Goal: Task Accomplishment & Management: Use online tool/utility

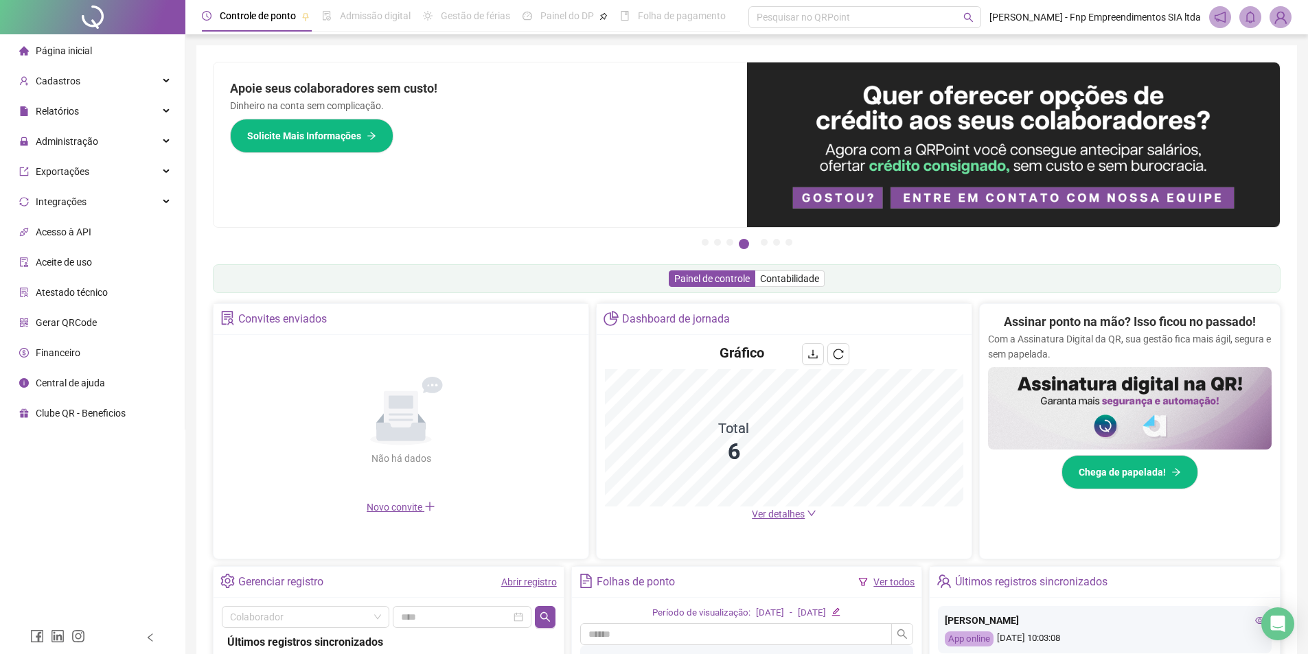
click at [145, 135] on div "Administração" at bounding box center [92, 141] width 179 height 27
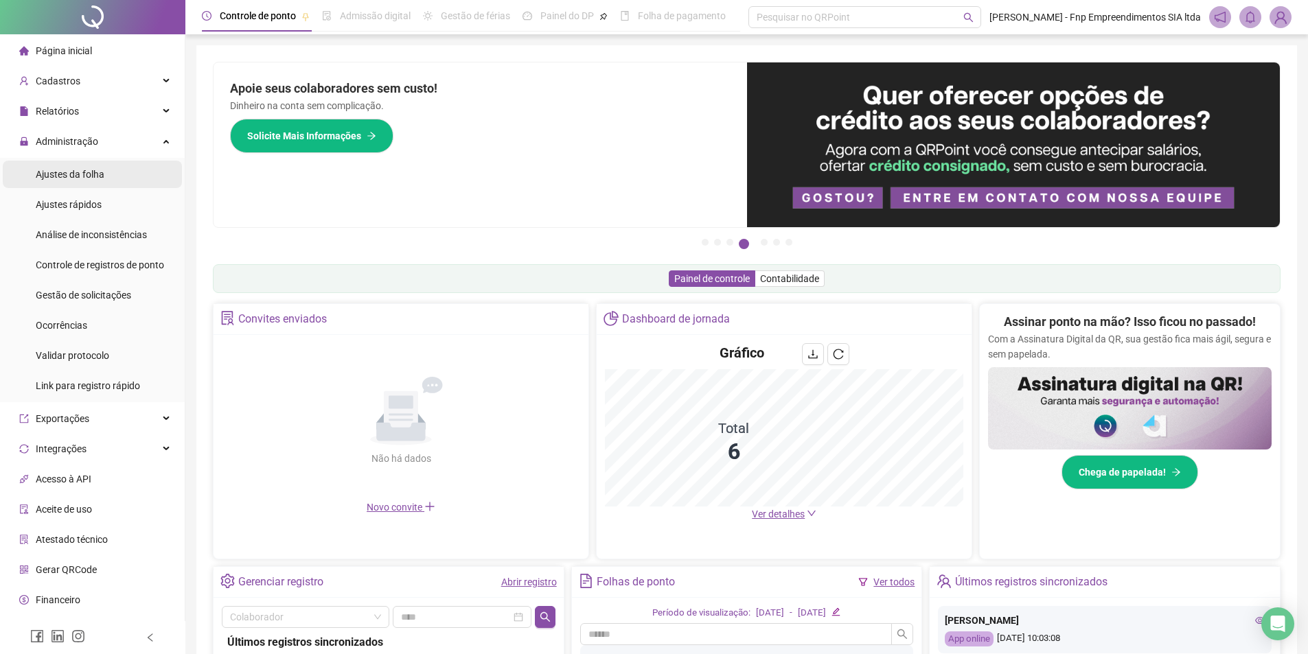
click at [113, 183] on li "Ajustes da folha" at bounding box center [92, 174] width 179 height 27
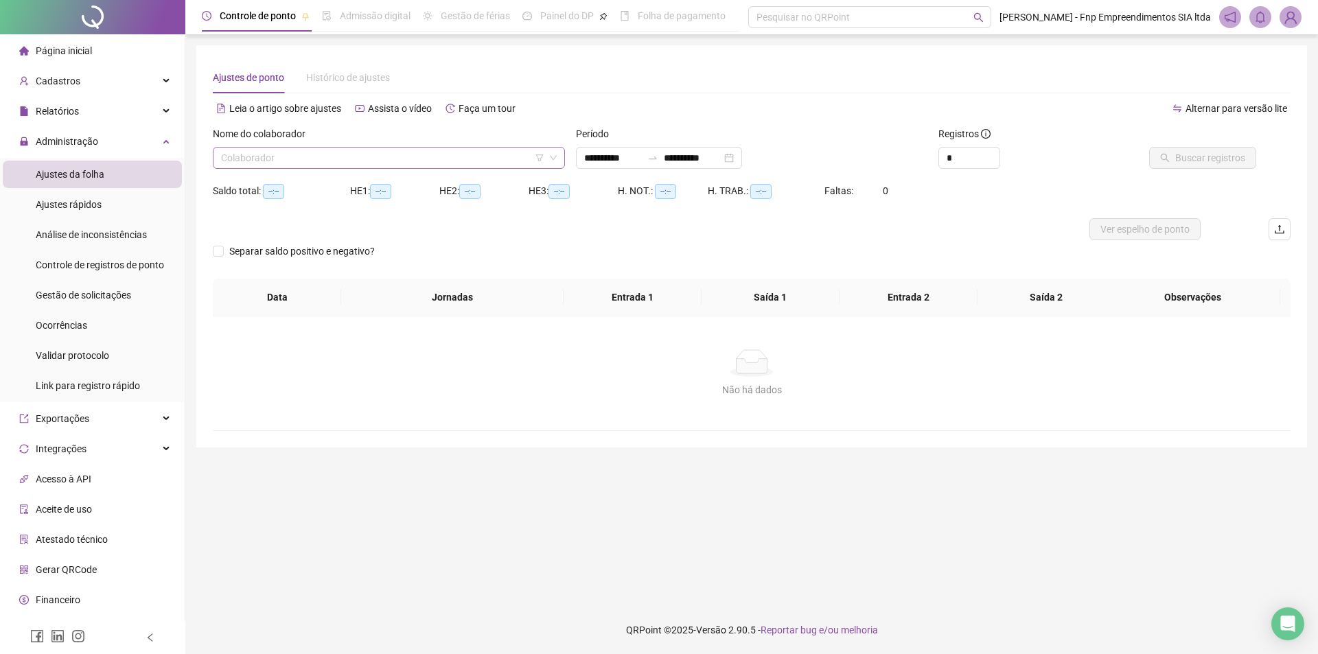
click at [307, 156] on input "search" at bounding box center [382, 158] width 323 height 21
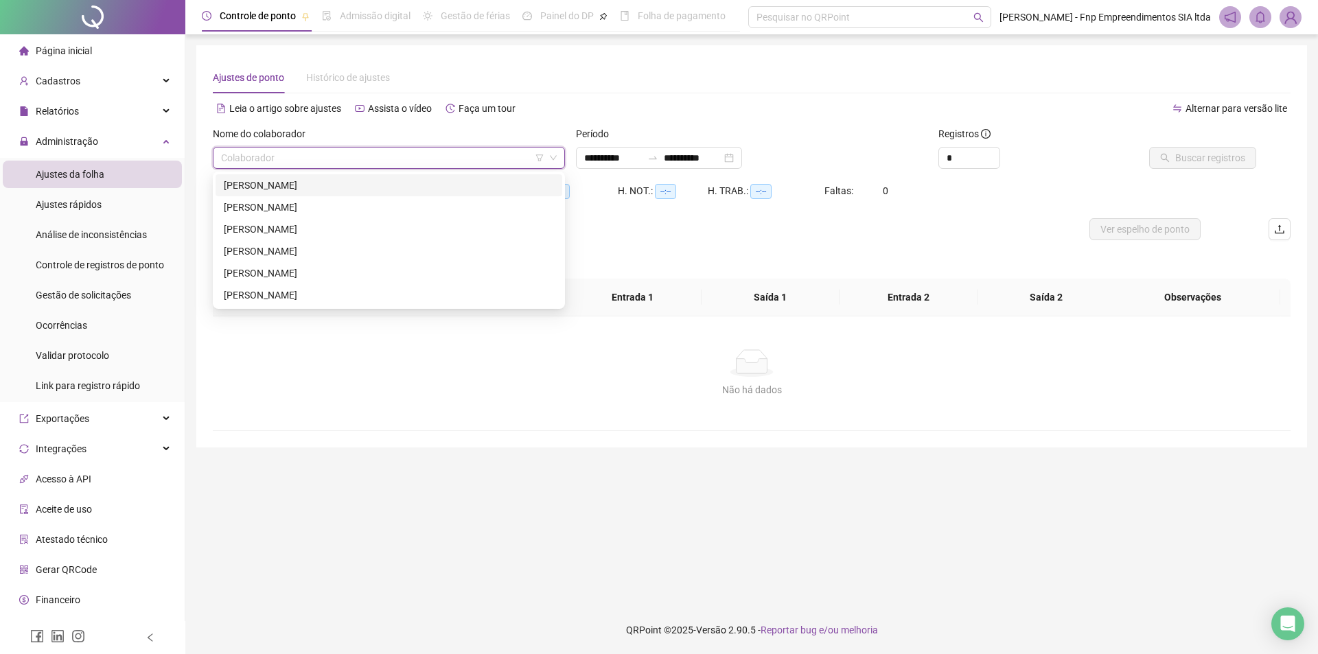
click at [299, 187] on div "[PERSON_NAME]" at bounding box center [389, 185] width 330 height 15
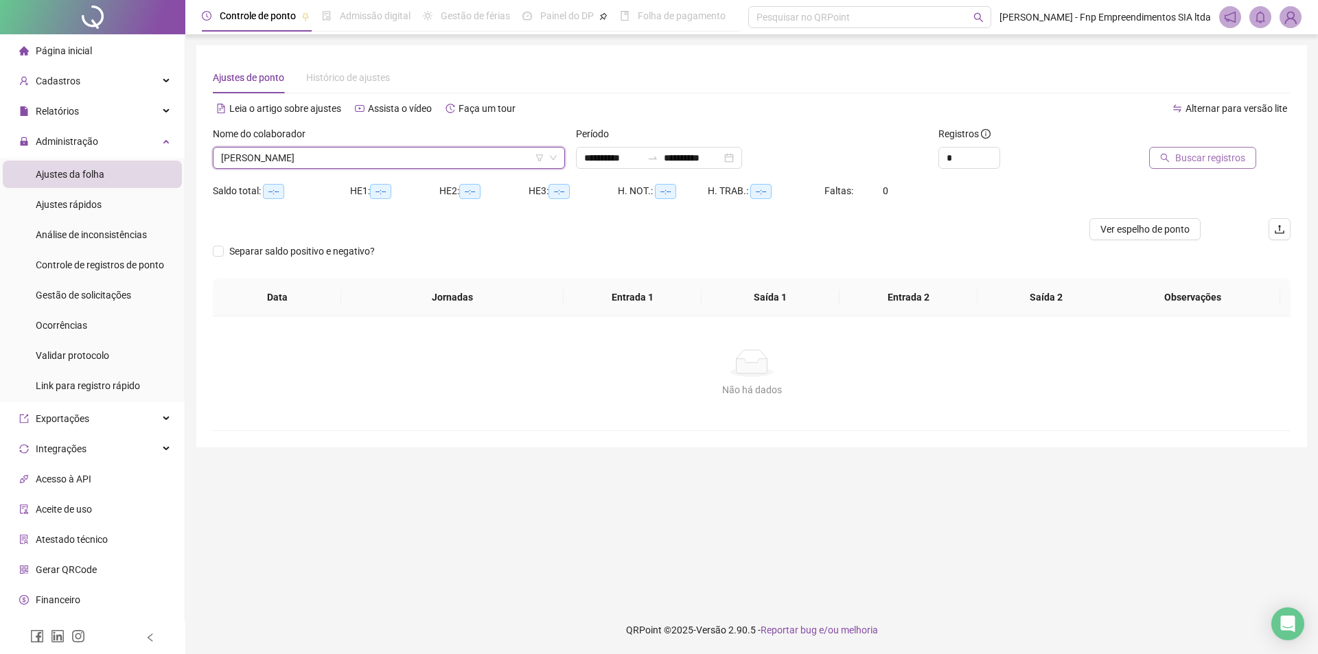
click at [1213, 158] on span "Buscar registros" at bounding box center [1210, 157] width 70 height 15
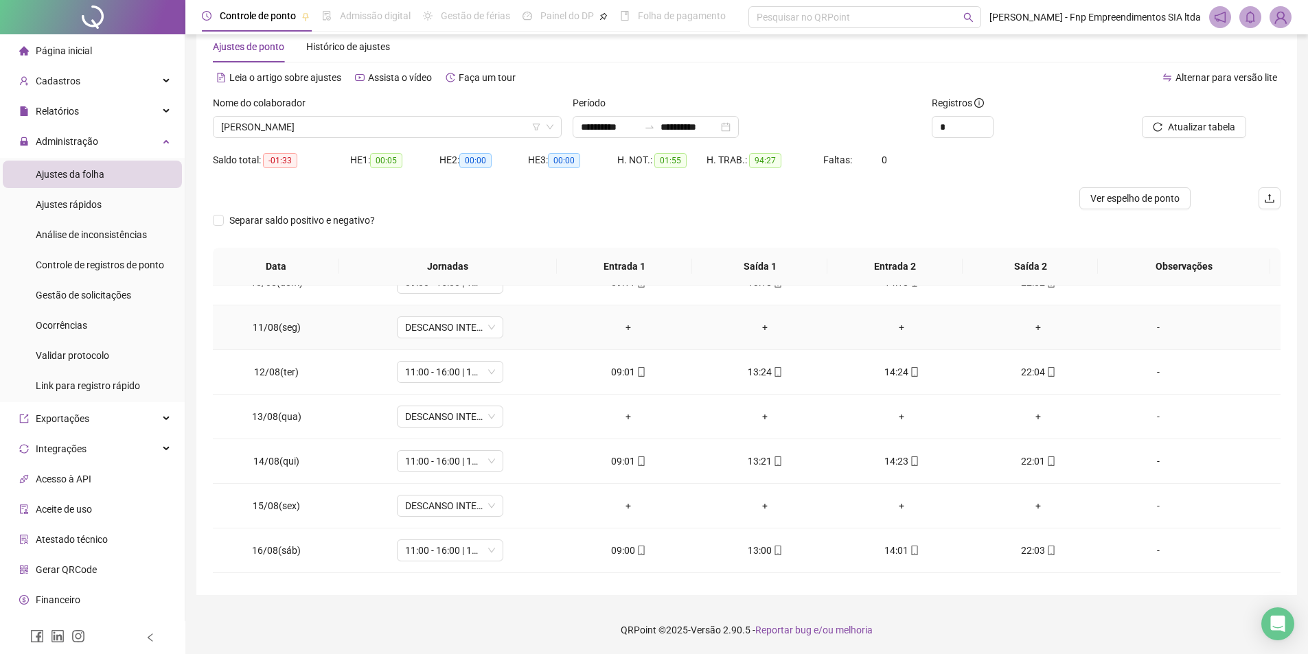
scroll to position [466, 0]
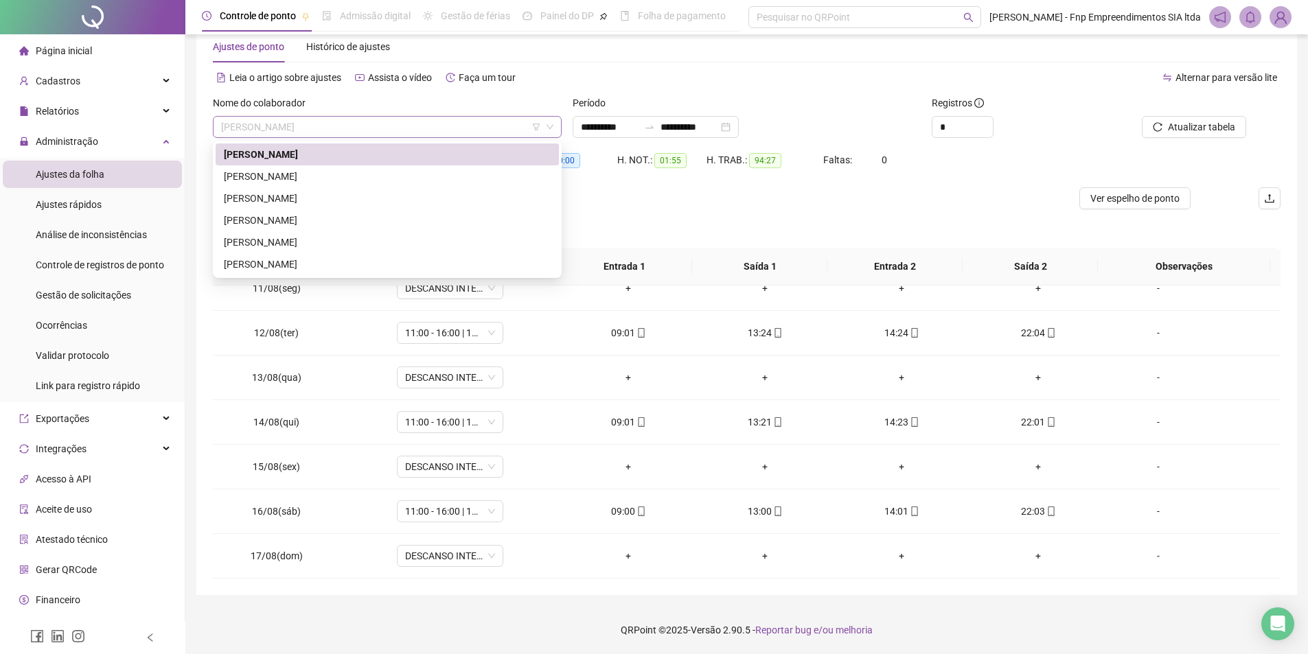
click at [360, 124] on span "[PERSON_NAME]" at bounding box center [387, 127] width 332 height 21
click at [331, 175] on div "[PERSON_NAME]" at bounding box center [387, 176] width 327 height 15
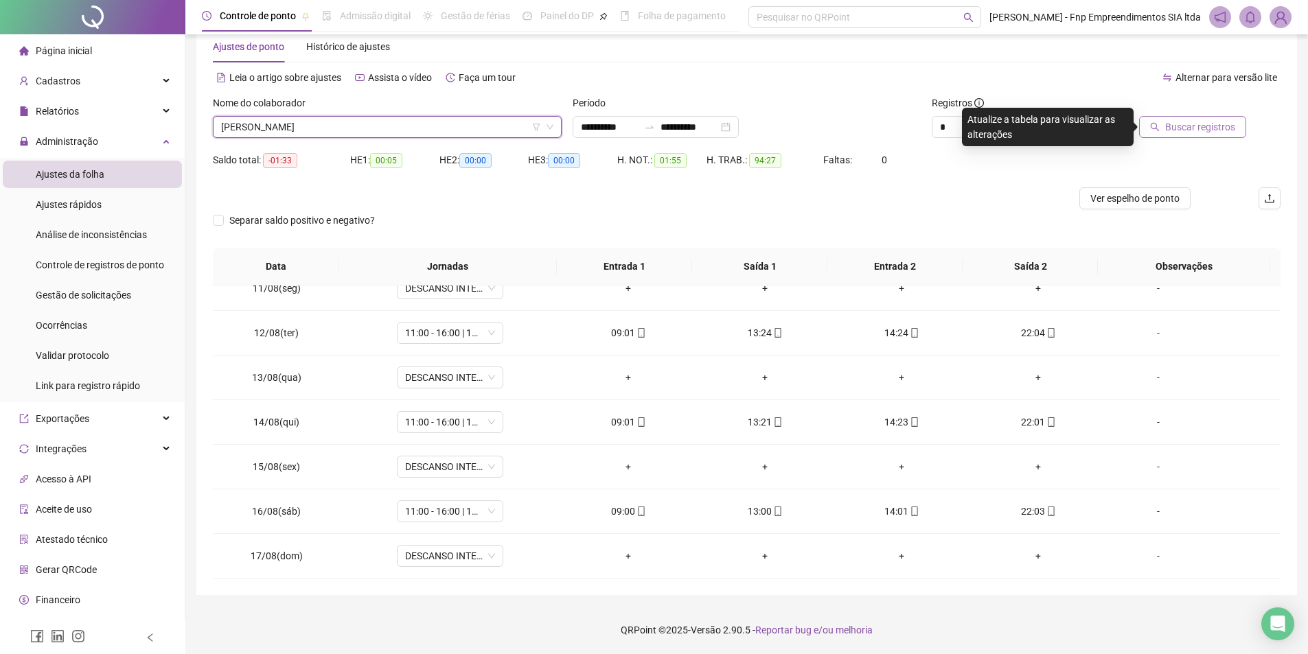
click at [1190, 129] on span "Buscar registros" at bounding box center [1200, 126] width 70 height 15
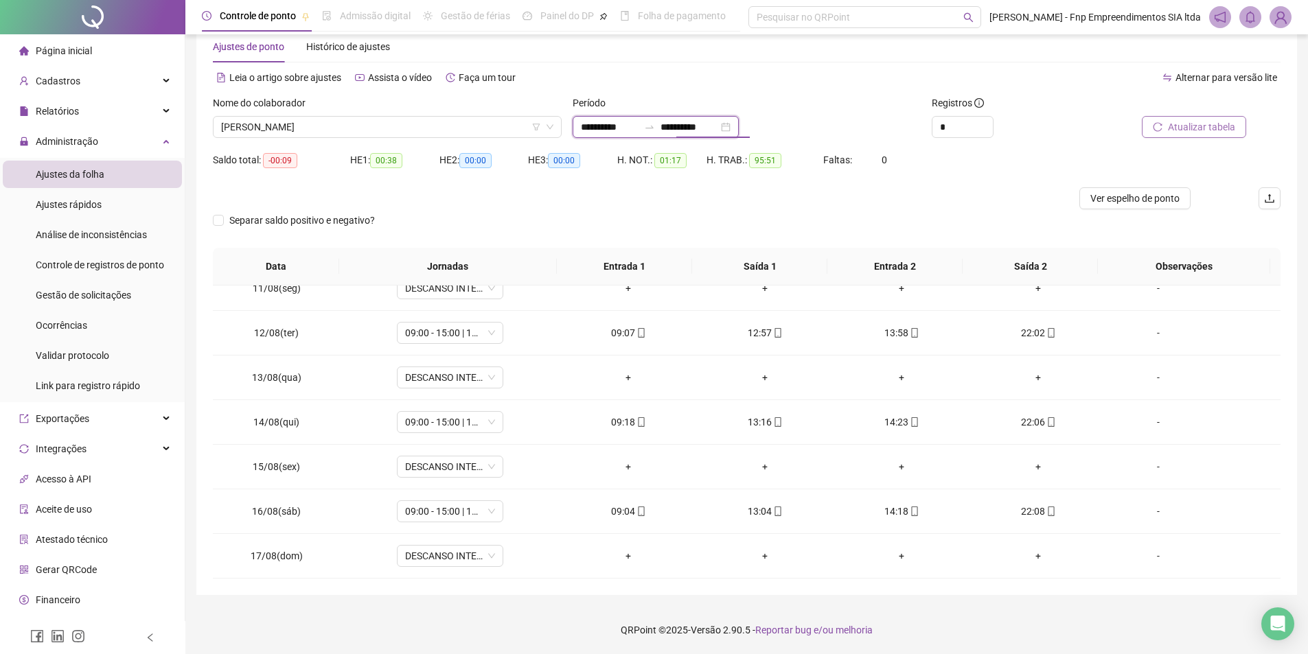
click at [684, 121] on input "**********" at bounding box center [689, 126] width 58 height 15
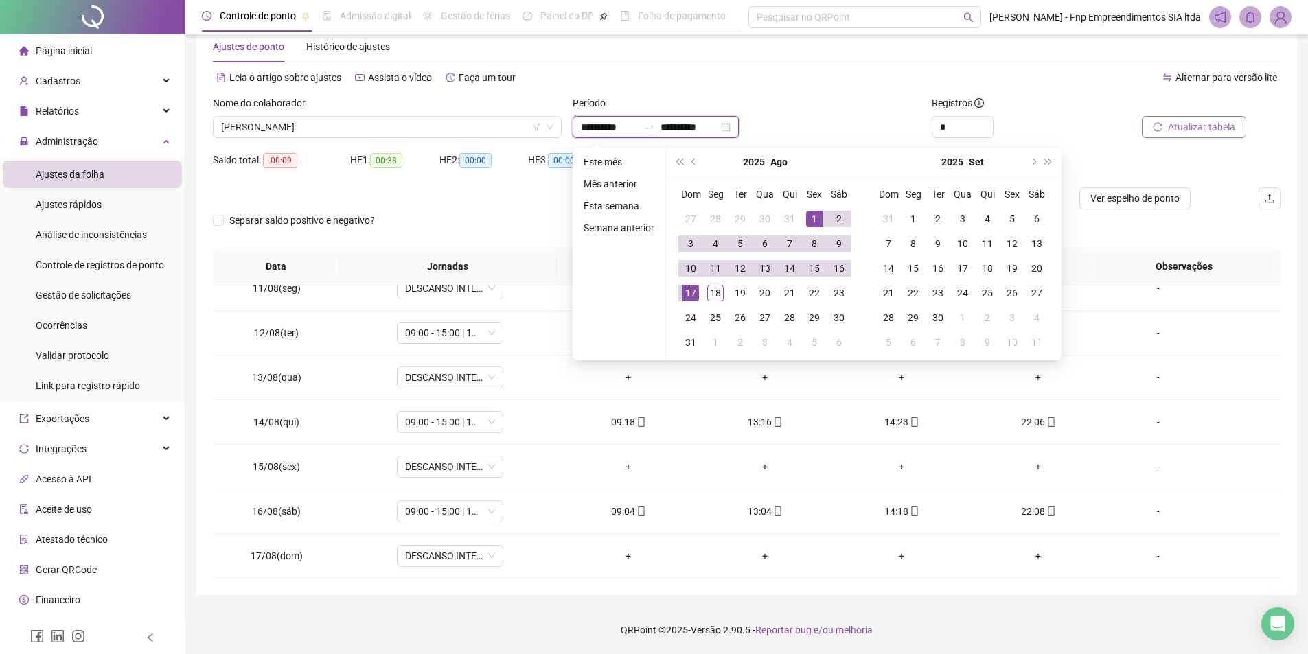
click at [586, 125] on input "**********" at bounding box center [610, 126] width 58 height 15
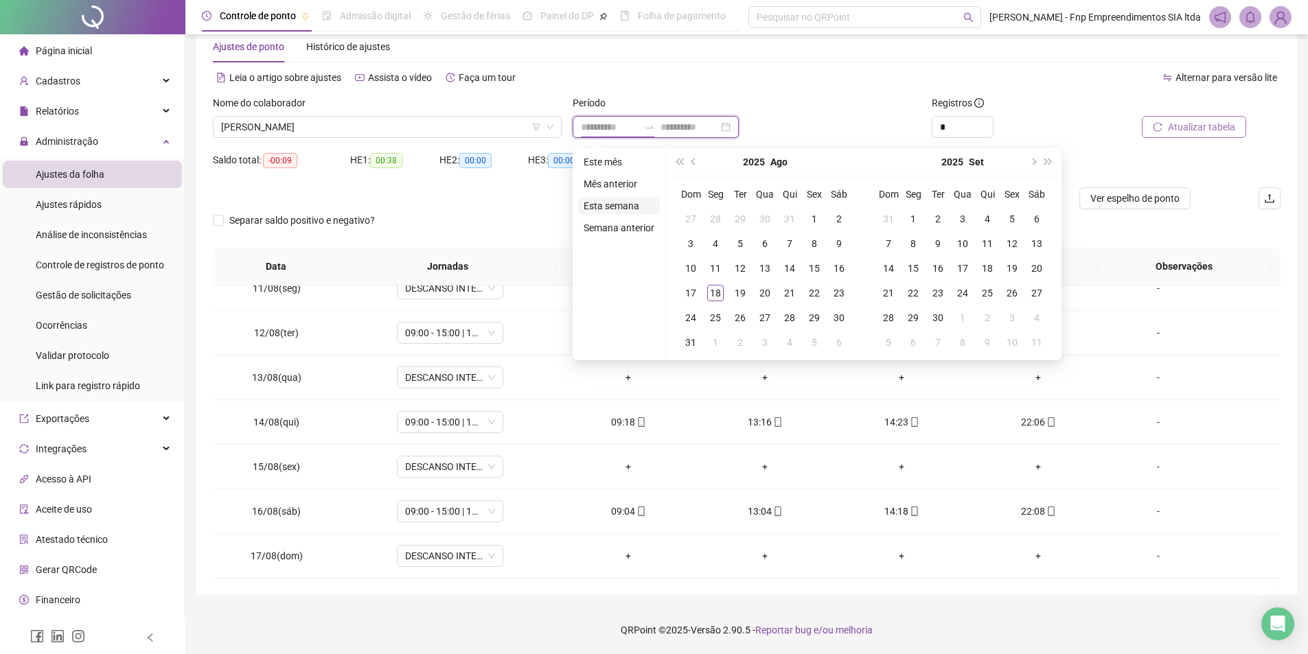
type input "**********"
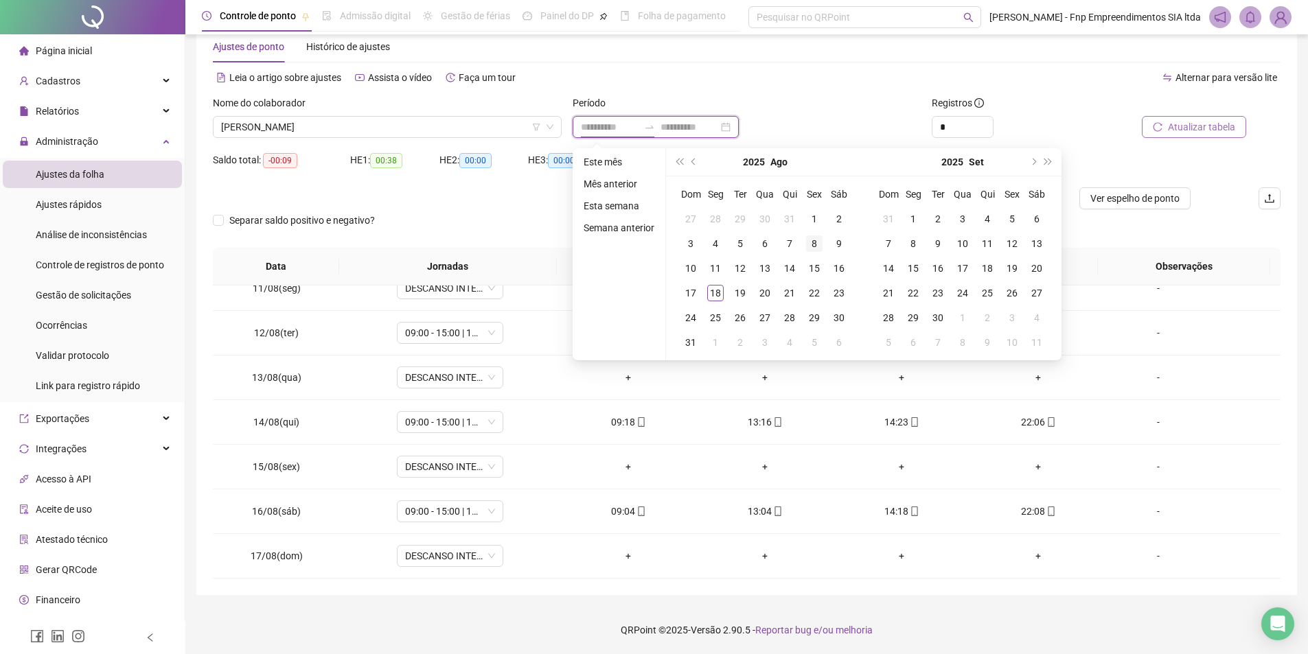
type input "**********"
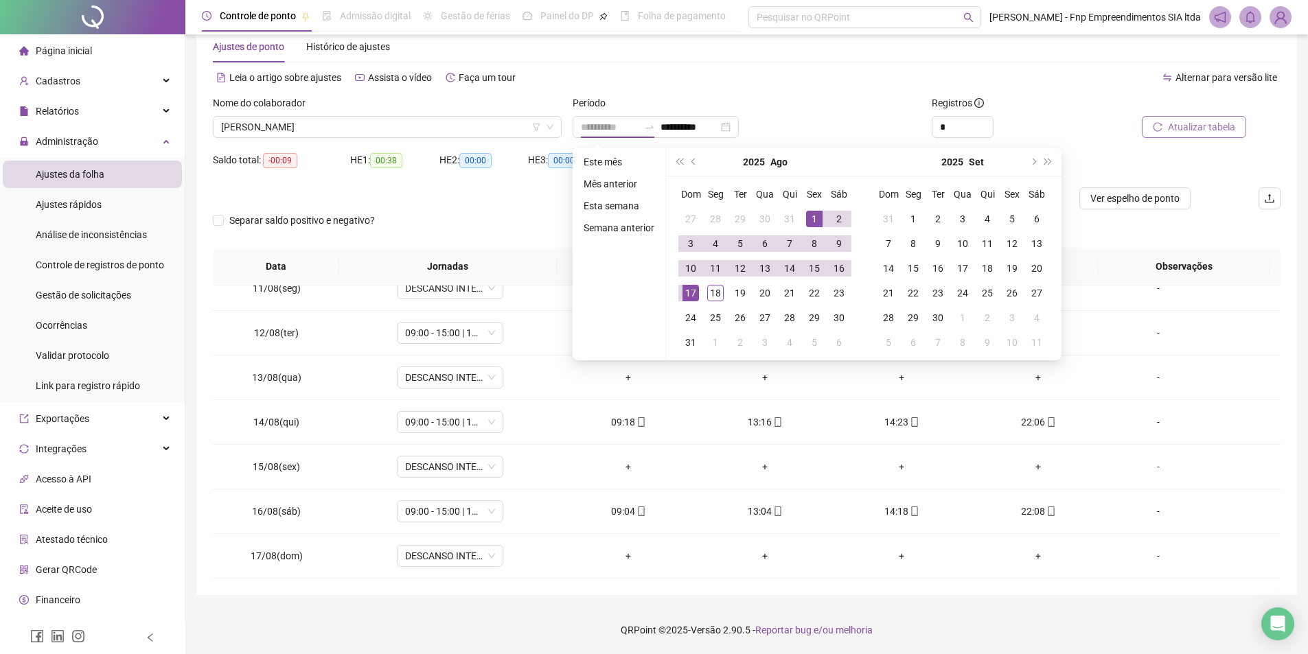
drag, startPoint x: 816, startPoint y: 223, endPoint x: 768, endPoint y: 246, distance: 52.5
click at [815, 223] on div "1" at bounding box center [814, 219] width 16 height 16
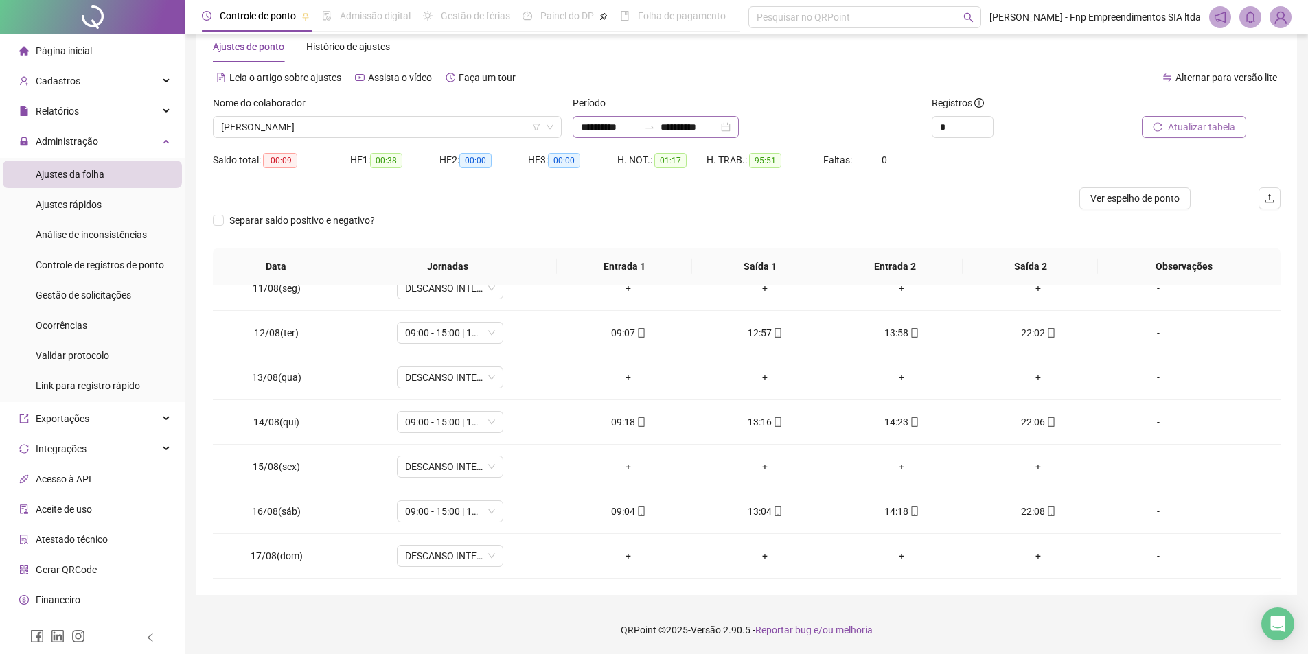
drag, startPoint x: 690, startPoint y: 135, endPoint x: 679, endPoint y: 129, distance: 12.3
click at [690, 134] on div "**********" at bounding box center [656, 127] width 166 height 22
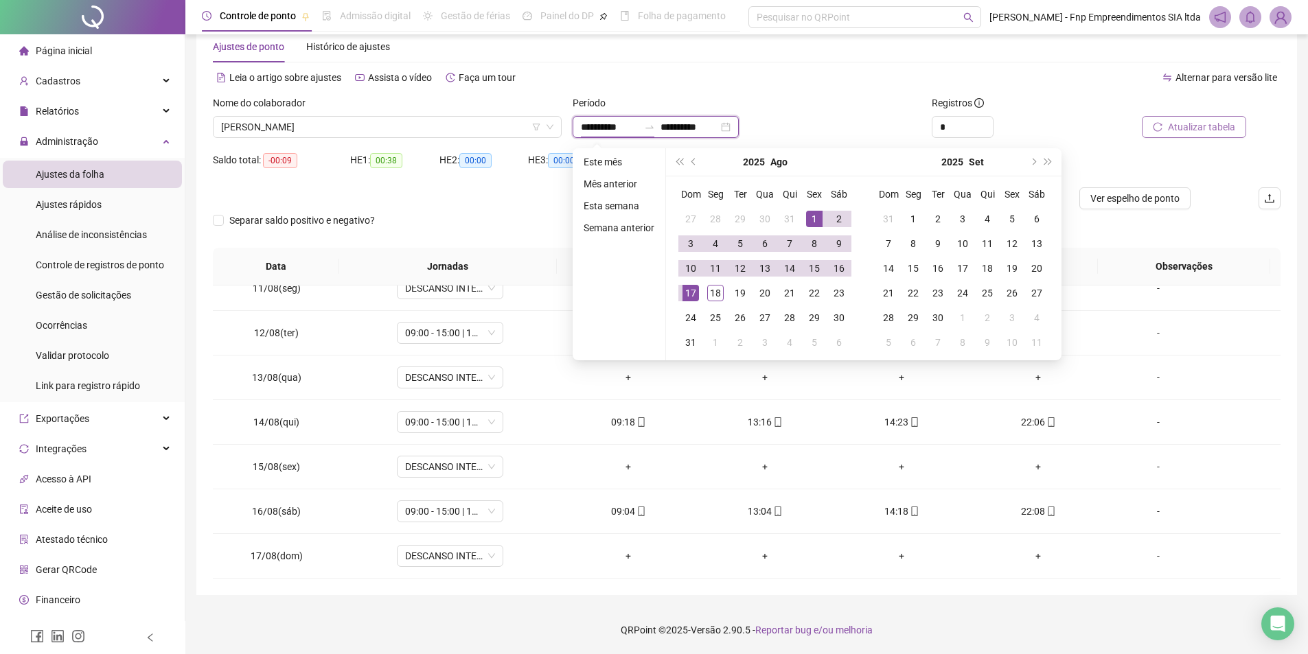
click at [685, 124] on input "**********" at bounding box center [689, 126] width 58 height 15
type input "**********"
click at [715, 288] on div "18" at bounding box center [715, 293] width 16 height 16
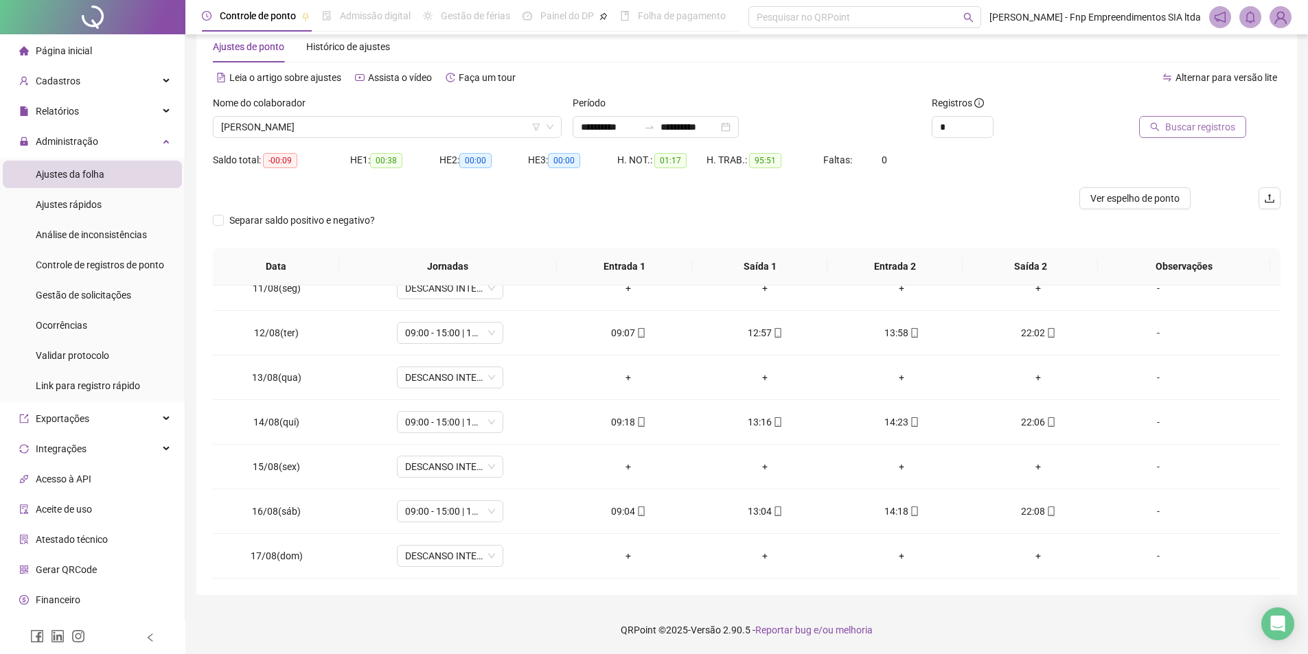
click at [1193, 128] on span "Buscar registros" at bounding box center [1200, 126] width 70 height 15
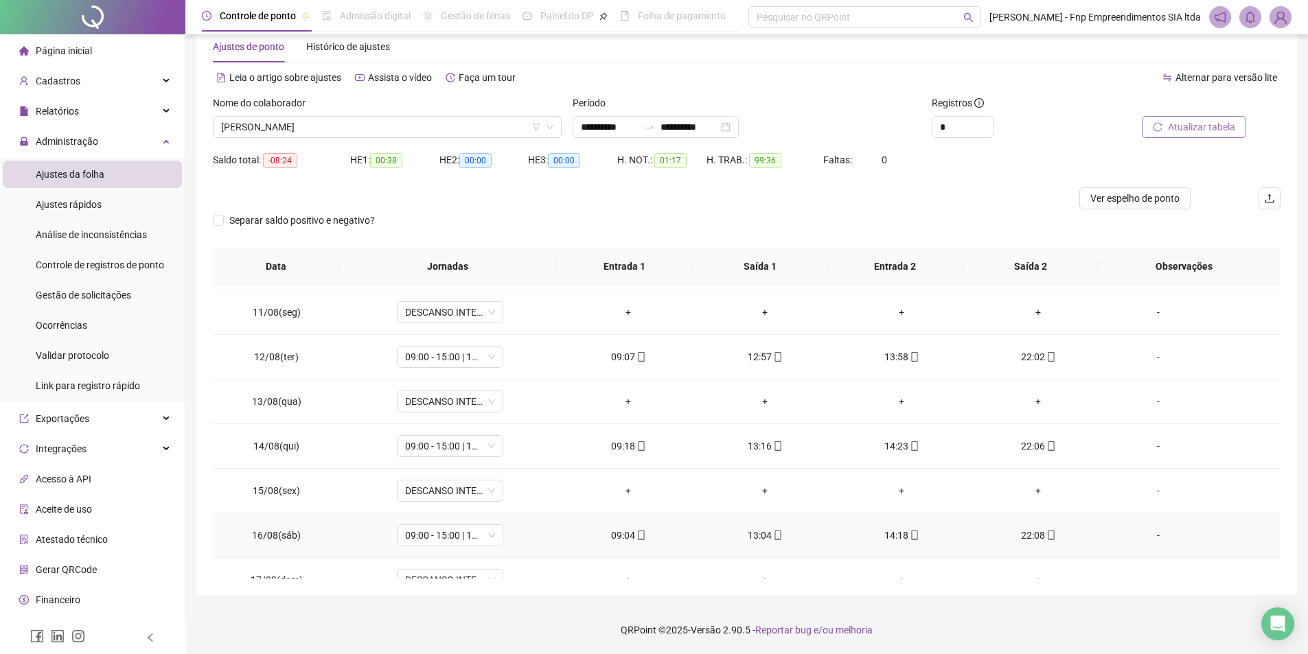
scroll to position [510, 0]
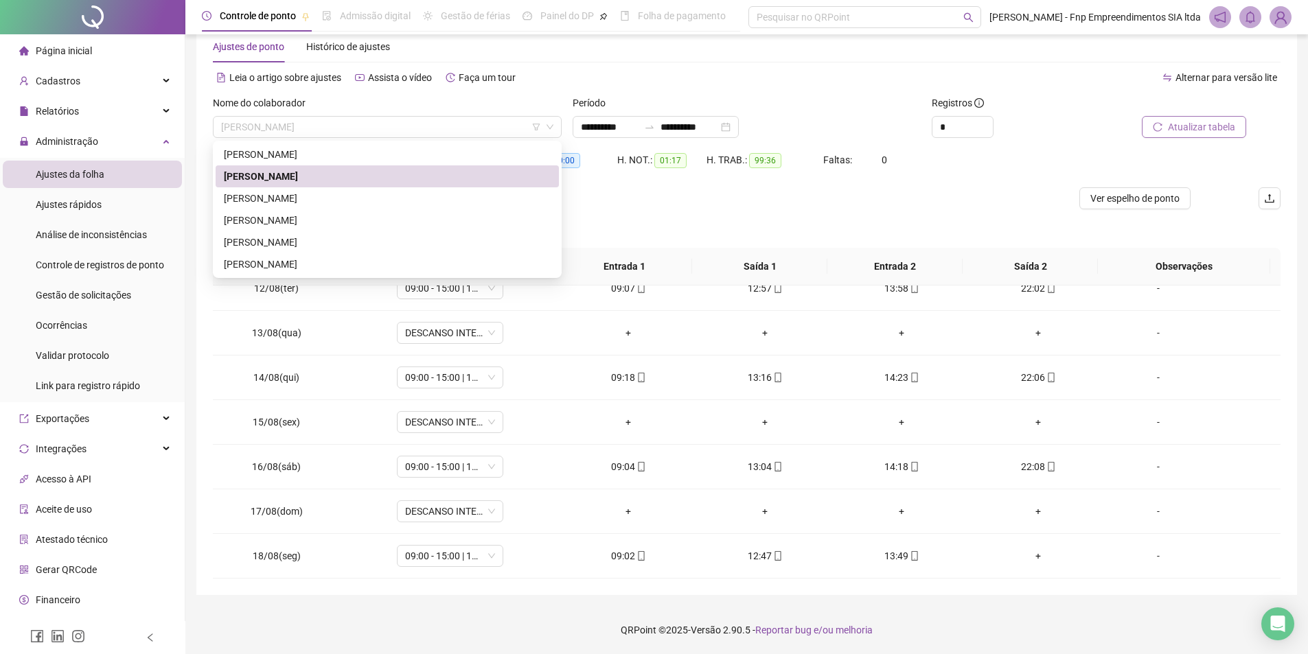
drag, startPoint x: 447, startPoint y: 125, endPoint x: 435, endPoint y: 144, distance: 22.5
click at [446, 126] on span "[PERSON_NAME]" at bounding box center [387, 127] width 332 height 21
click at [352, 203] on div "[PERSON_NAME]" at bounding box center [387, 198] width 327 height 15
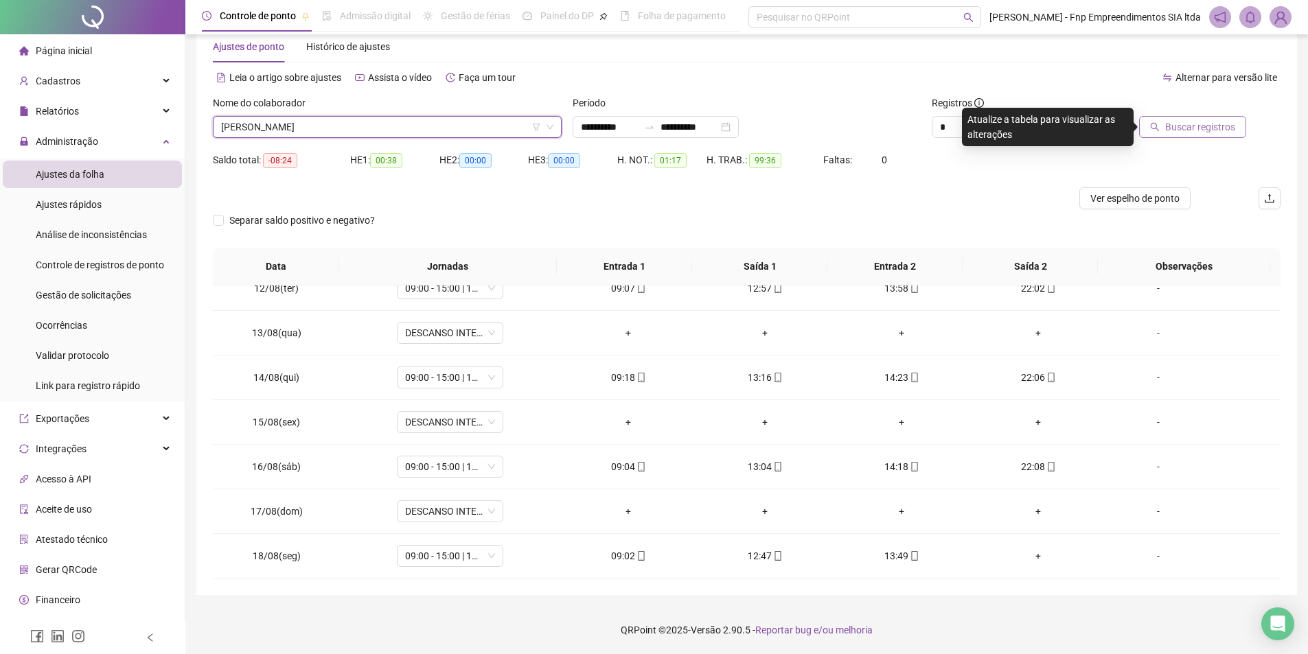
click at [1217, 130] on span "Buscar registros" at bounding box center [1200, 126] width 70 height 15
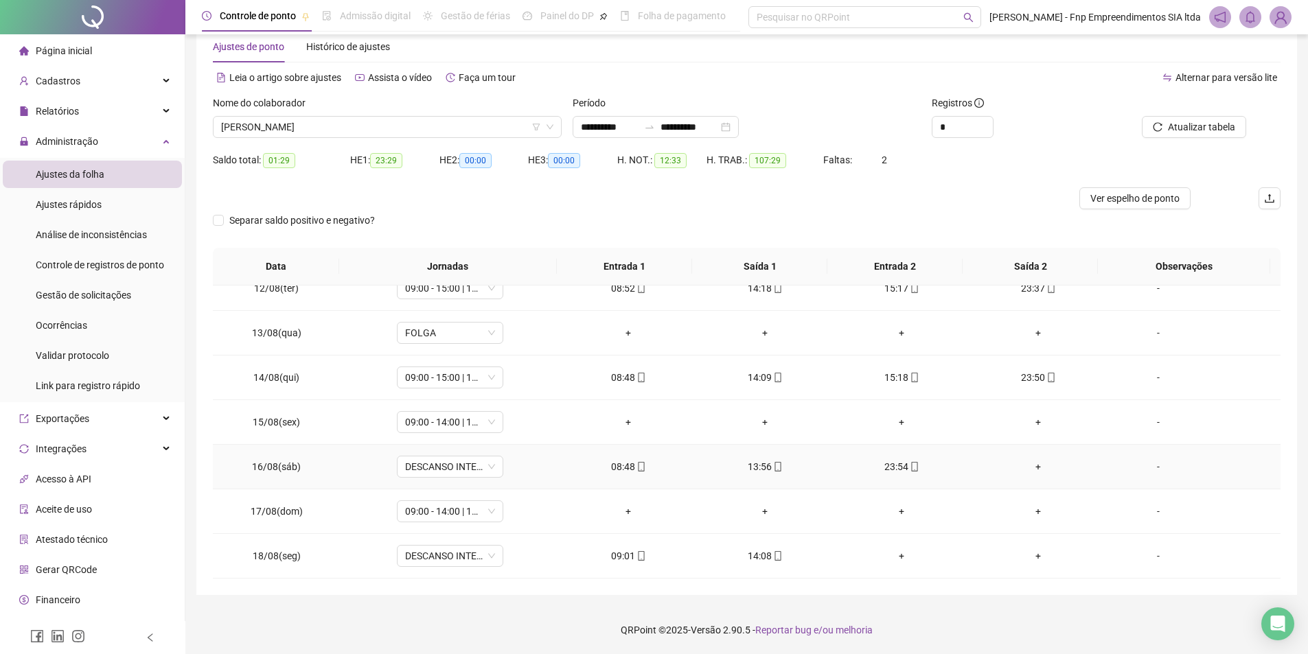
click at [1029, 465] on div "+" at bounding box center [1038, 466] width 115 height 15
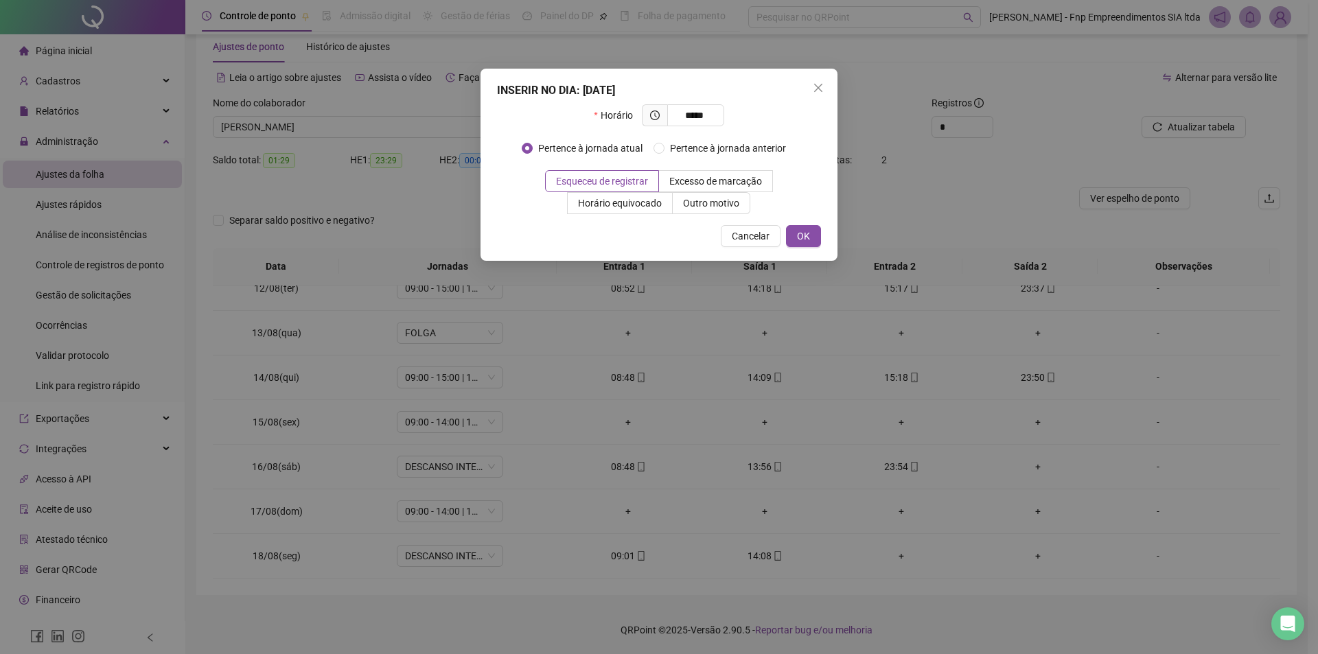
type input "*****"
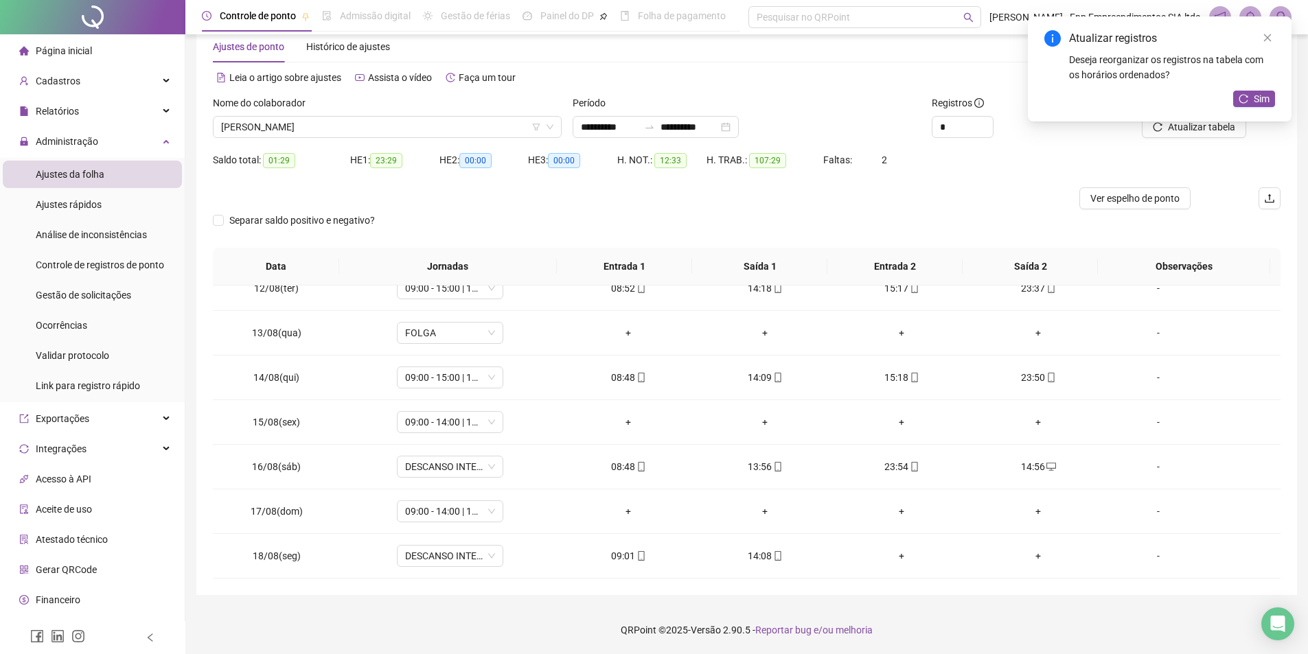
click at [1193, 122] on div "Atualizar registros Deseja reorganizar os registros na tabela com os horários o…" at bounding box center [1160, 68] width 264 height 105
click at [1259, 91] on button "Sim" at bounding box center [1254, 99] width 42 height 16
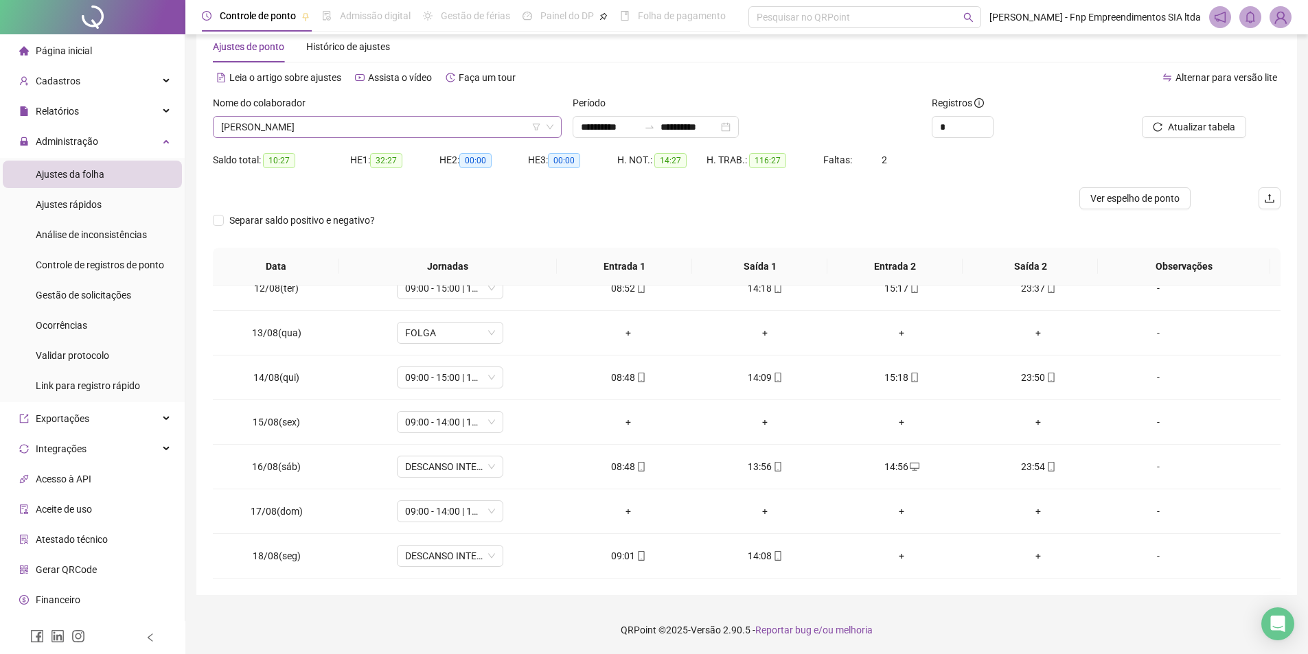
click at [333, 137] on span "[PERSON_NAME]" at bounding box center [387, 127] width 332 height 21
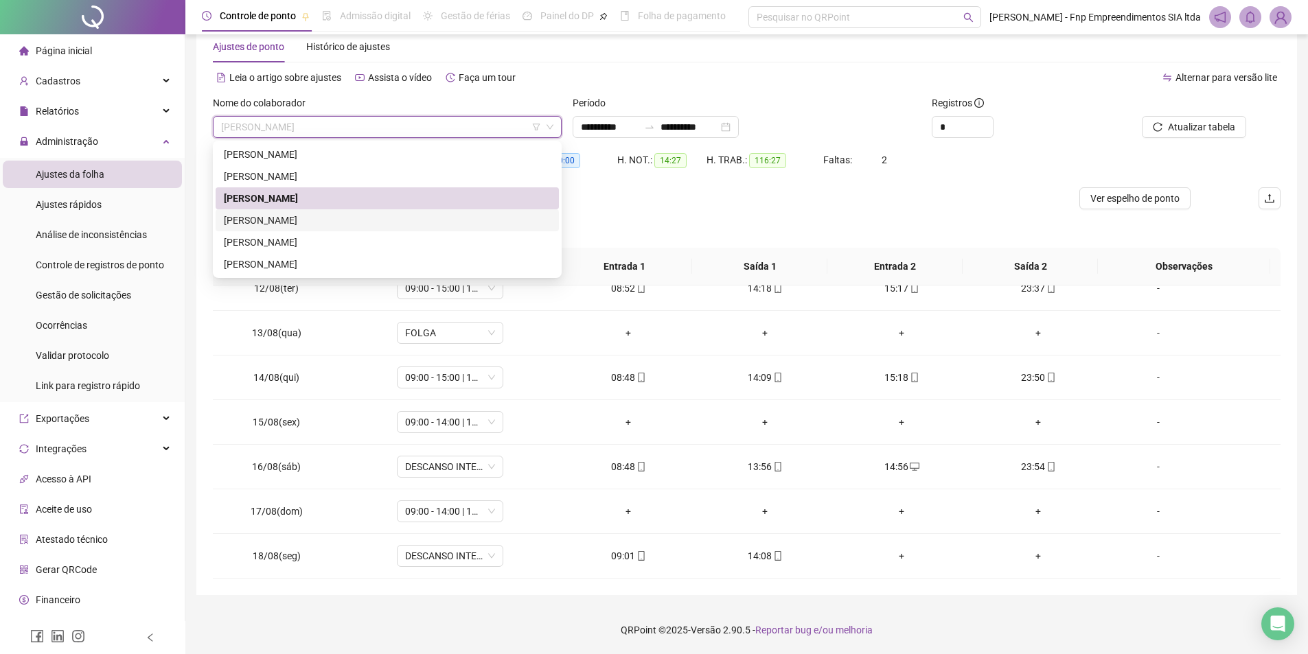
click at [336, 219] on div "[PERSON_NAME]" at bounding box center [387, 220] width 327 height 15
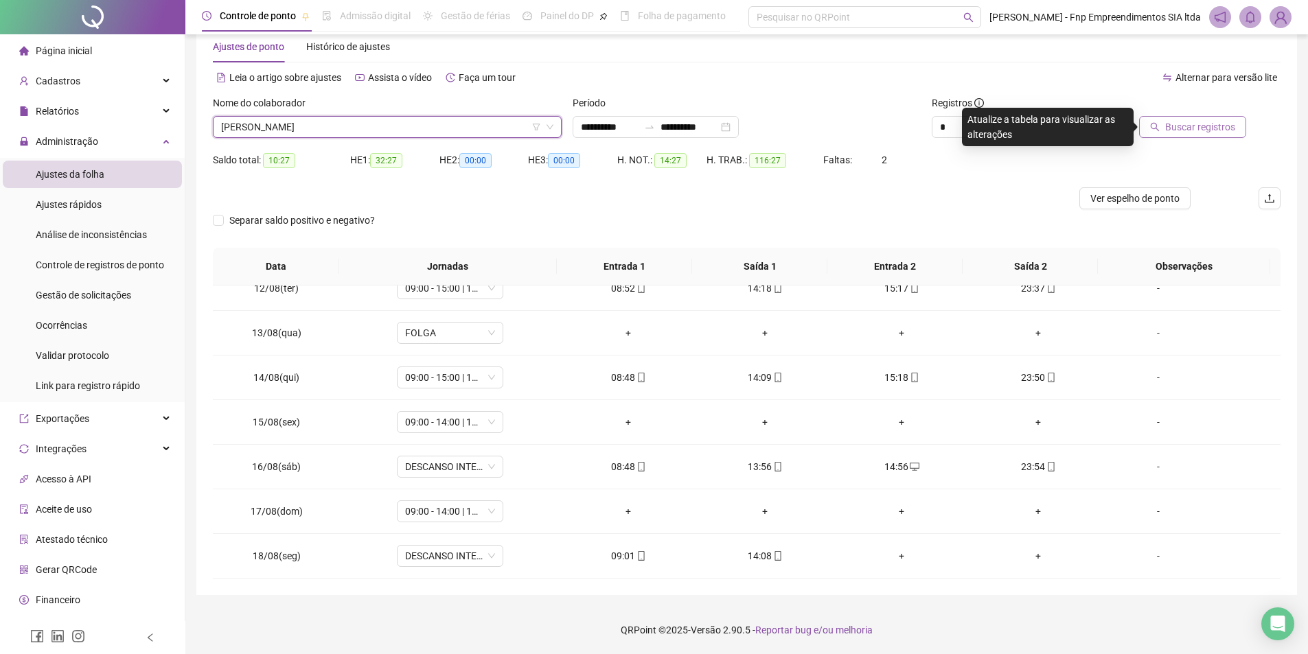
click at [1204, 128] on span "Buscar registros" at bounding box center [1200, 126] width 70 height 15
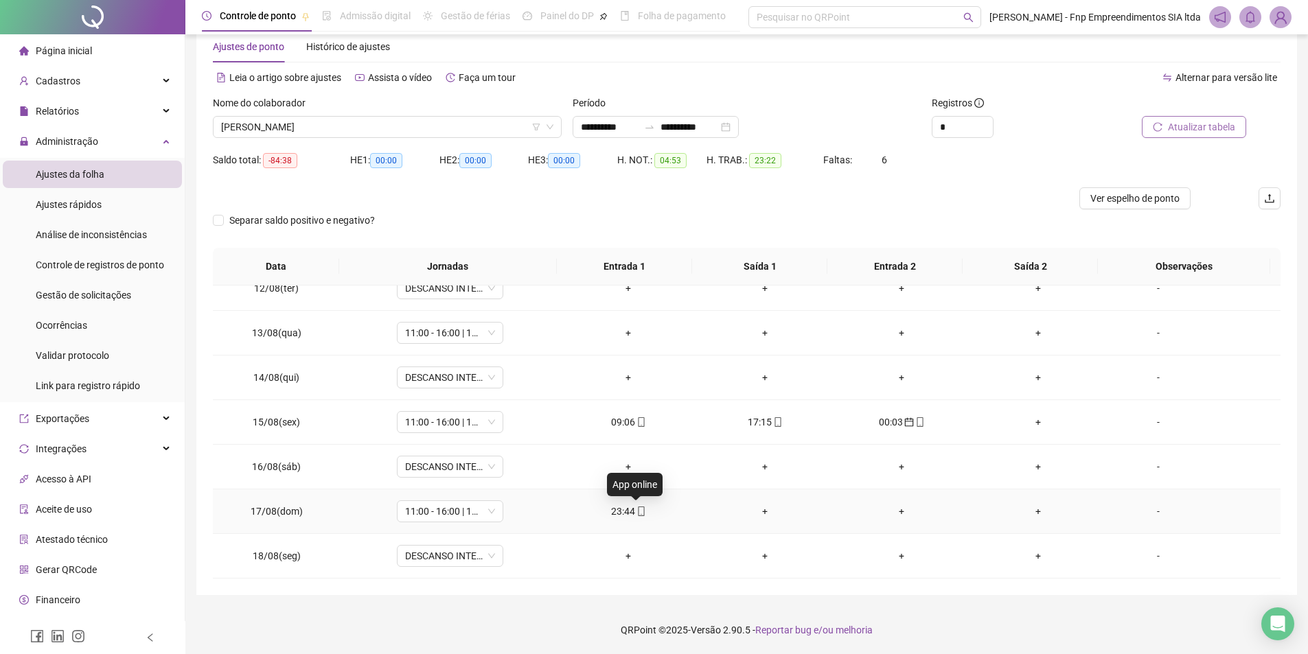
click at [641, 513] on icon "mobile" at bounding box center [641, 512] width 10 height 10
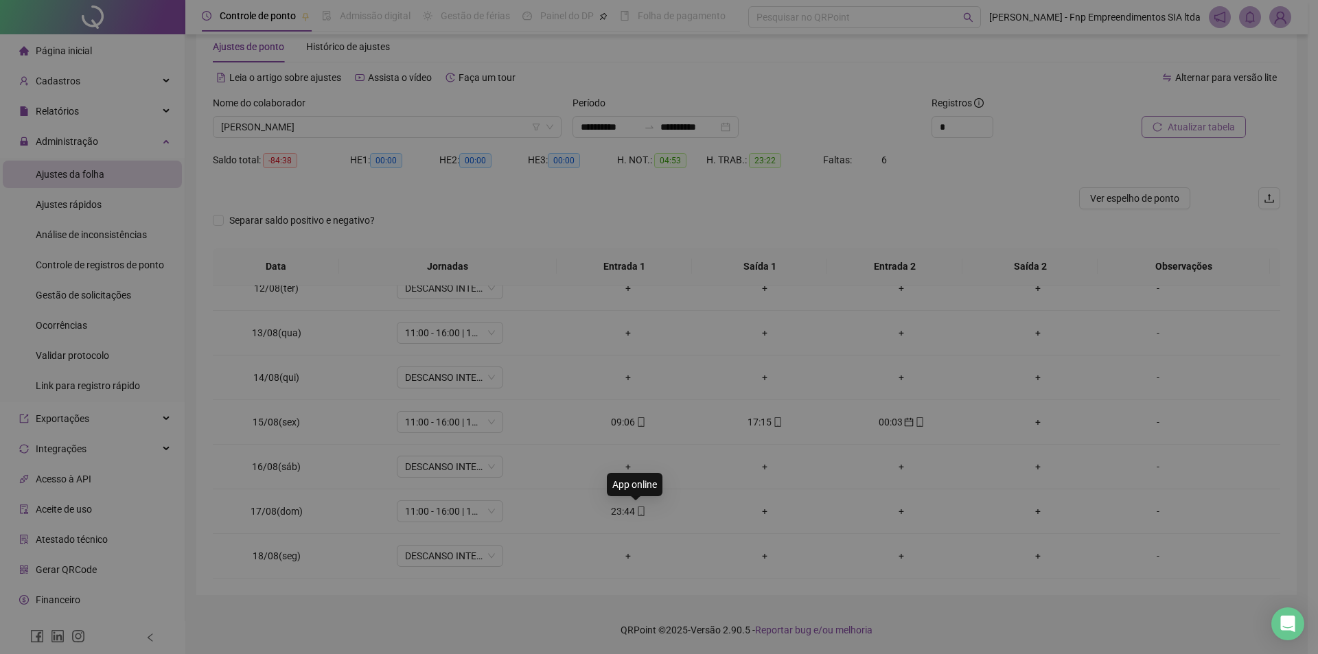
type input "**********"
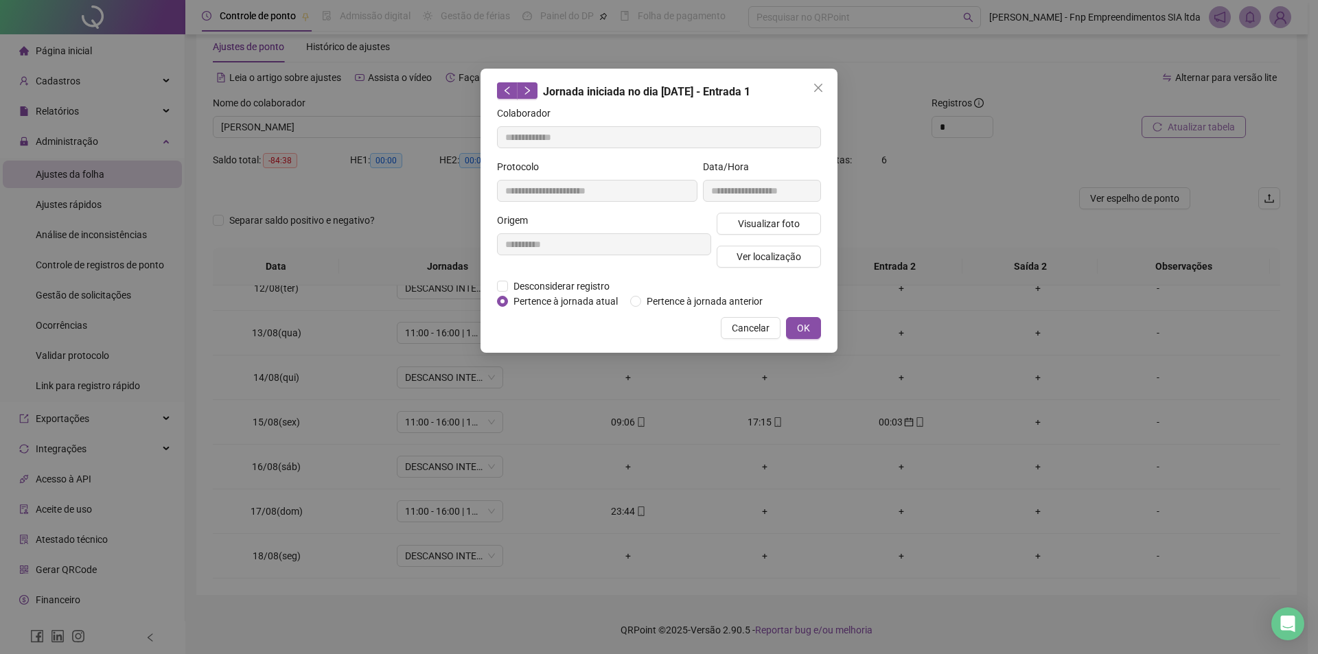
drag, startPoint x: 816, startPoint y: 89, endPoint x: 892, endPoint y: 269, distance: 195.7
click at [816, 91] on icon "close" at bounding box center [818, 87] width 11 height 11
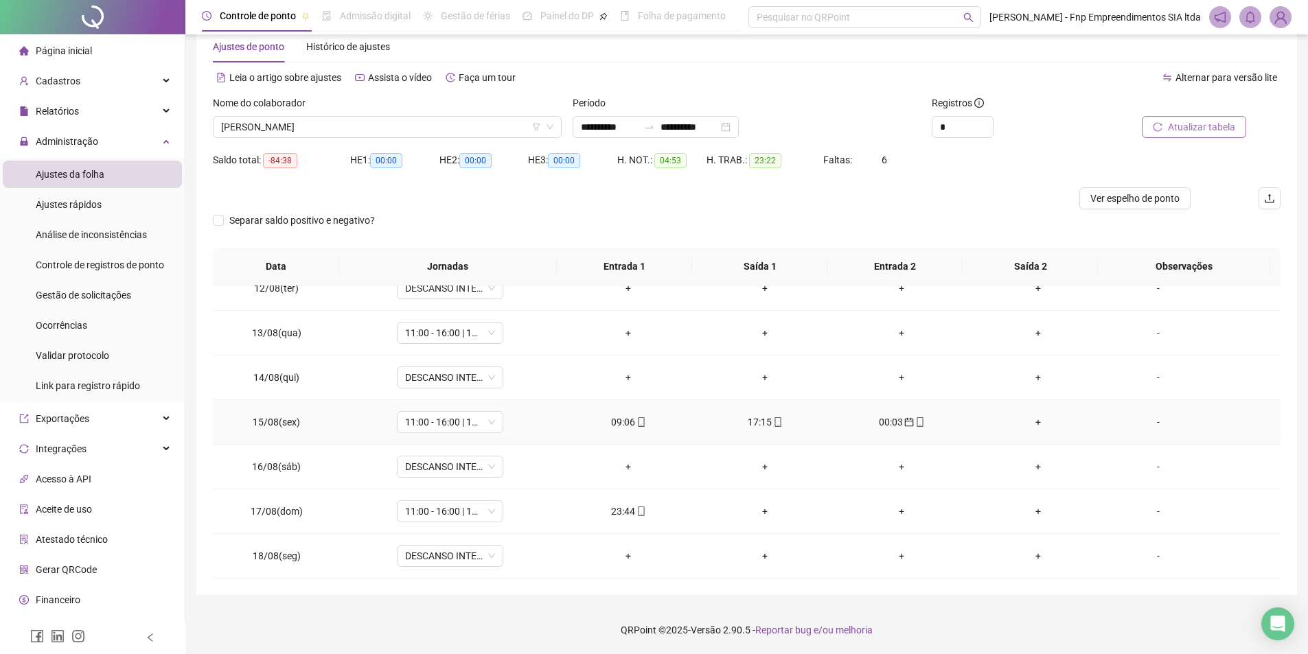
click at [1027, 420] on div "+" at bounding box center [1038, 422] width 115 height 15
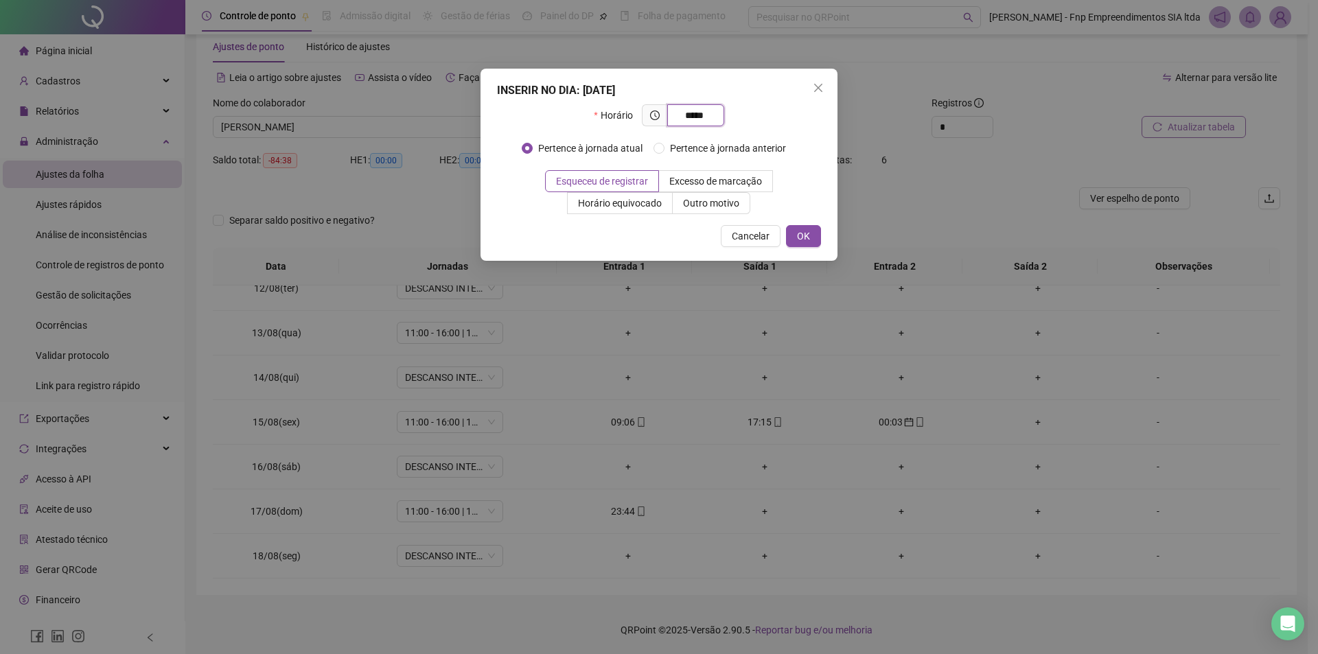
type input "*****"
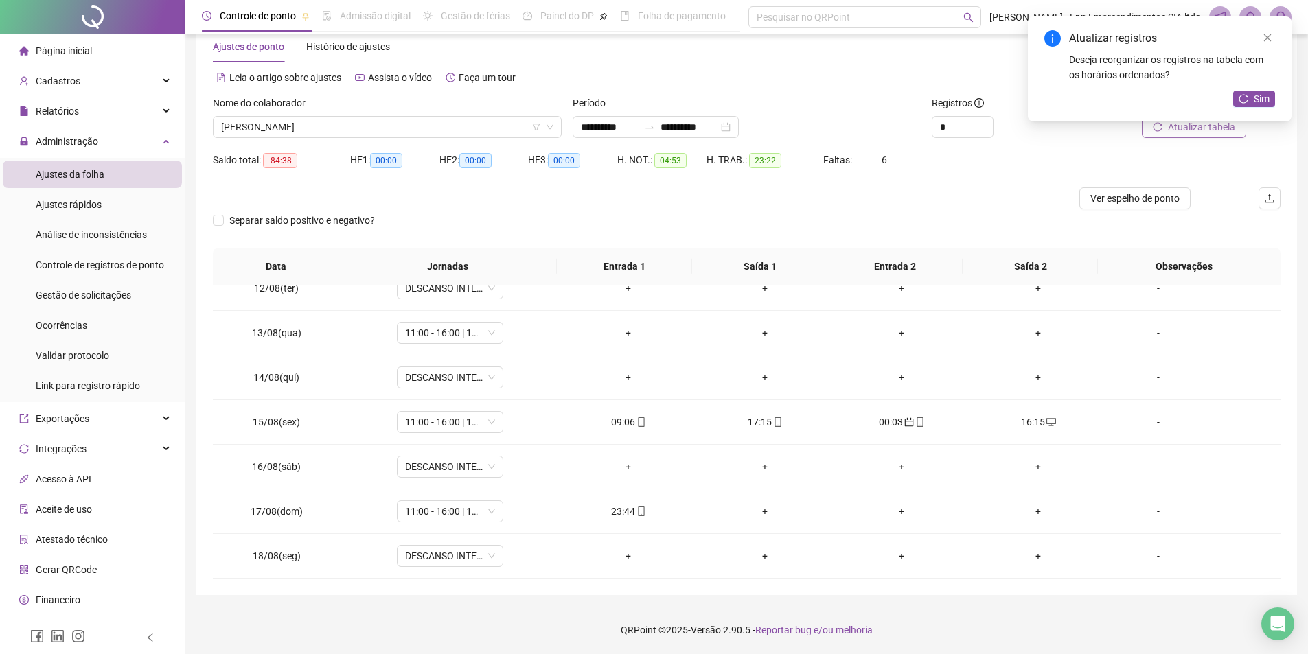
click at [1202, 122] on div "Atualizar registros Deseja reorganizar os registros na tabela com os horários o…" at bounding box center [1160, 68] width 264 height 105
click at [1245, 101] on icon "reload" at bounding box center [1244, 99] width 10 height 10
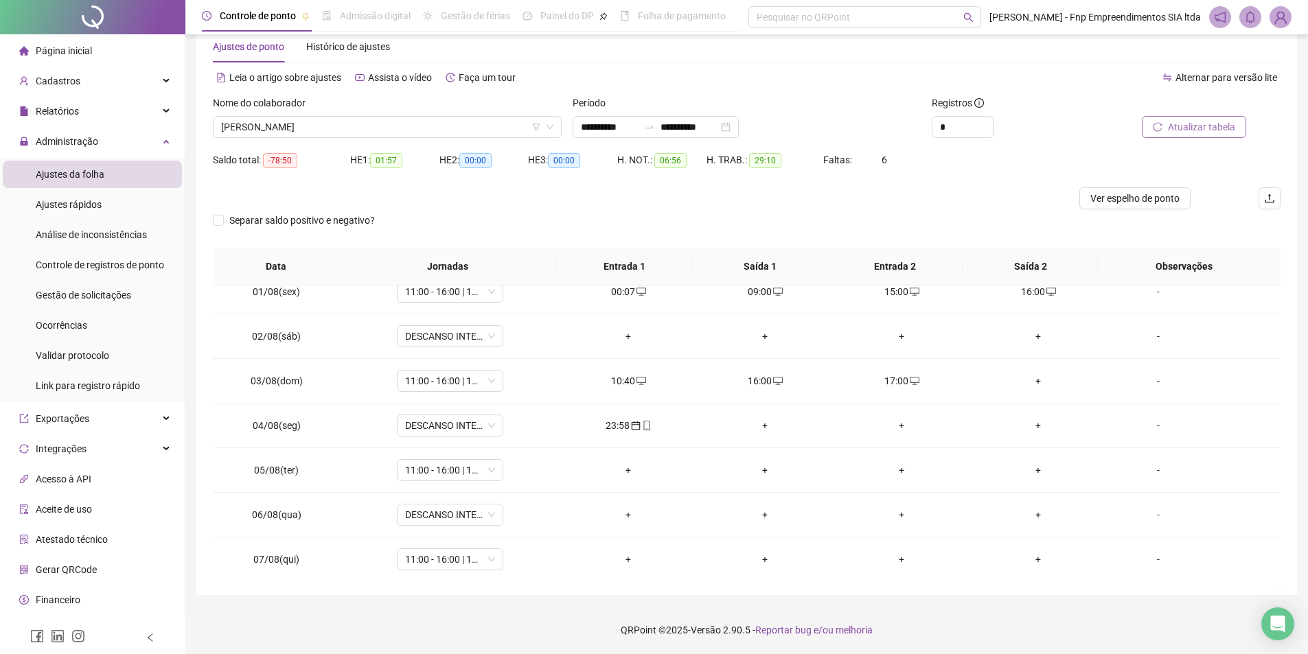
scroll to position [0, 0]
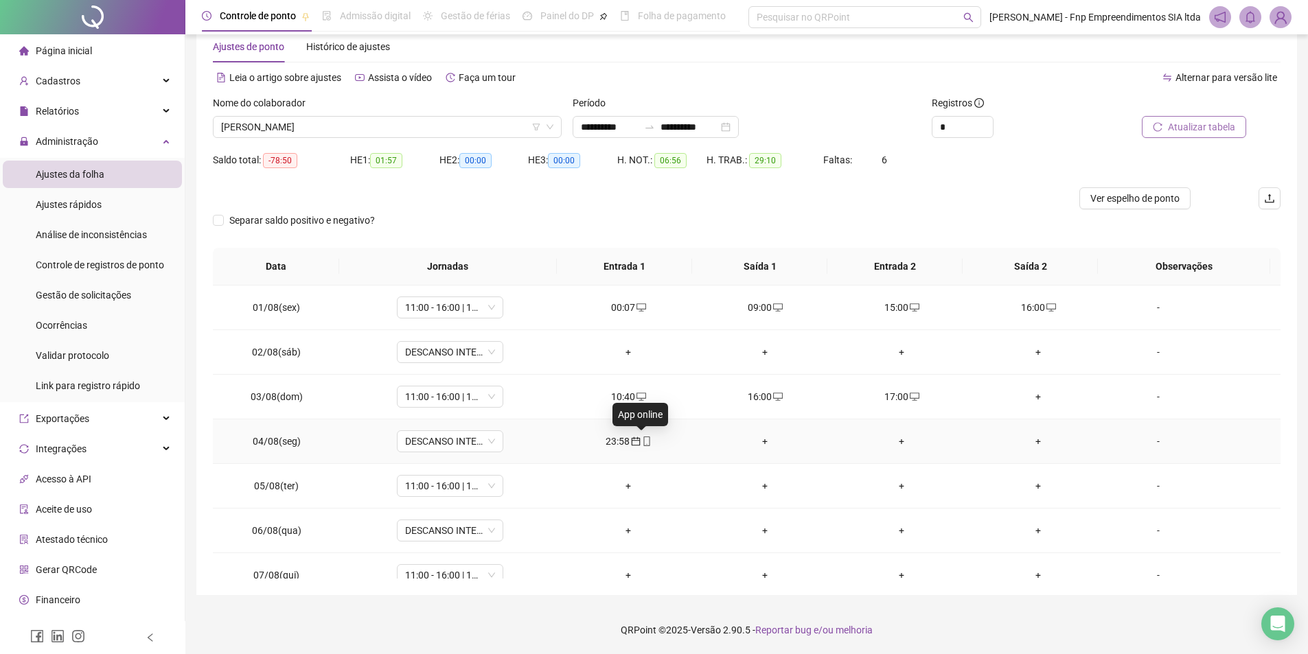
click at [643, 439] on icon "mobile" at bounding box center [647, 442] width 10 height 10
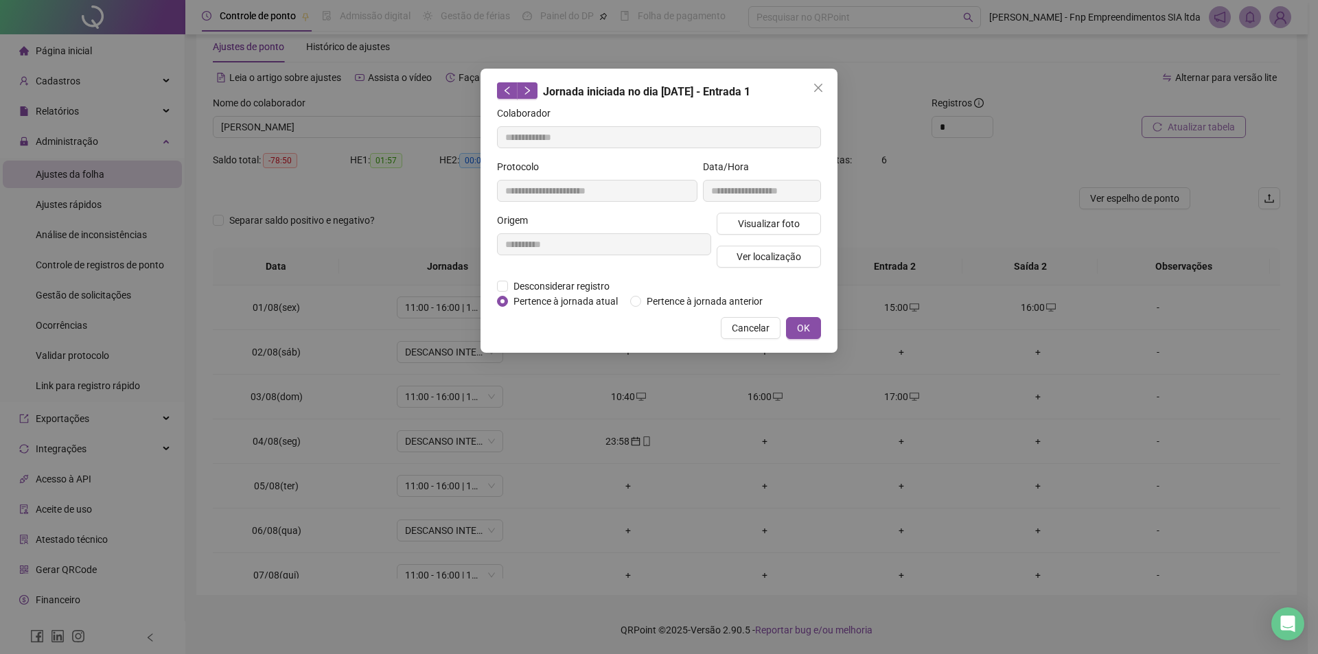
type input "**********"
click at [811, 332] on button "OK" at bounding box center [803, 328] width 35 height 22
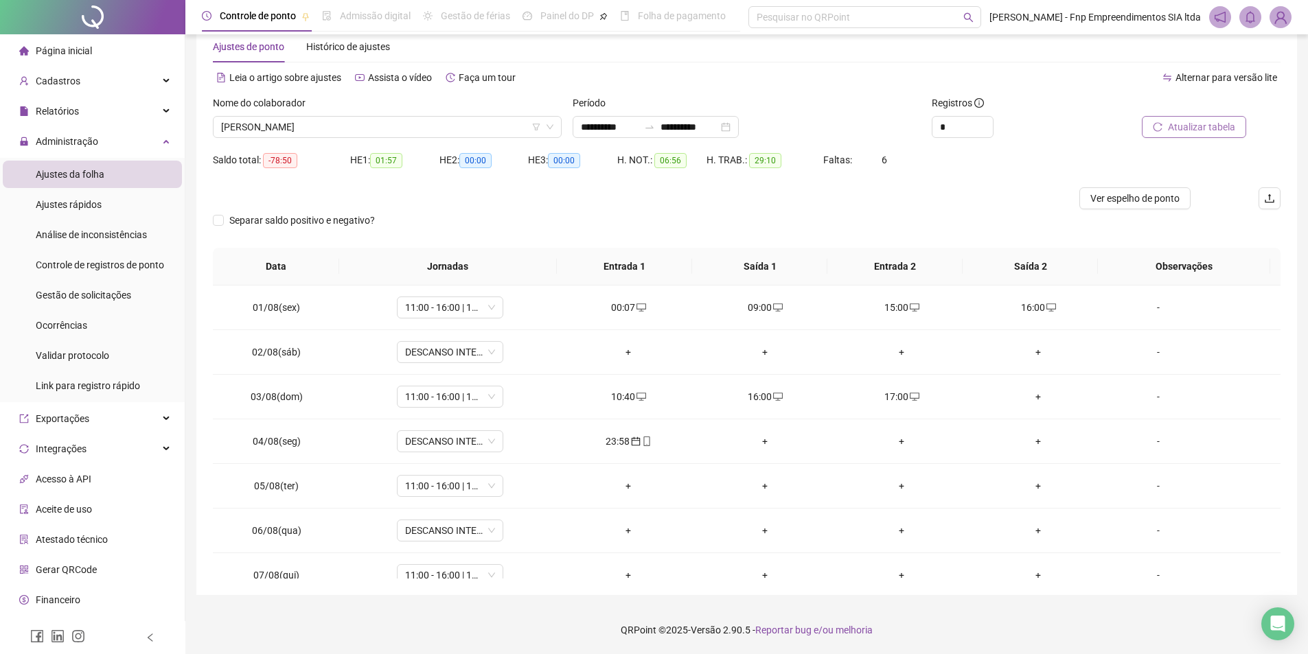
click at [1192, 122] on span "Atualizar tabela" at bounding box center [1201, 126] width 67 height 15
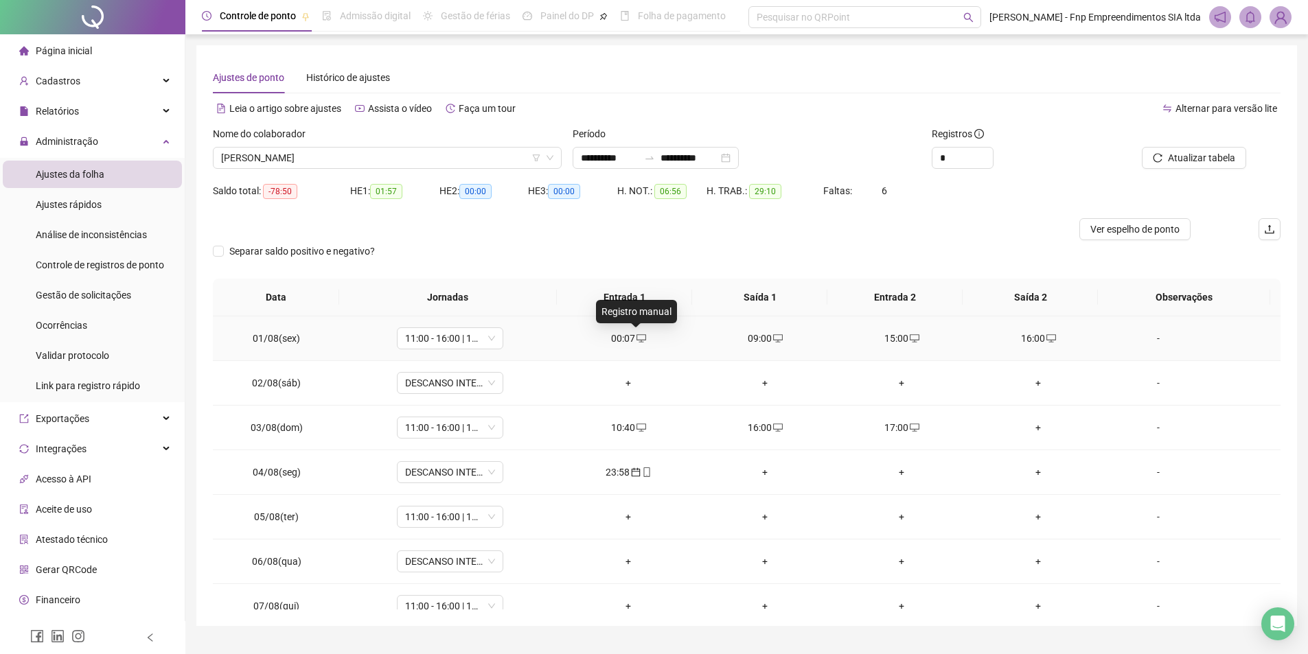
click at [642, 336] on div "00:07" at bounding box center [628, 338] width 115 height 15
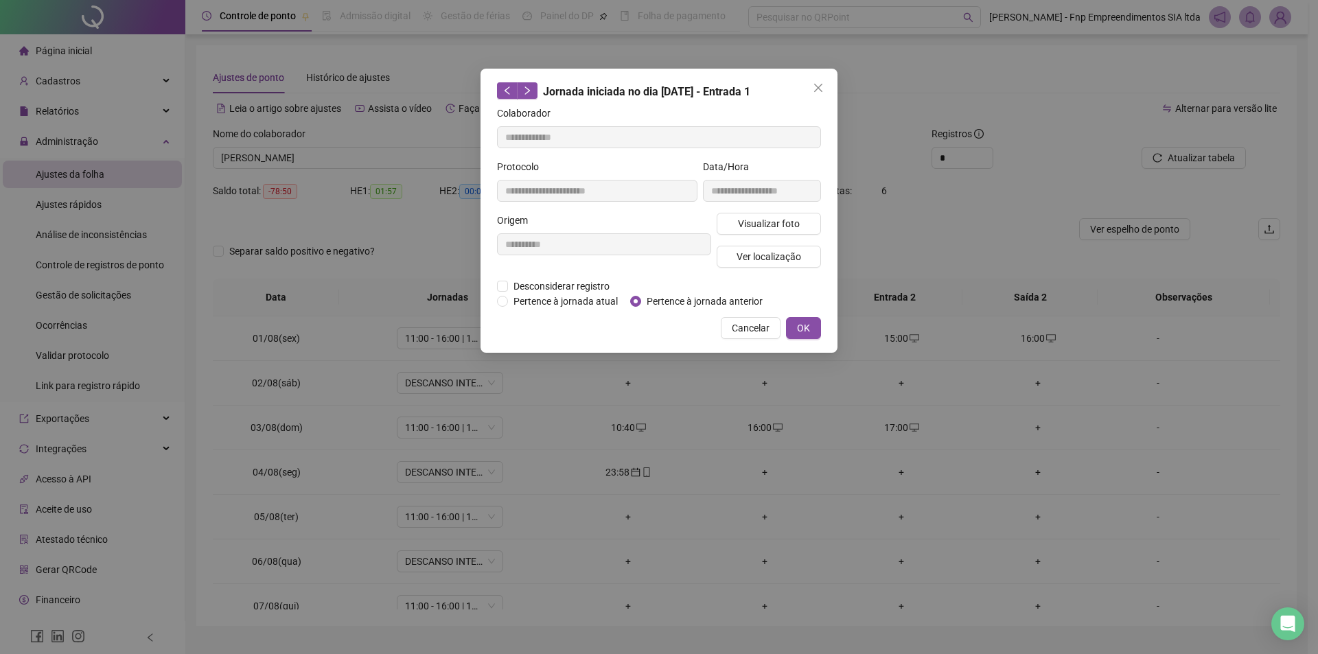
type input "**********"
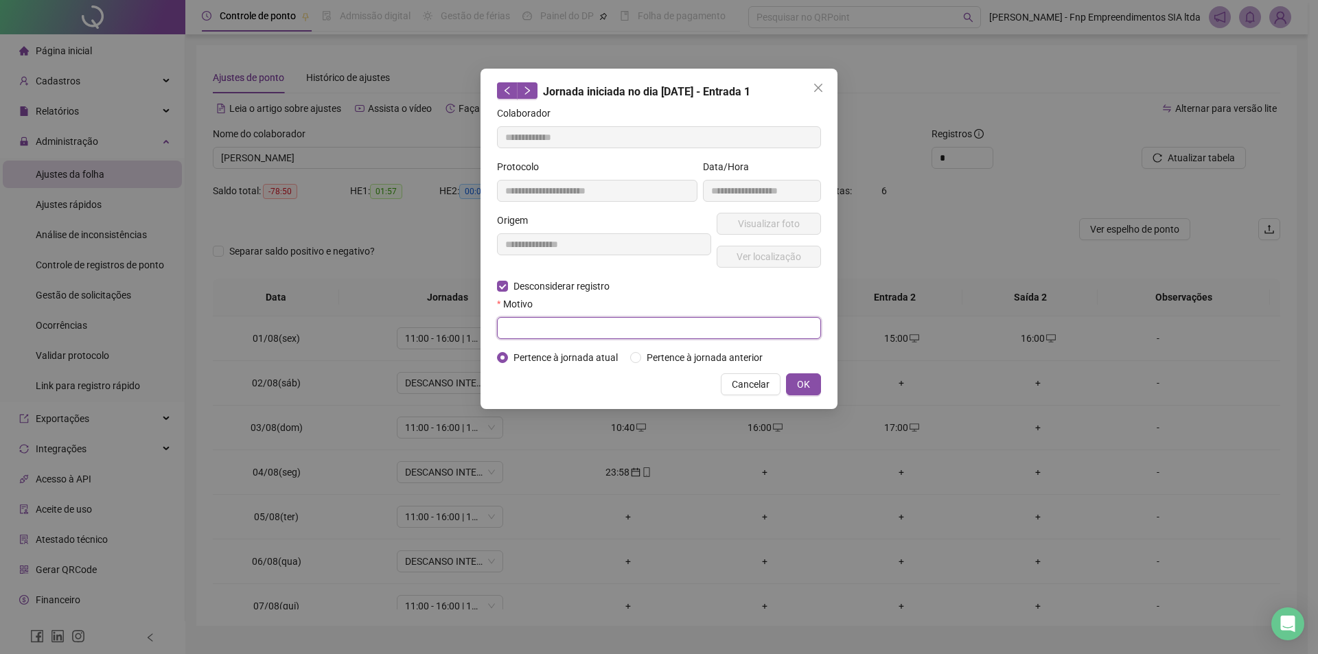
click at [607, 328] on input "text" at bounding box center [659, 328] width 324 height 22
type input "****"
click at [816, 377] on button "OK" at bounding box center [803, 385] width 35 height 22
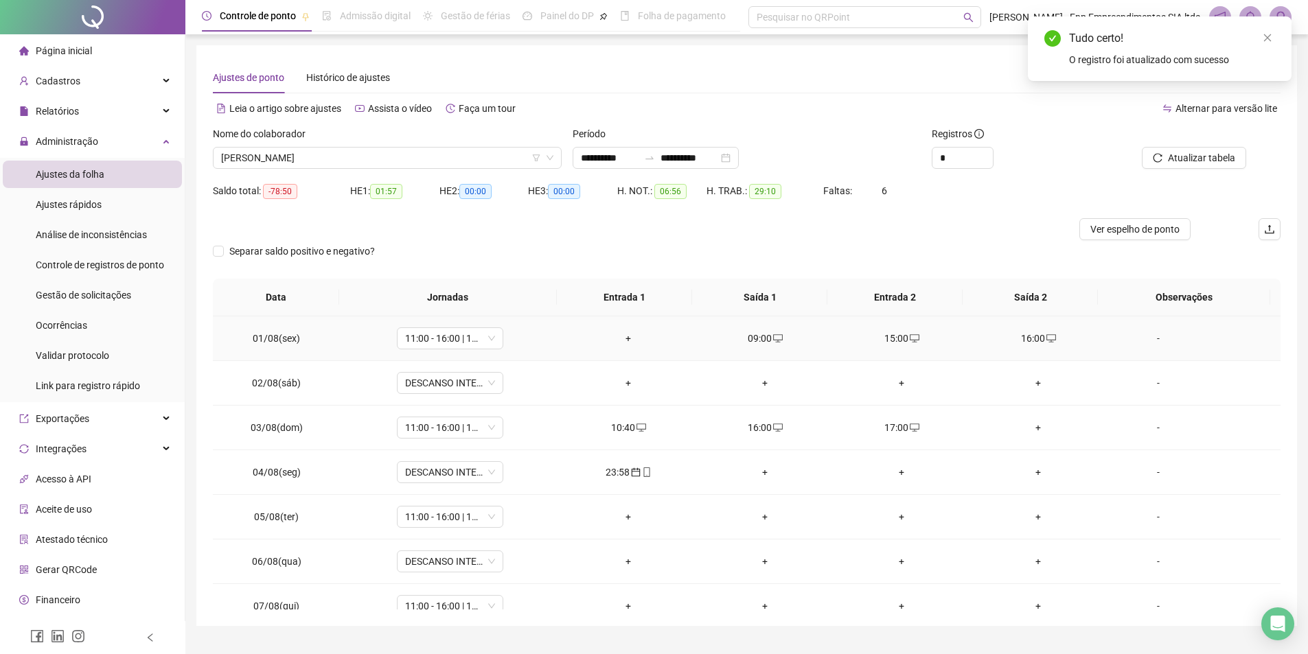
click at [619, 341] on div "+" at bounding box center [628, 338] width 115 height 15
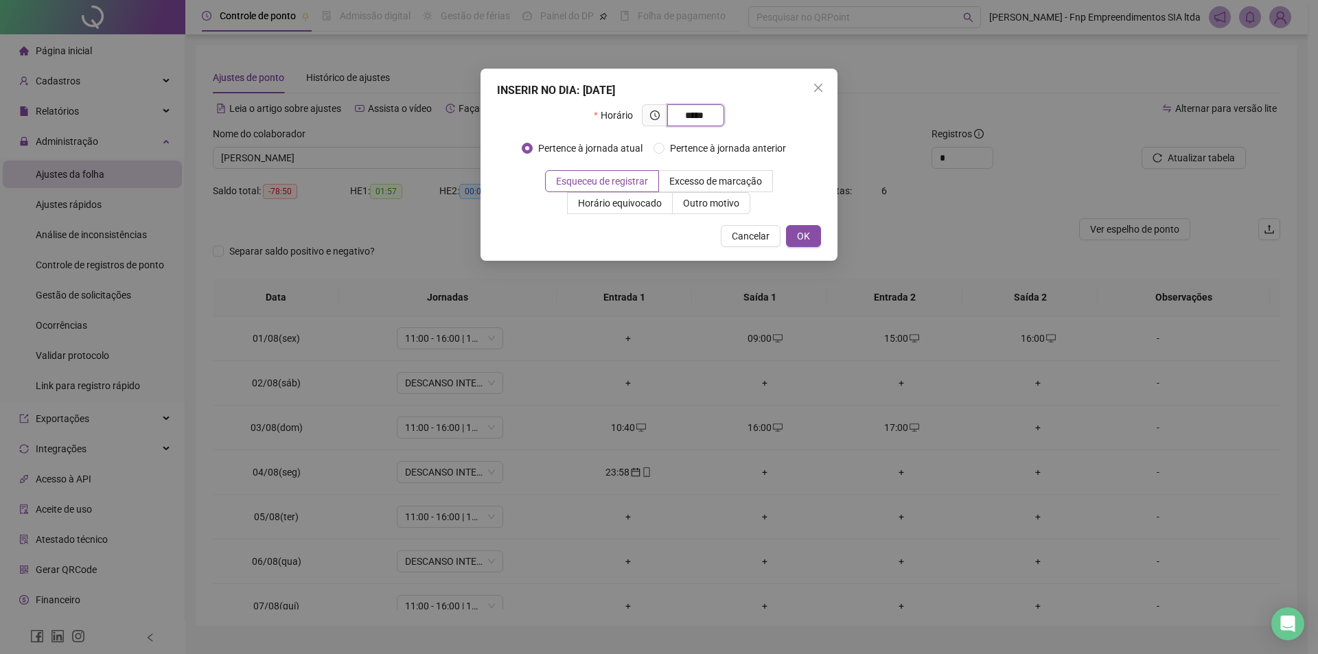
type input "*****"
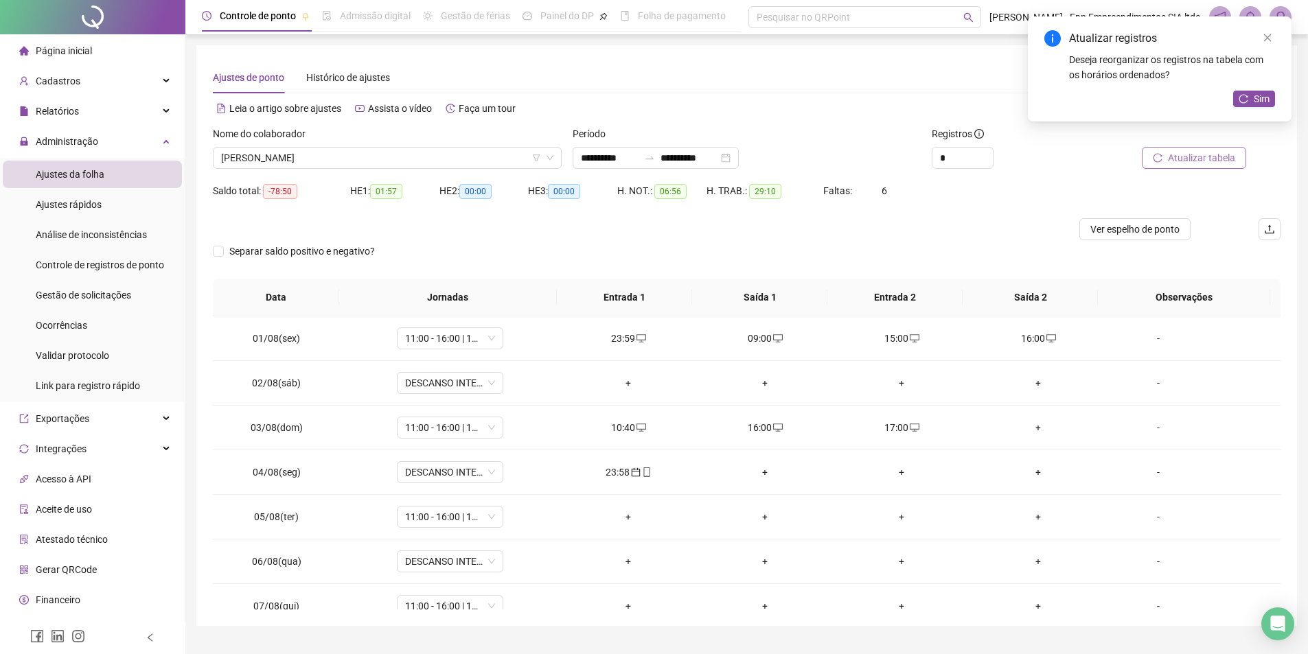
click at [1215, 152] on span "Atualizar tabela" at bounding box center [1201, 157] width 67 height 15
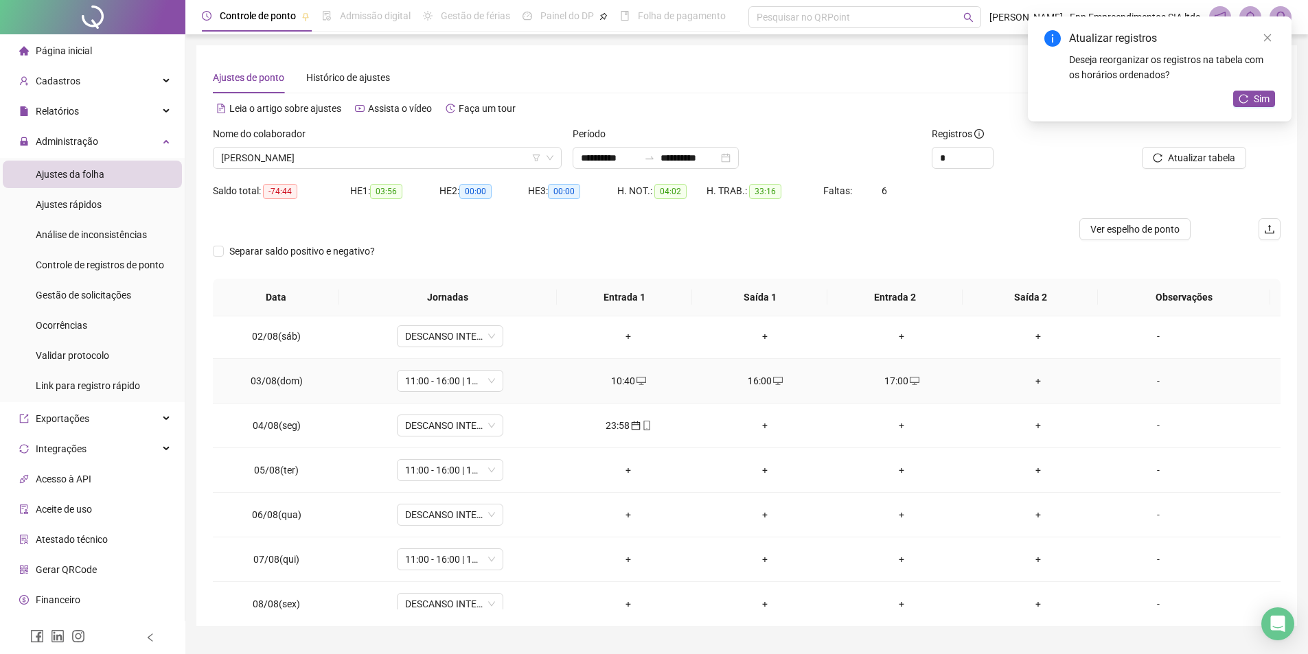
scroll to position [69, 0]
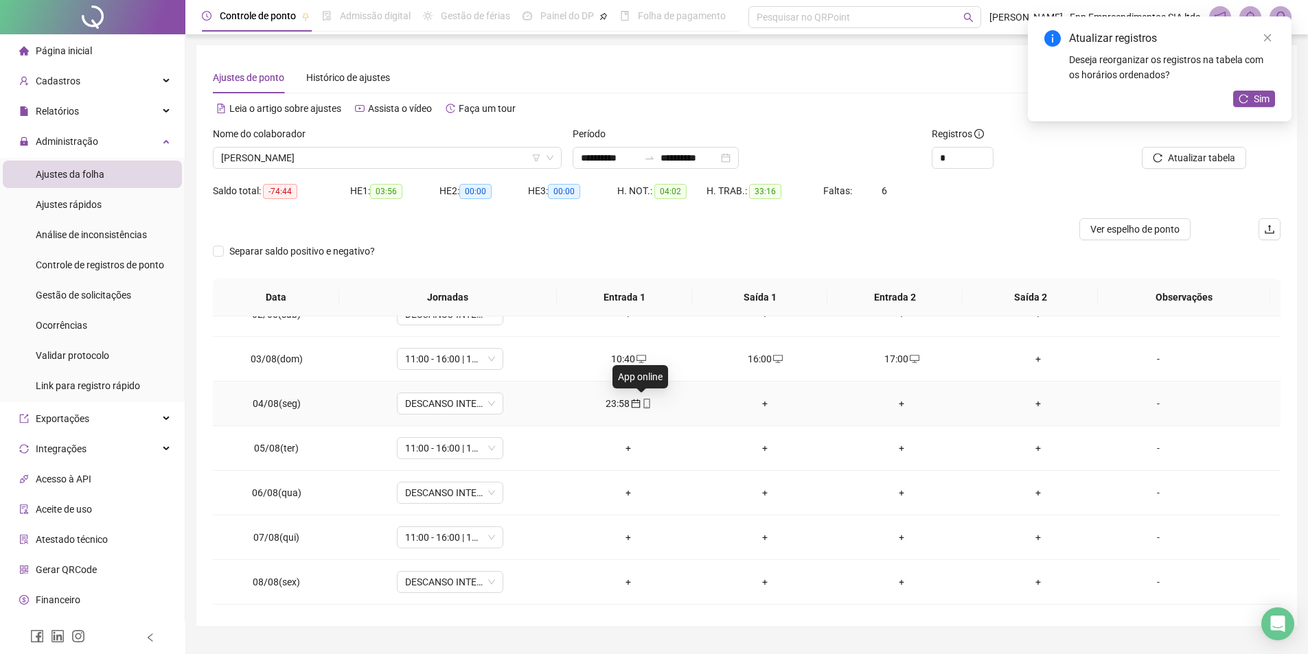
click at [645, 407] on icon "mobile" at bounding box center [647, 404] width 10 height 10
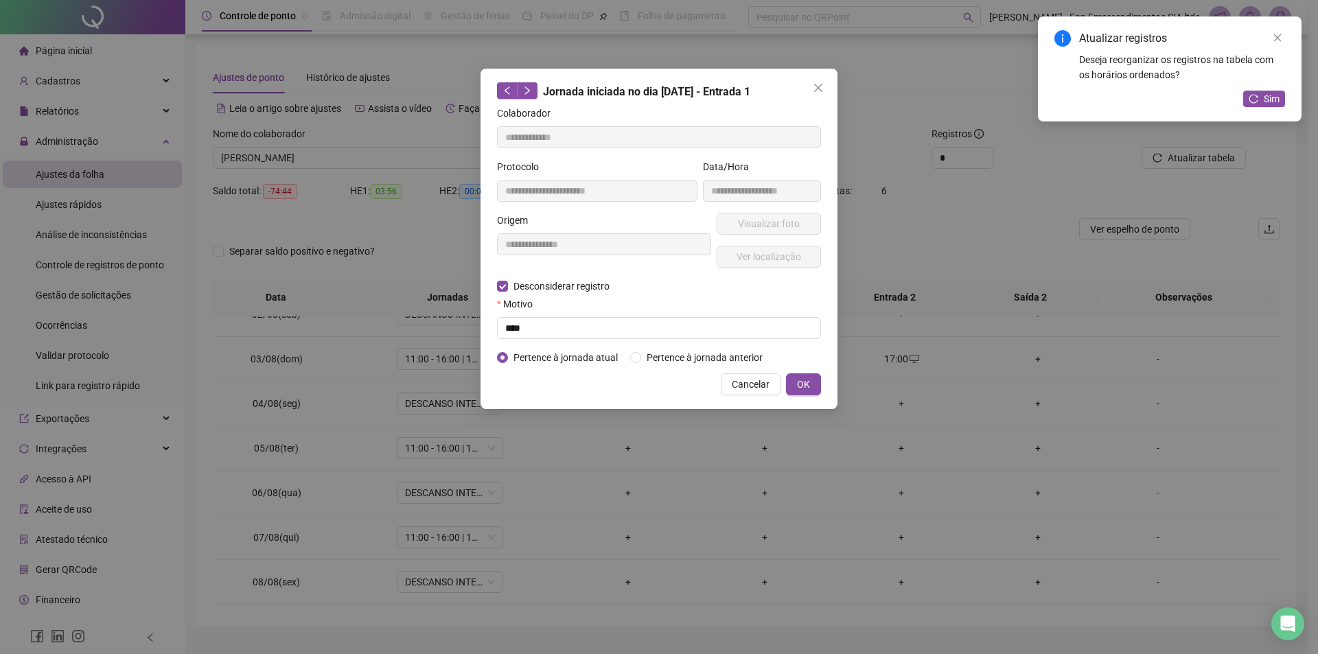
type input "**********"
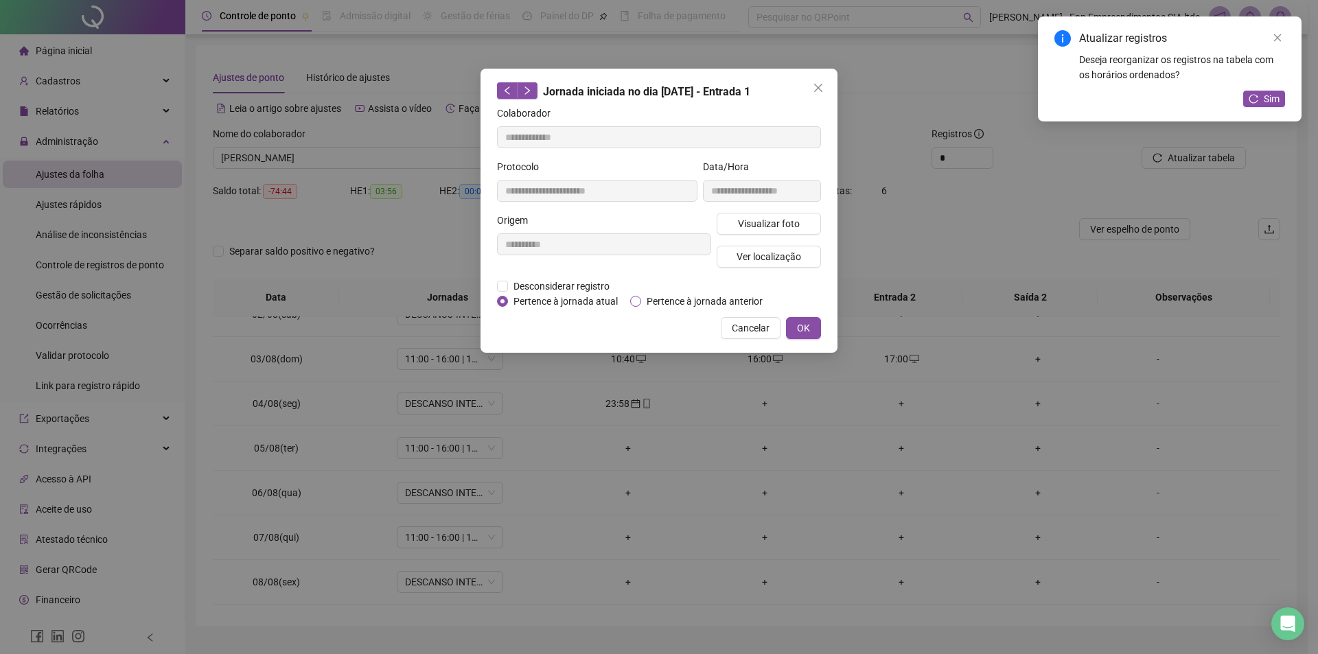
click at [643, 299] on span "Pertence à jornada anterior" at bounding box center [704, 301] width 127 height 15
click at [796, 324] on button "OK" at bounding box center [803, 328] width 35 height 22
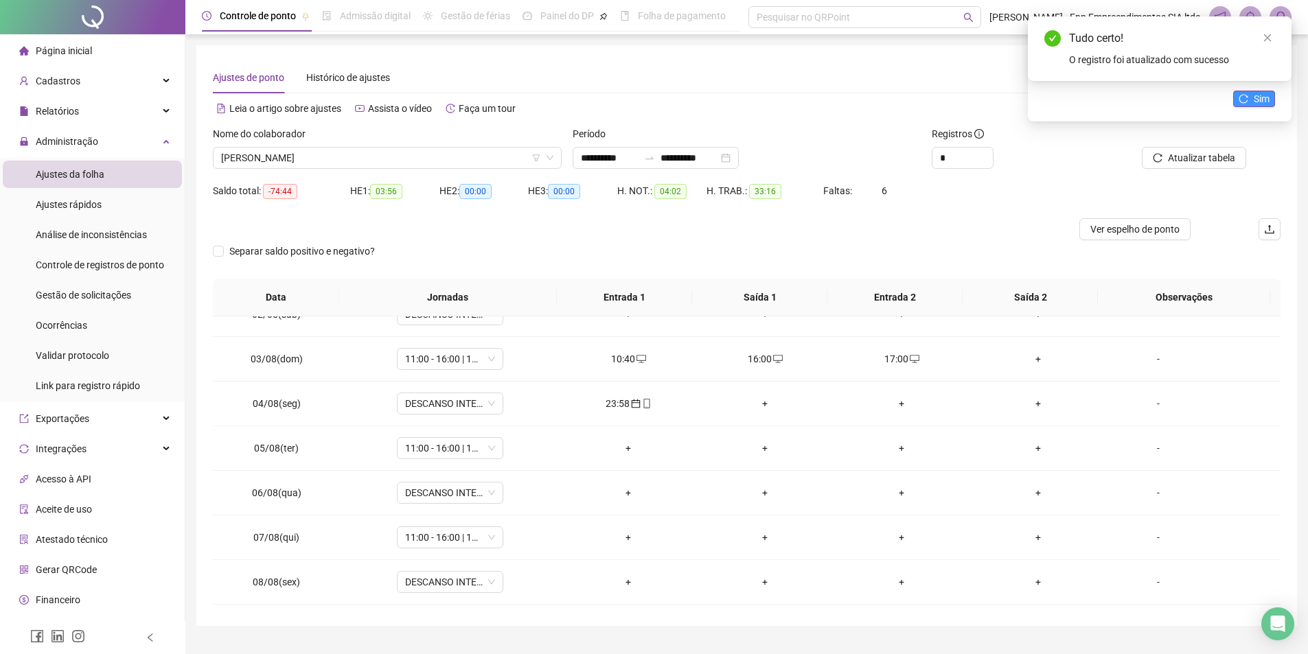
click at [1245, 99] on icon "reload" at bounding box center [1244, 99] width 10 height 10
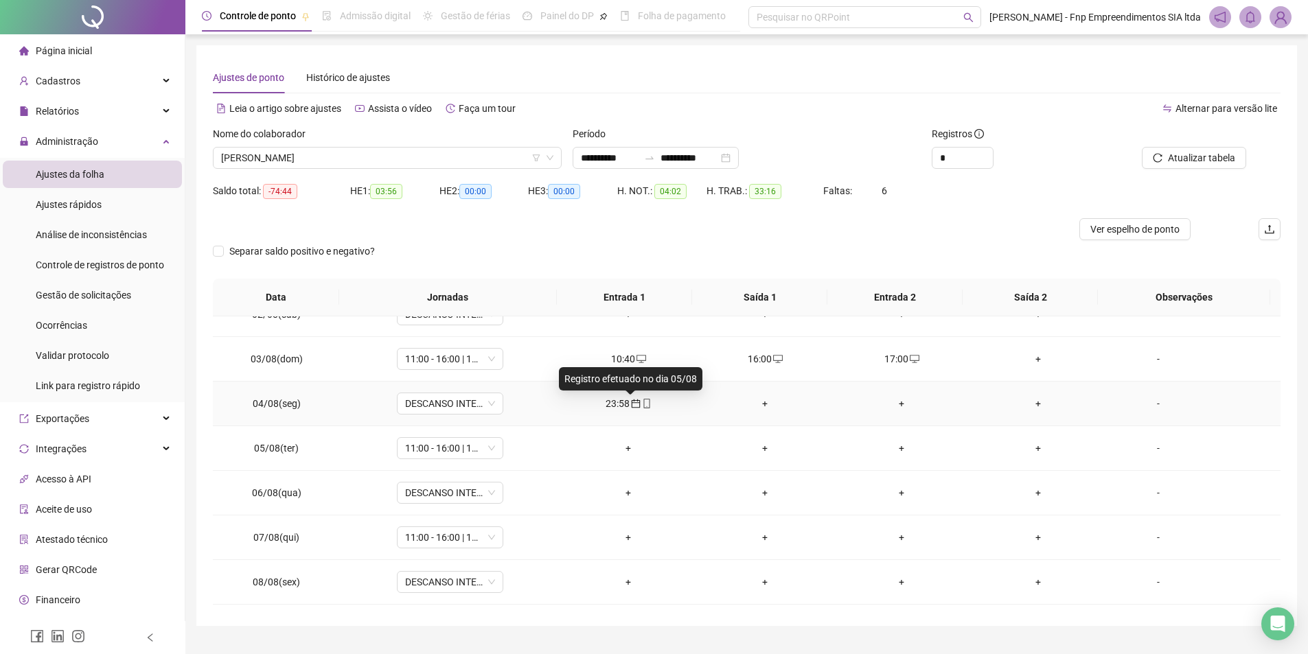
click at [635, 403] on icon "calendar" at bounding box center [636, 404] width 9 height 9
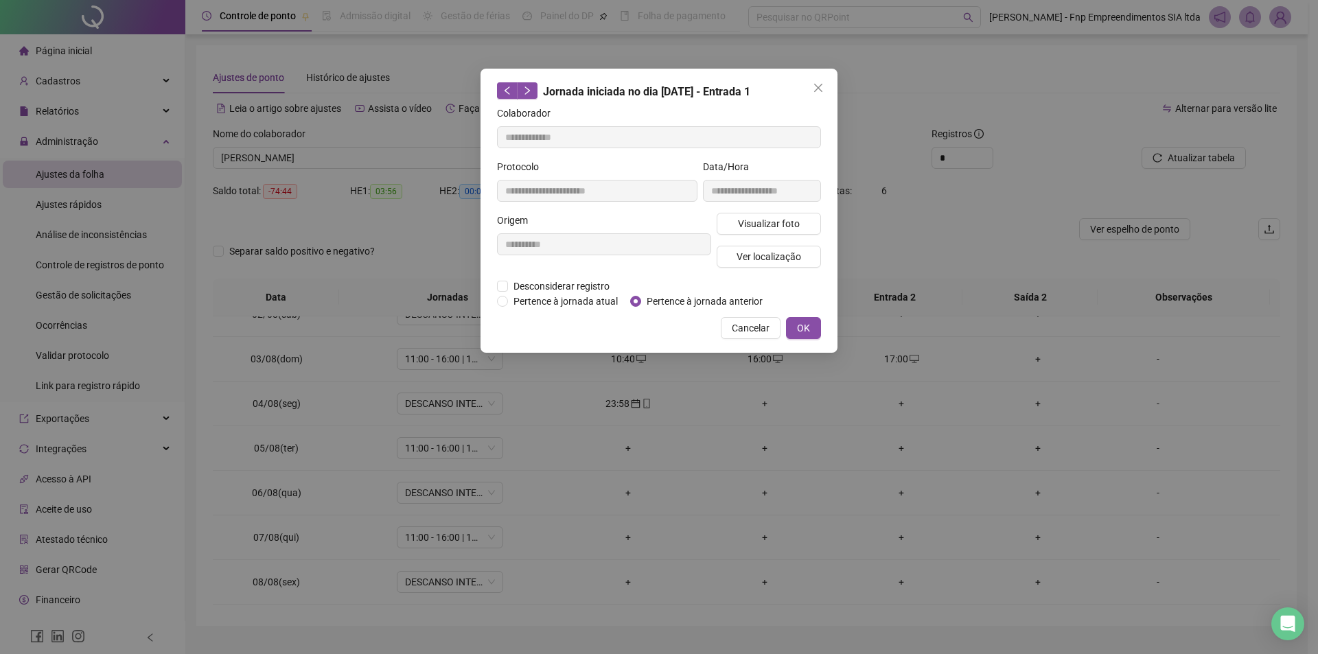
click at [802, 330] on span "OK" at bounding box center [803, 328] width 13 height 15
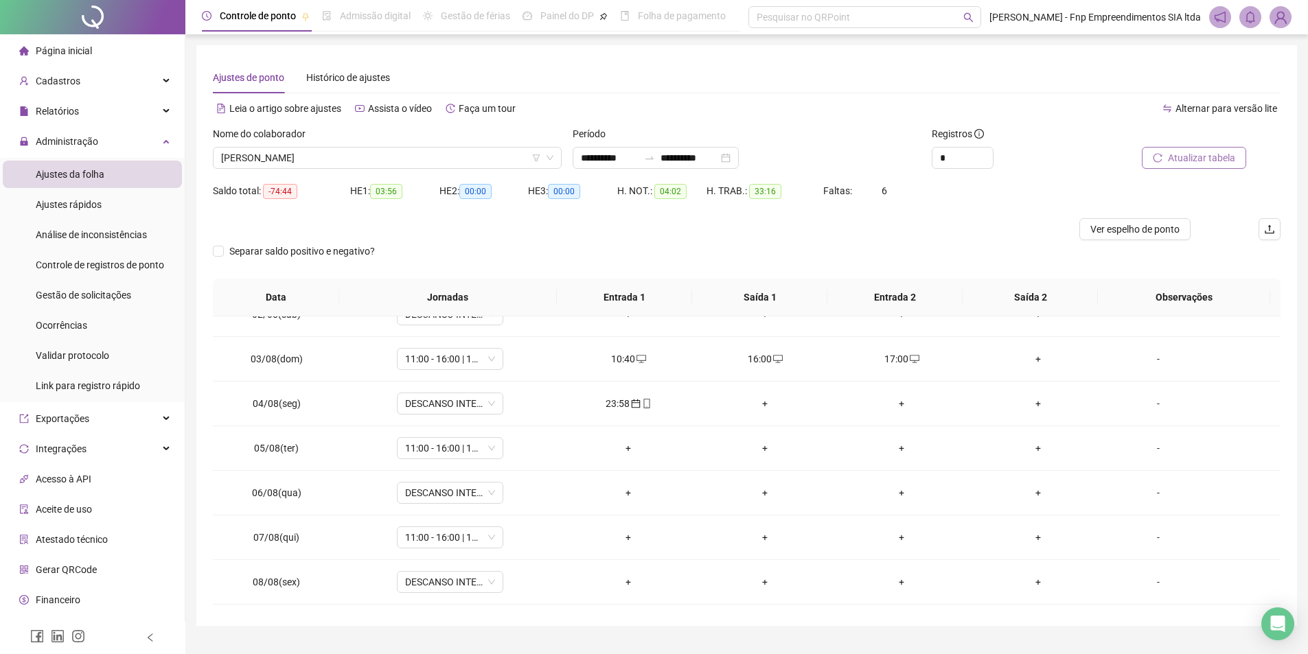
click at [1186, 158] on span "Atualizar tabela" at bounding box center [1201, 157] width 67 height 15
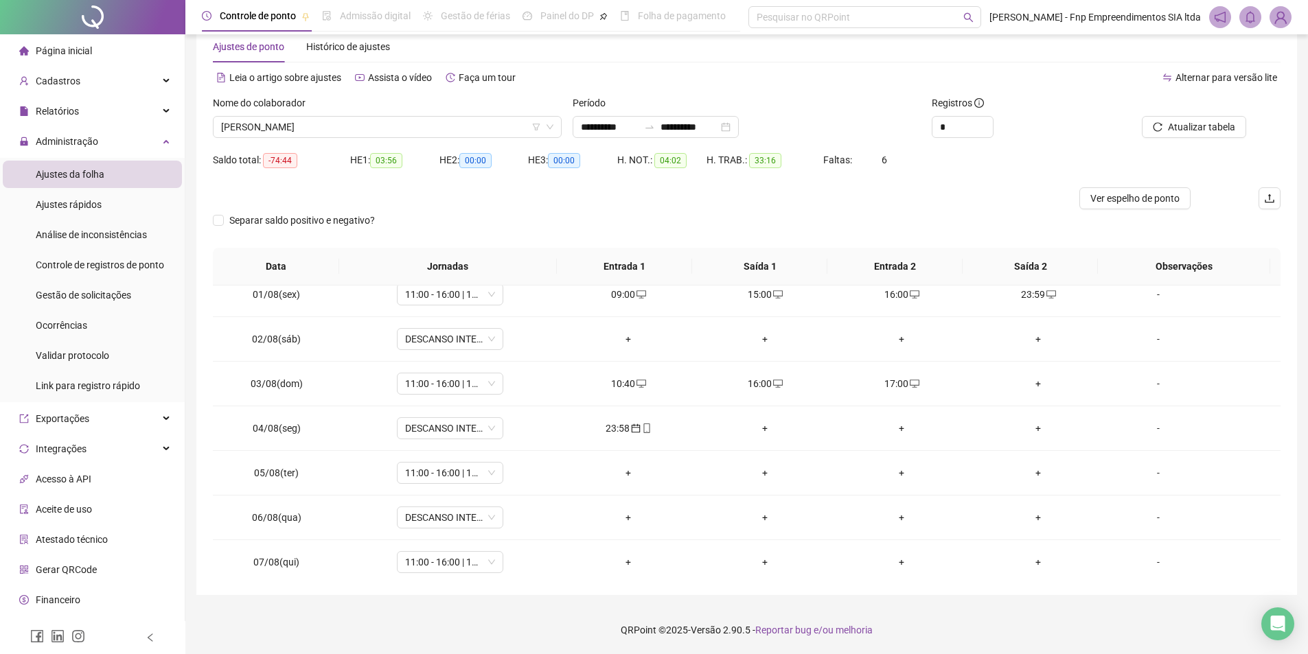
scroll to position [0, 0]
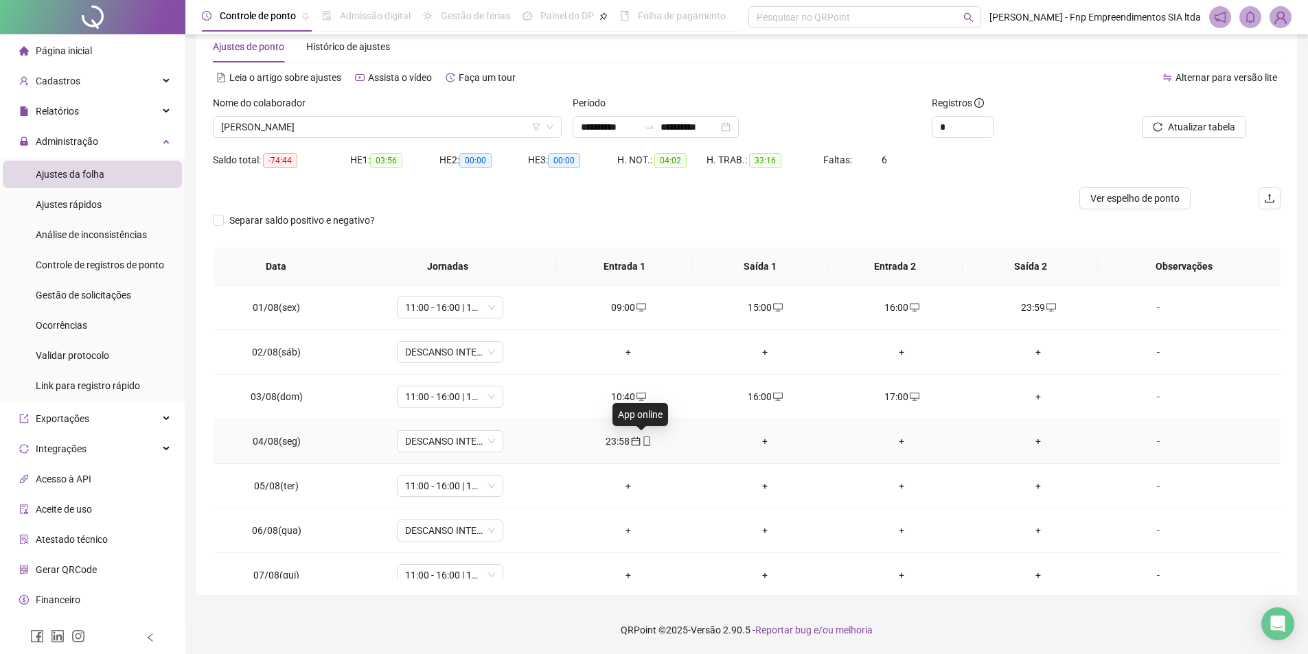
click at [643, 439] on icon "mobile" at bounding box center [647, 442] width 10 height 10
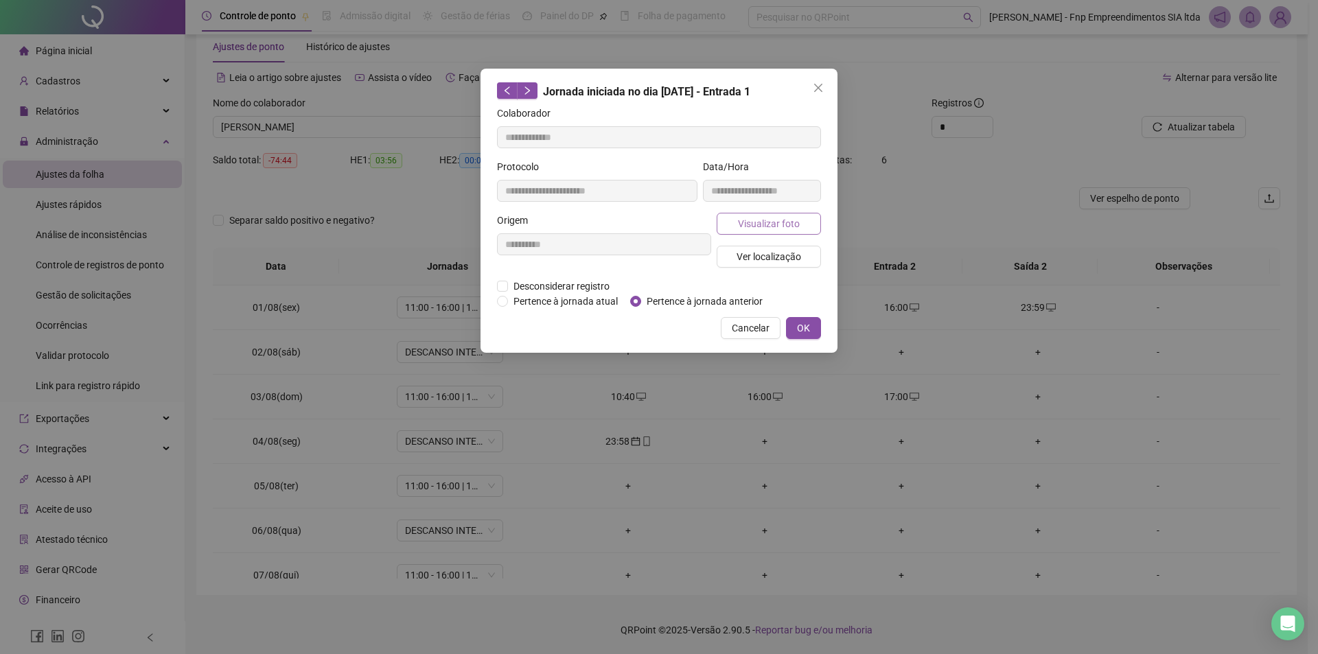
click at [762, 220] on span "Visualizar foto" at bounding box center [769, 223] width 62 height 15
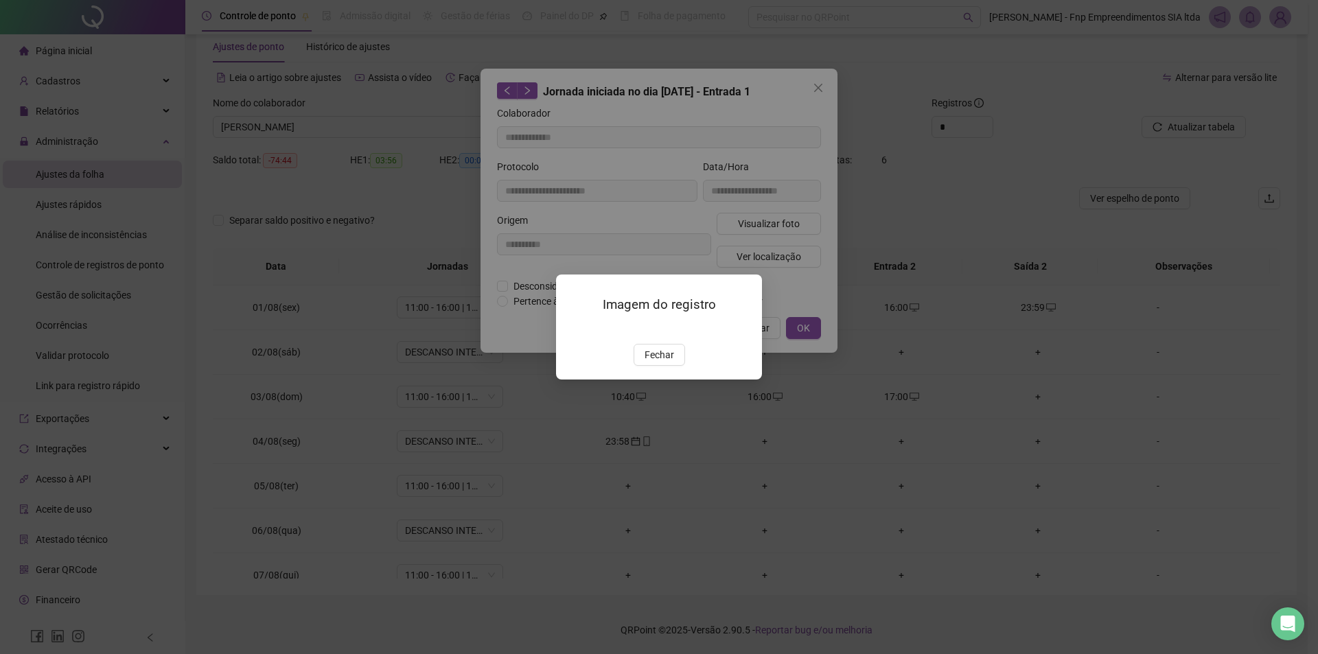
click at [667, 380] on div "Imagem do registro Fechar" at bounding box center [659, 327] width 206 height 105
drag, startPoint x: 656, startPoint y: 436, endPoint x: 679, endPoint y: 400, distance: 42.3
click at [656, 363] on span "Fechar" at bounding box center [660, 354] width 30 height 15
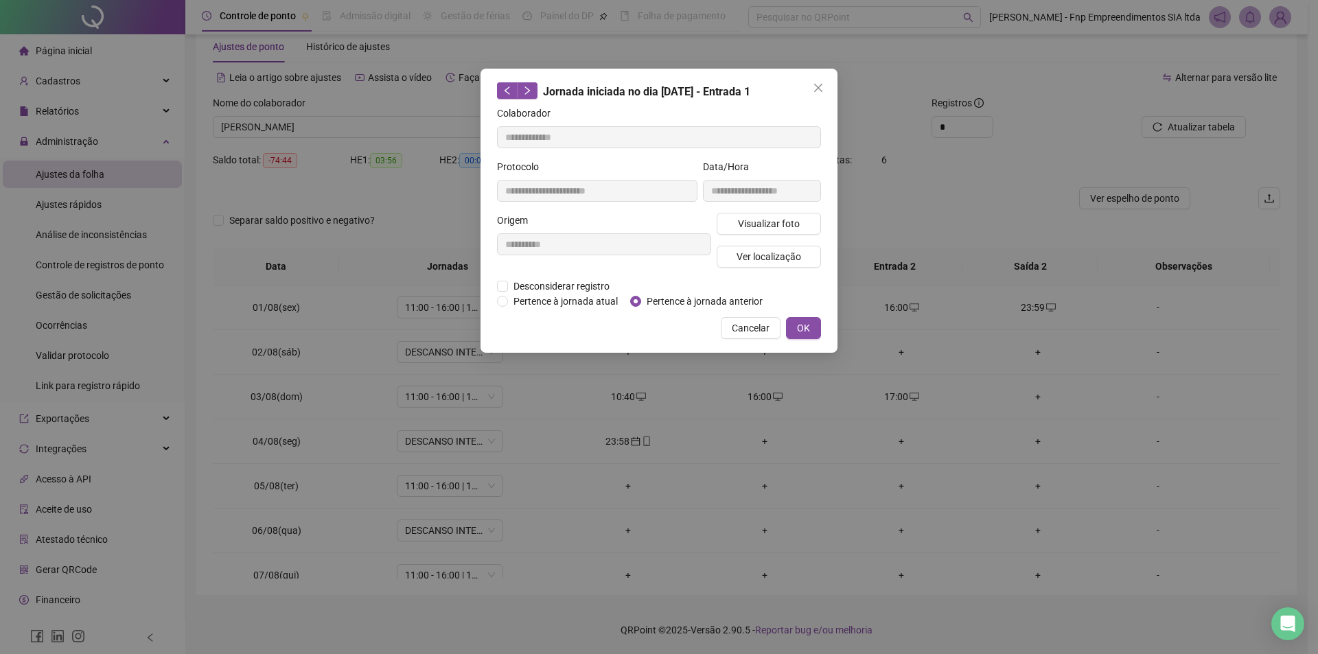
drag, startPoint x: 815, startPoint y: 82, endPoint x: 812, endPoint y: 104, distance: 22.9
click at [814, 82] on button "Close" at bounding box center [818, 88] width 22 height 22
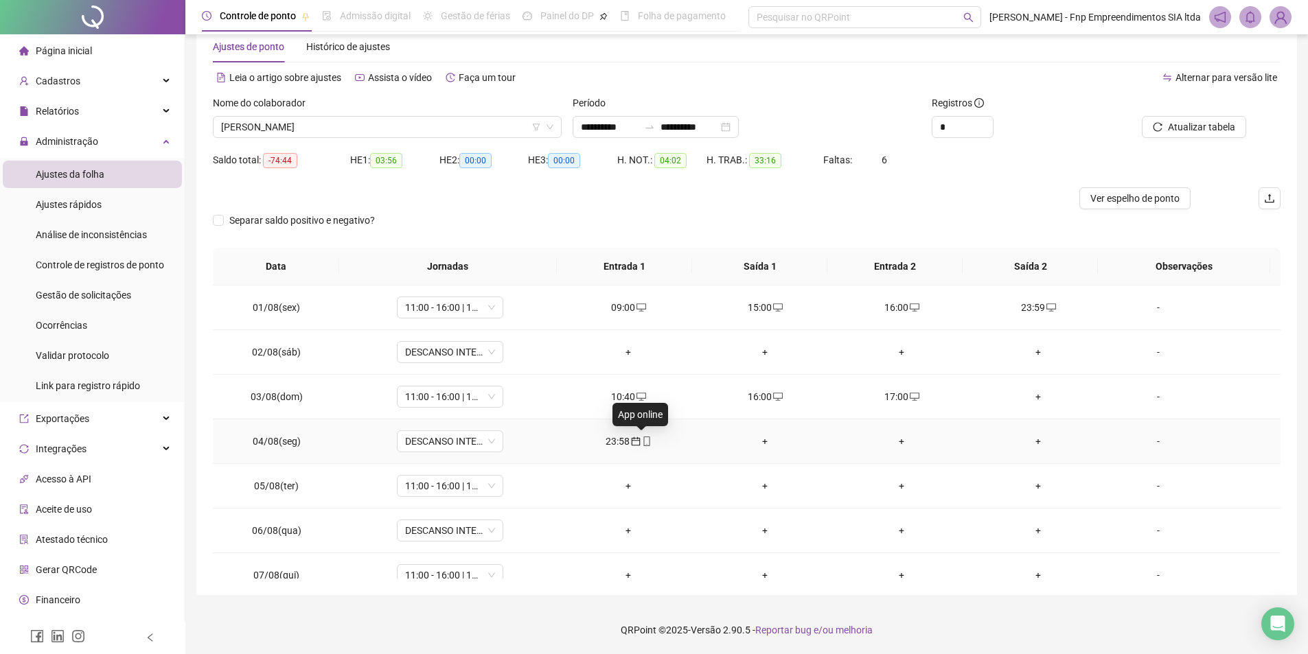
click at [644, 441] on icon "mobile" at bounding box center [647, 442] width 10 height 10
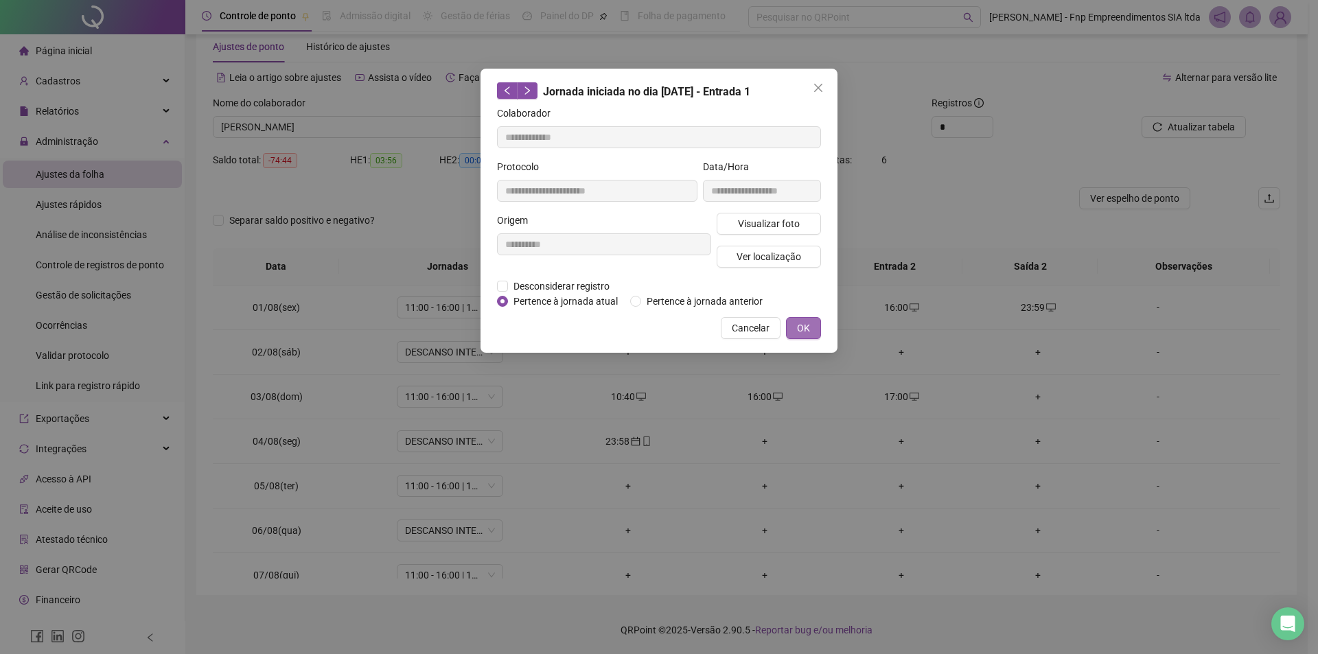
click at [809, 325] on span "OK" at bounding box center [803, 328] width 13 height 15
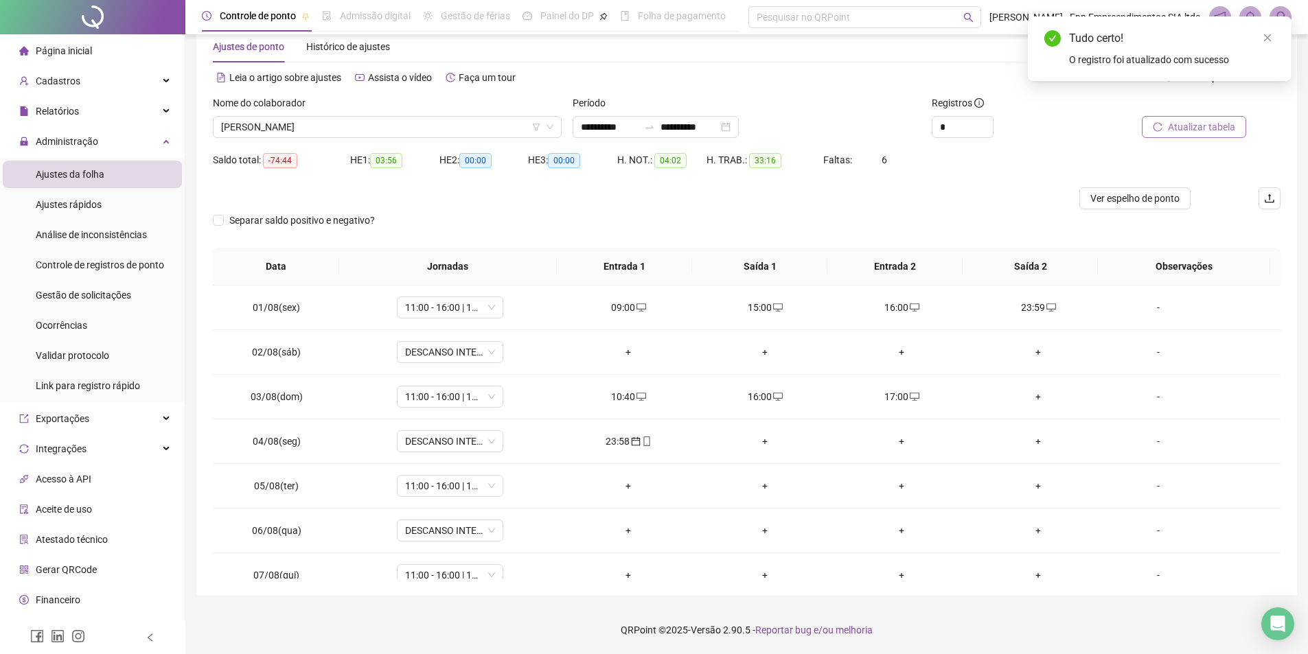
click at [1190, 125] on span "Atualizar tabela" at bounding box center [1201, 126] width 67 height 15
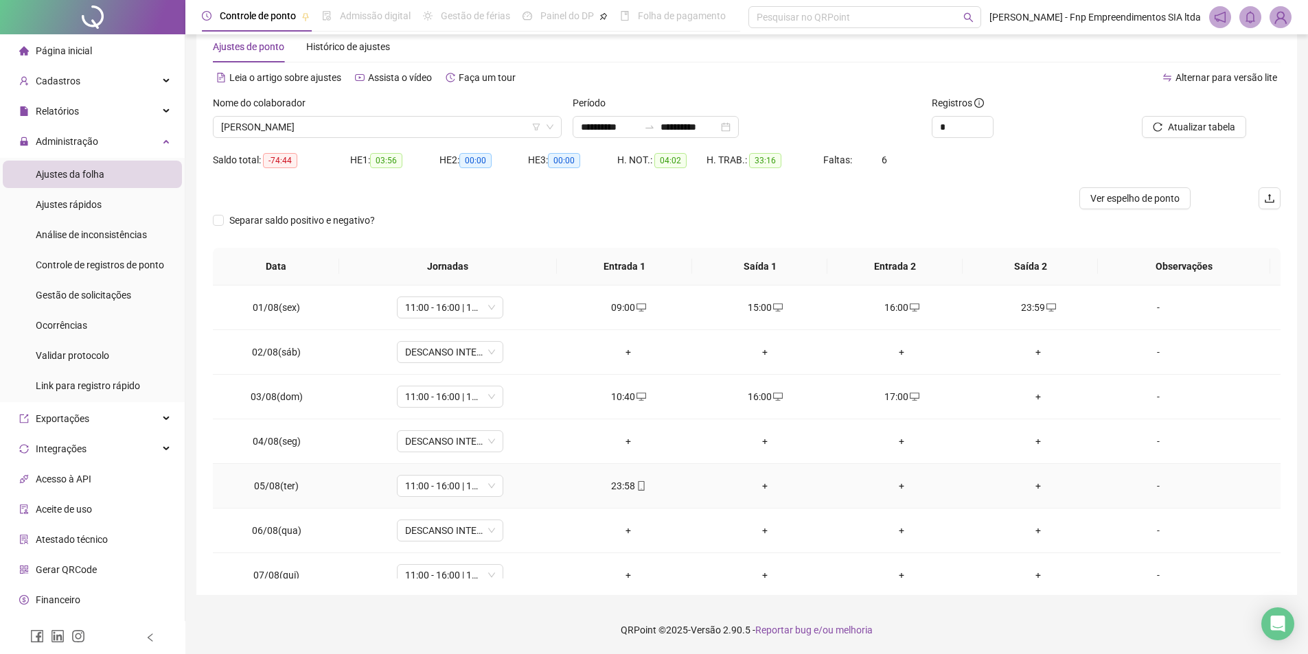
click at [641, 492] on span at bounding box center [640, 486] width 11 height 11
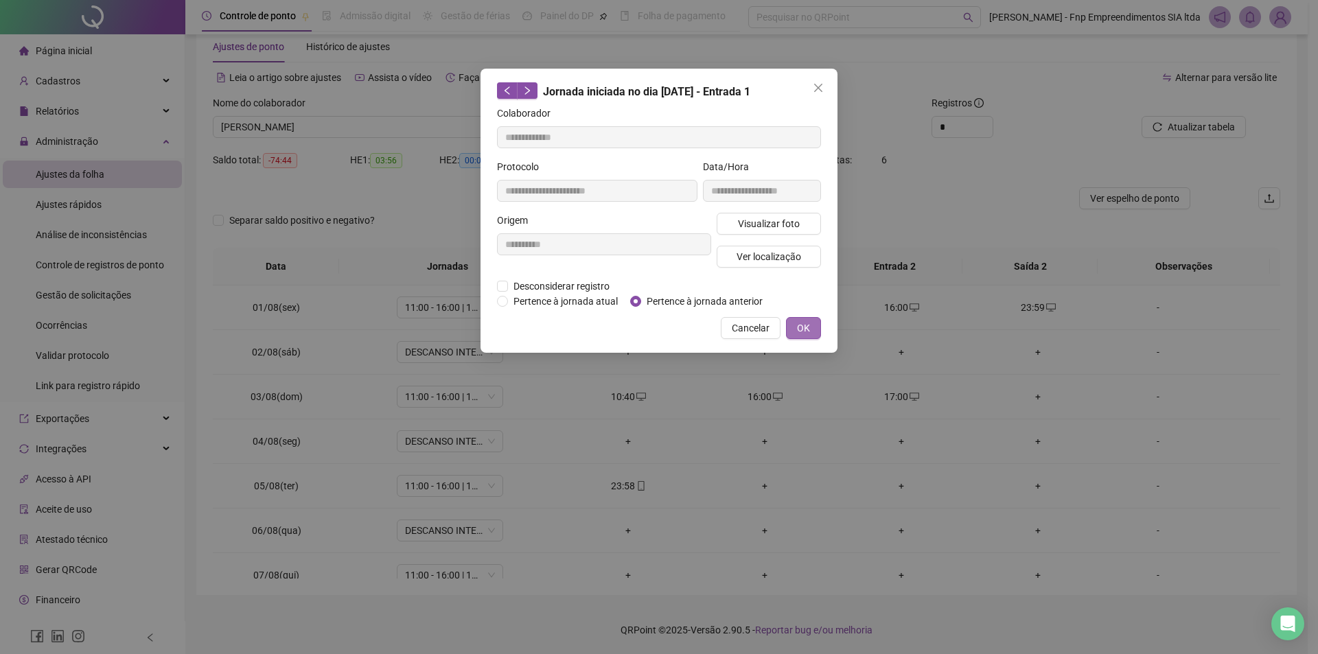
click at [800, 324] on span "OK" at bounding box center [803, 328] width 13 height 15
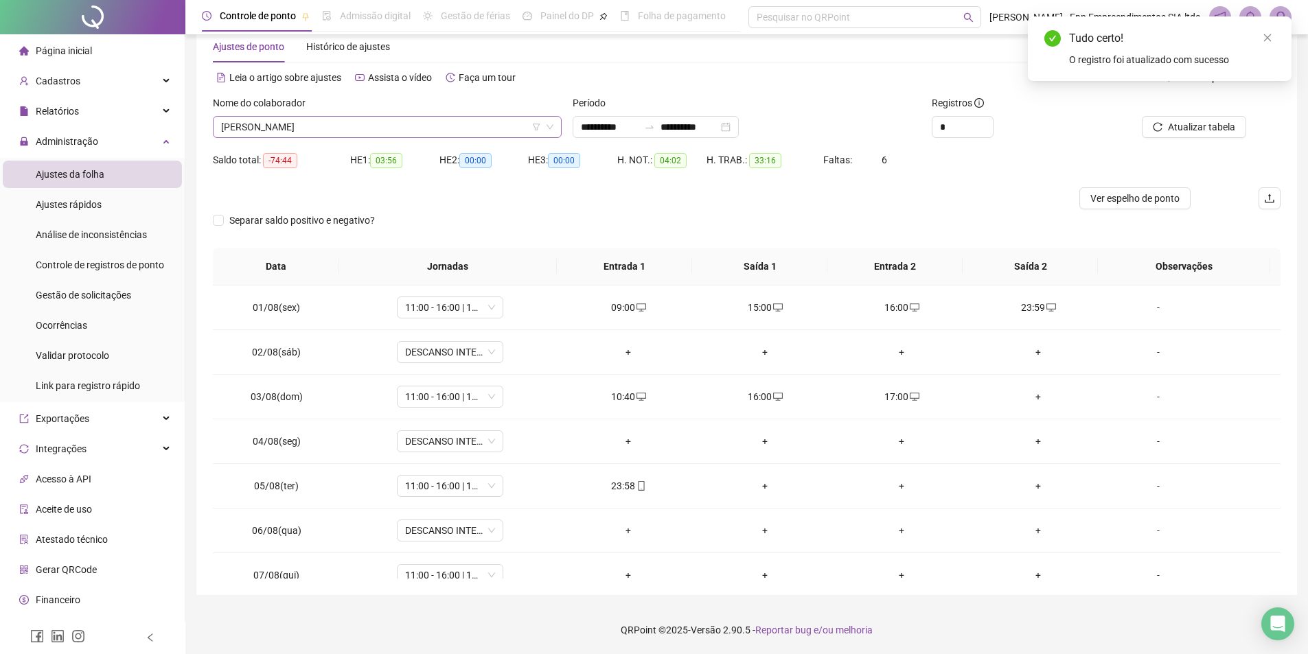
click at [487, 128] on span "[PERSON_NAME]" at bounding box center [387, 127] width 332 height 21
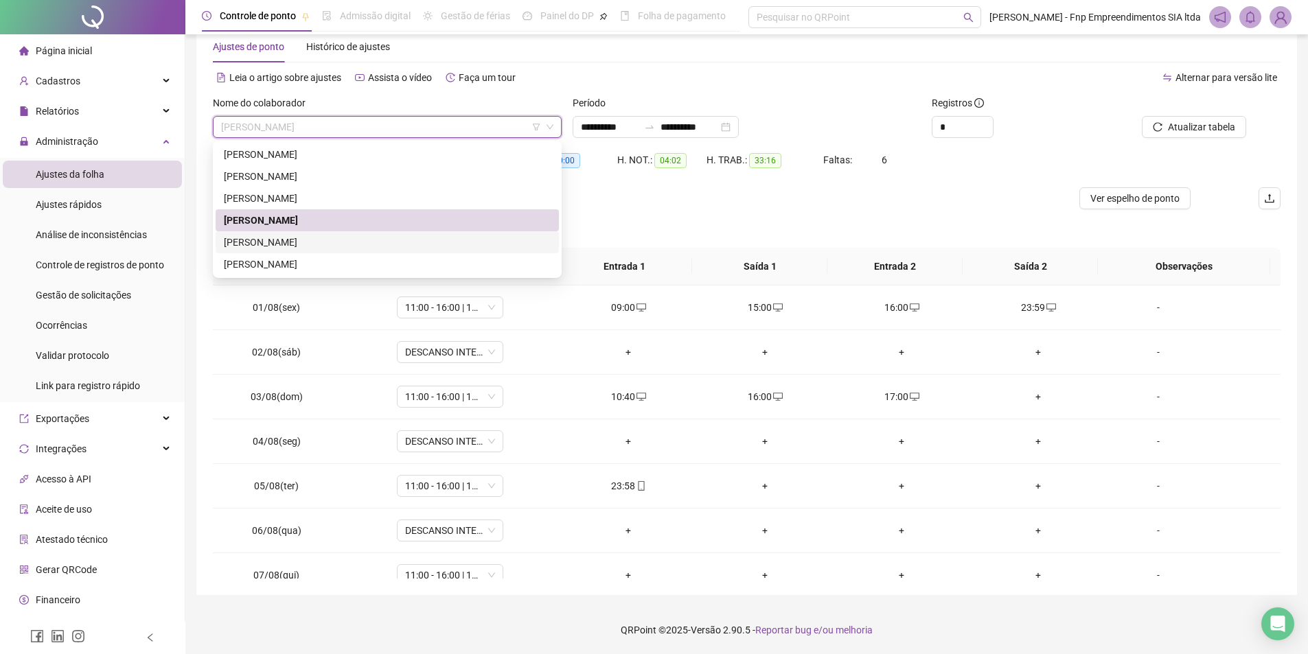
click at [298, 245] on div "[PERSON_NAME]" at bounding box center [387, 242] width 327 height 15
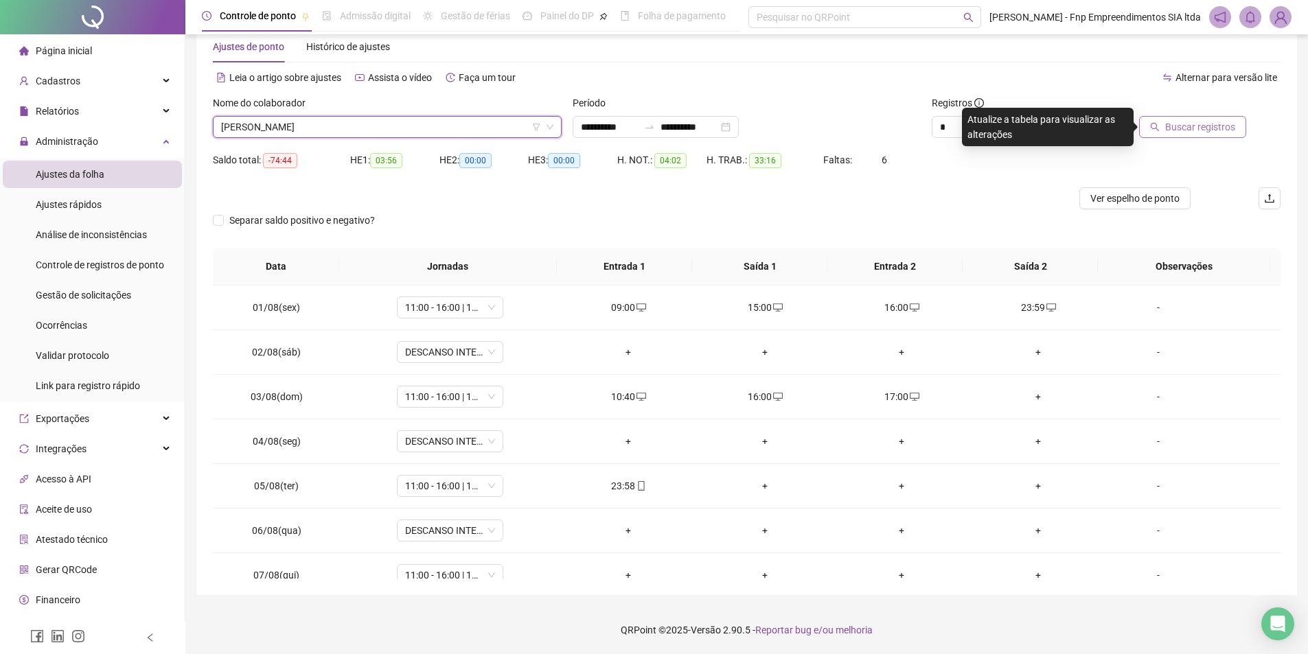
click at [1193, 125] on span "Buscar registros" at bounding box center [1200, 126] width 70 height 15
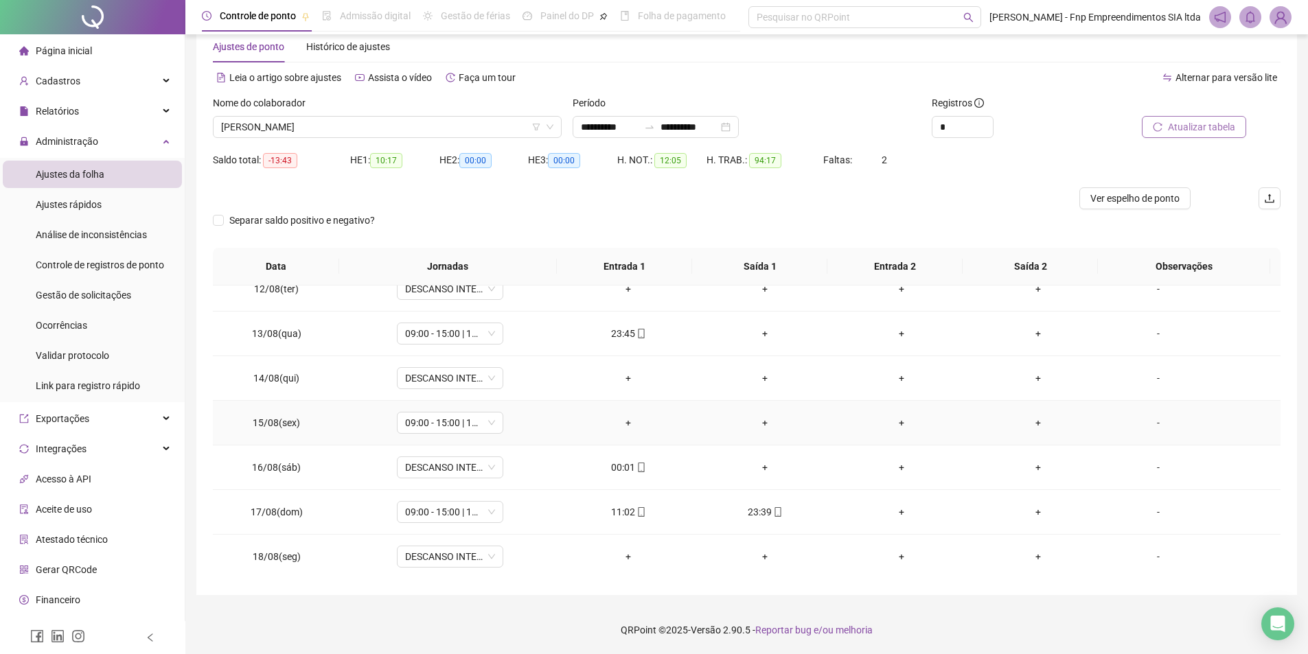
scroll to position [510, 0]
click at [897, 513] on div "+" at bounding box center [902, 511] width 115 height 15
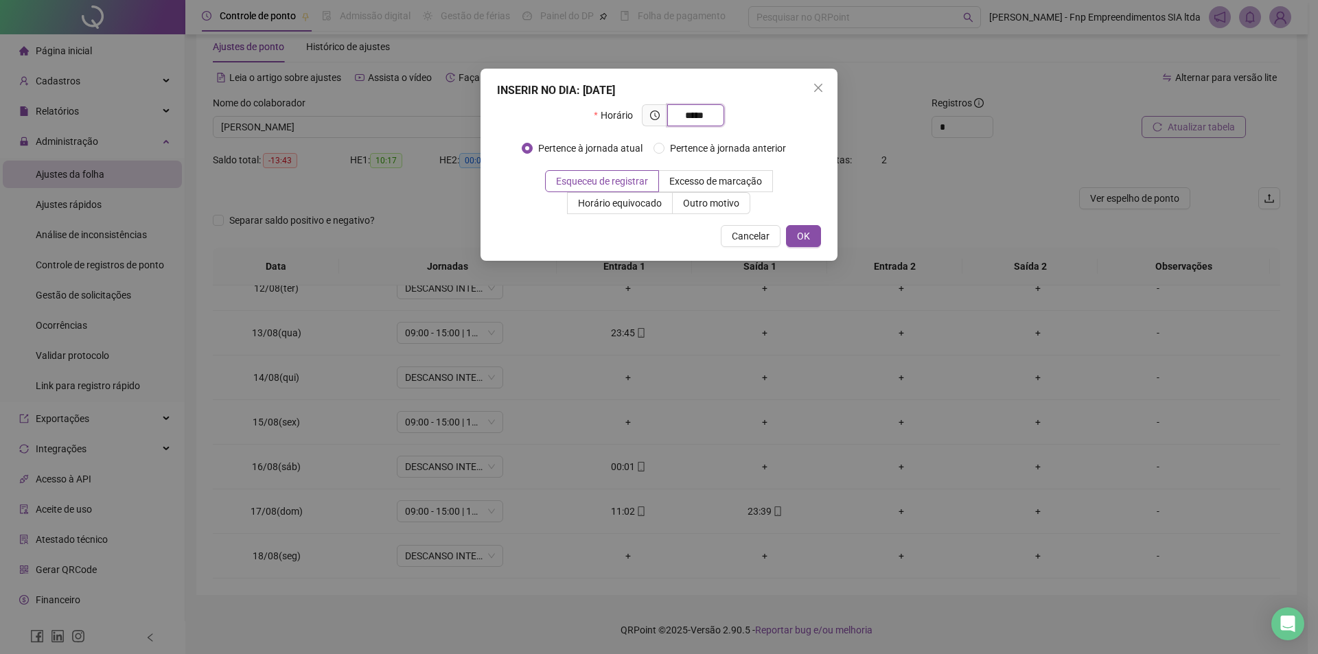
type input "*****"
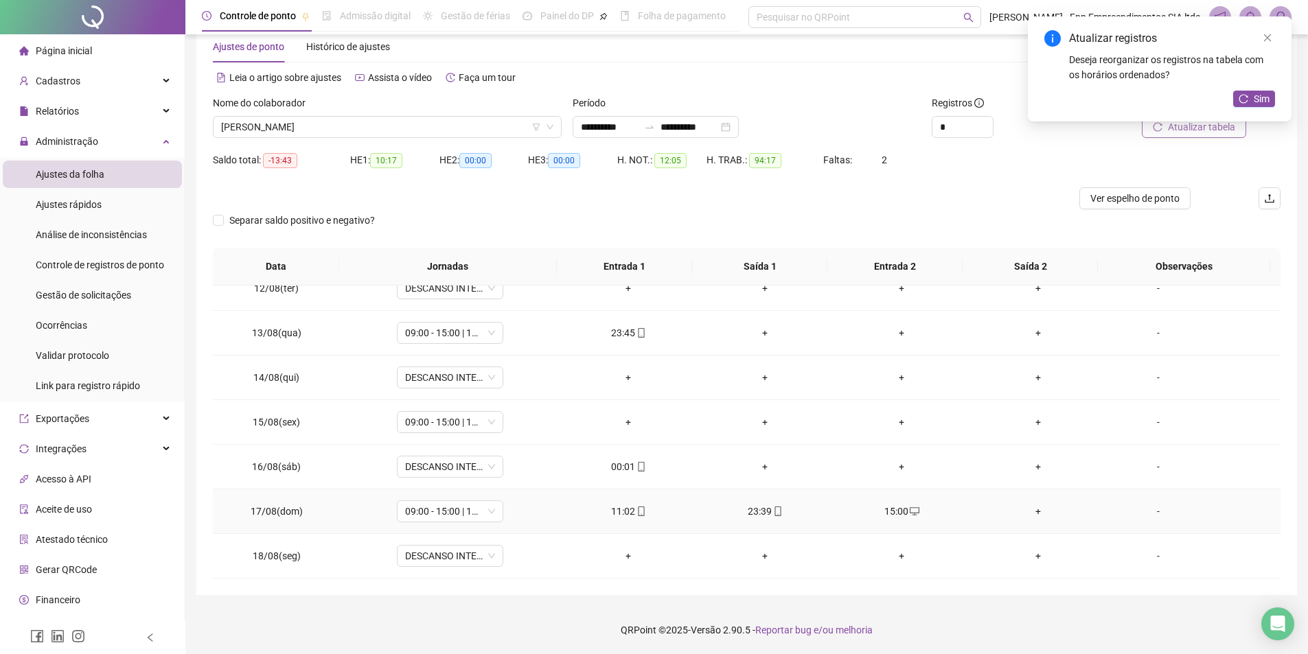
click at [1027, 509] on div "+" at bounding box center [1038, 511] width 115 height 15
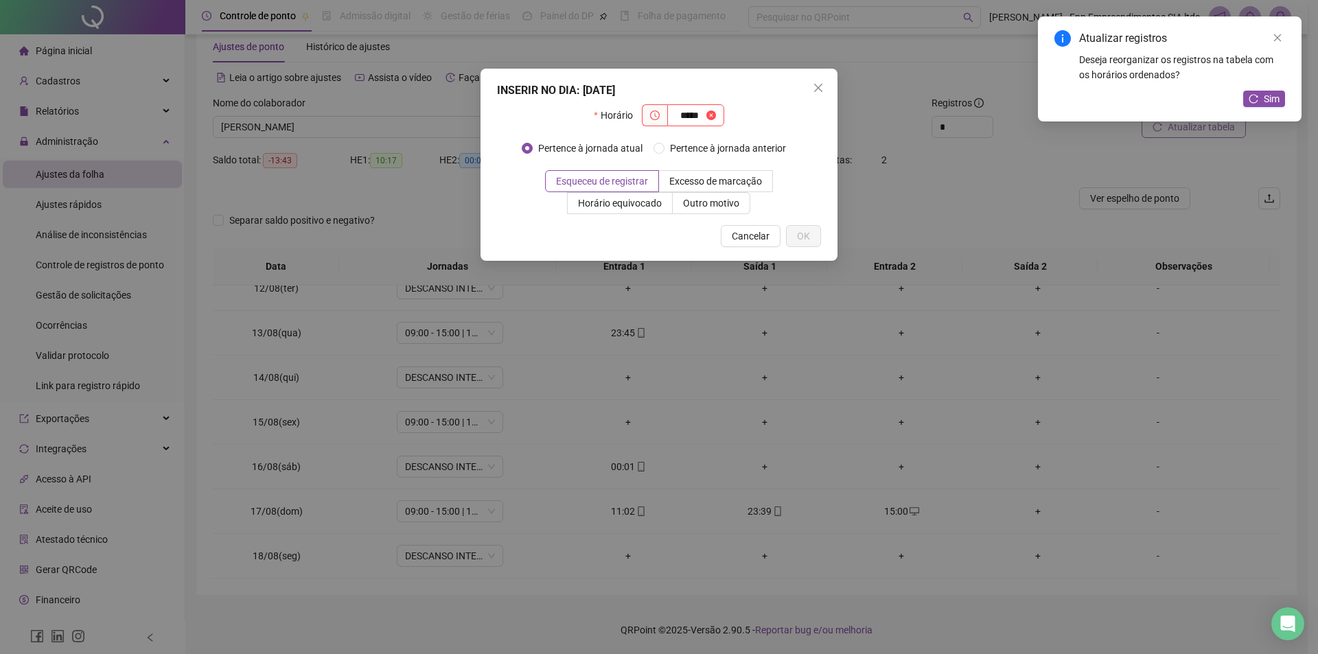
type input "*****"
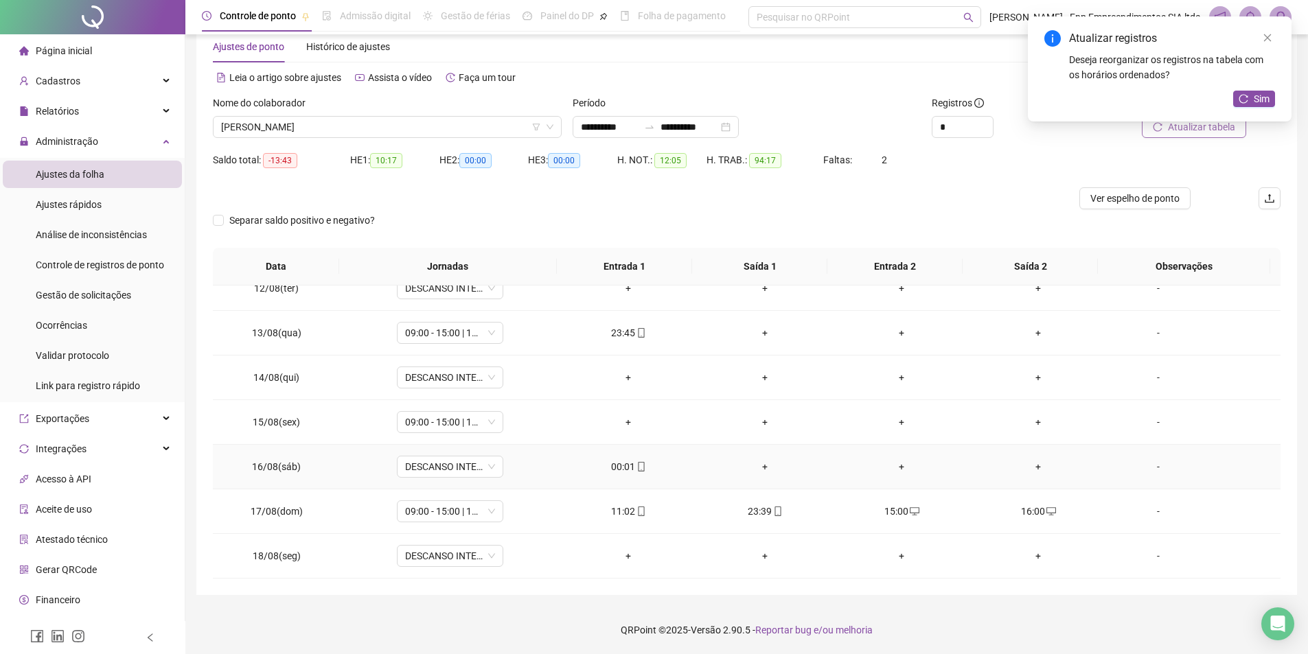
click at [638, 468] on icon "mobile" at bounding box center [641, 467] width 10 height 10
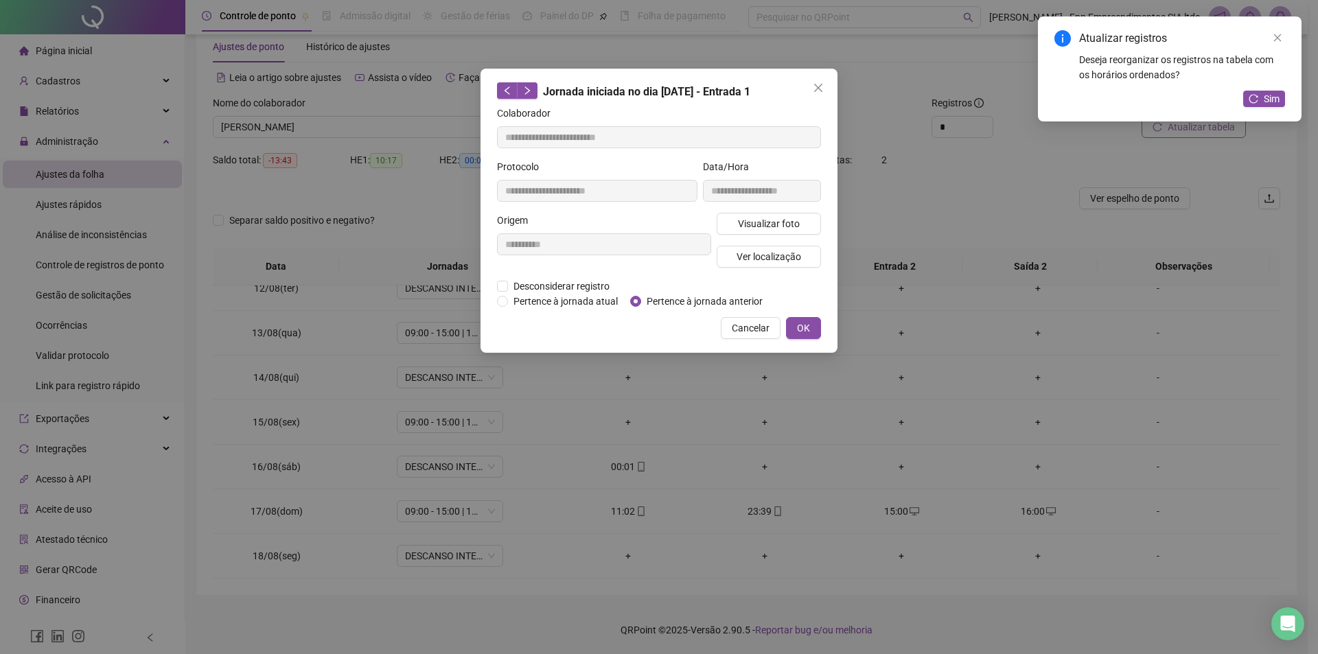
type input "**********"
click at [815, 321] on button "OK" at bounding box center [803, 328] width 35 height 22
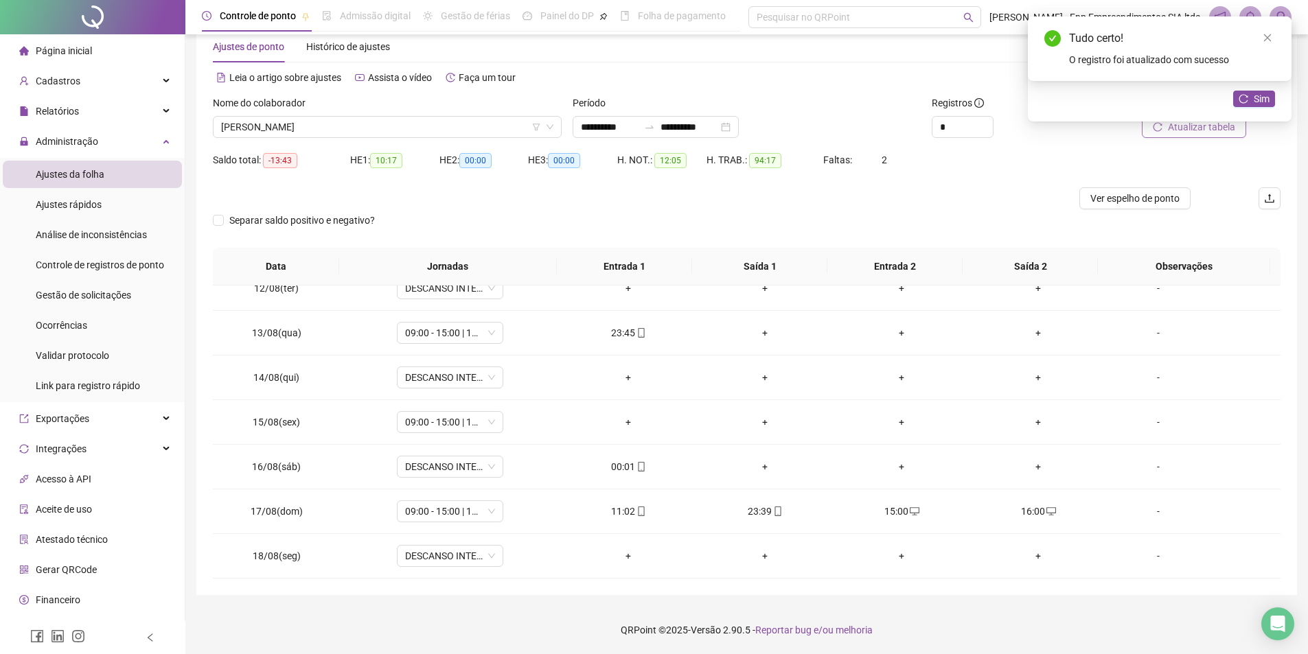
click at [1173, 122] on div "Atualizar registros Deseja reorganizar os registros na tabela com os horários o…" at bounding box center [1160, 68] width 264 height 105
click at [1261, 99] on span "Sim" at bounding box center [1262, 98] width 16 height 15
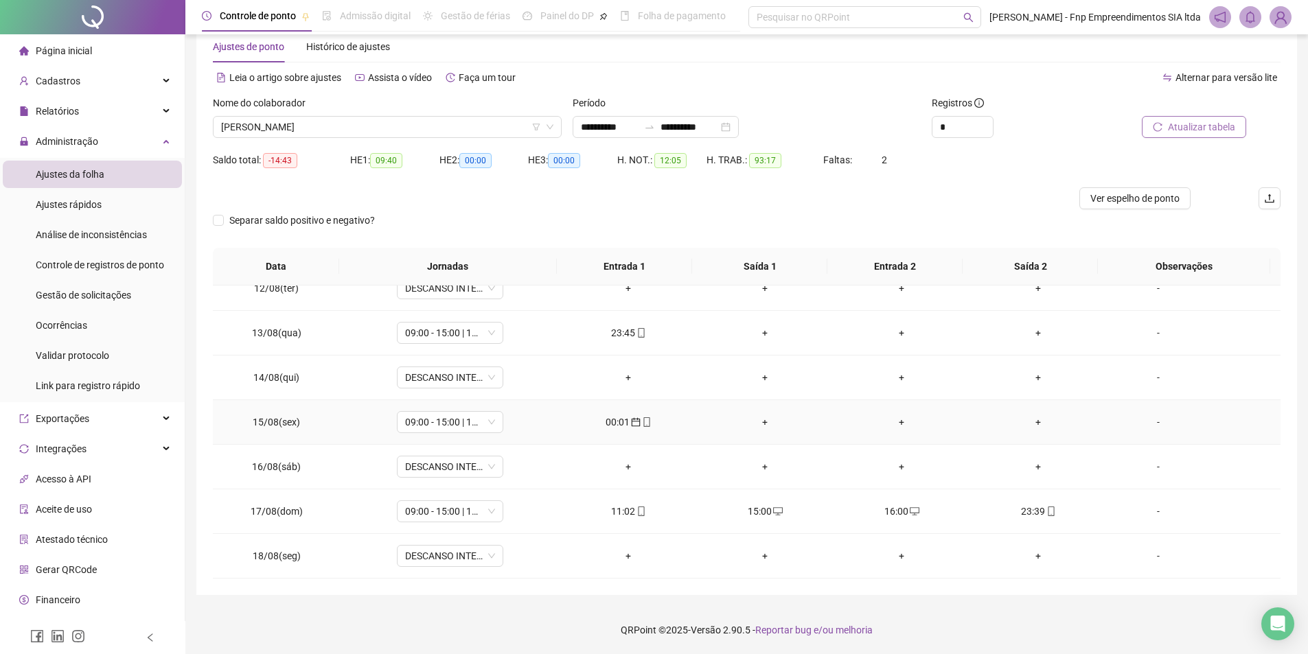
click at [761, 417] on div "+" at bounding box center [765, 422] width 115 height 15
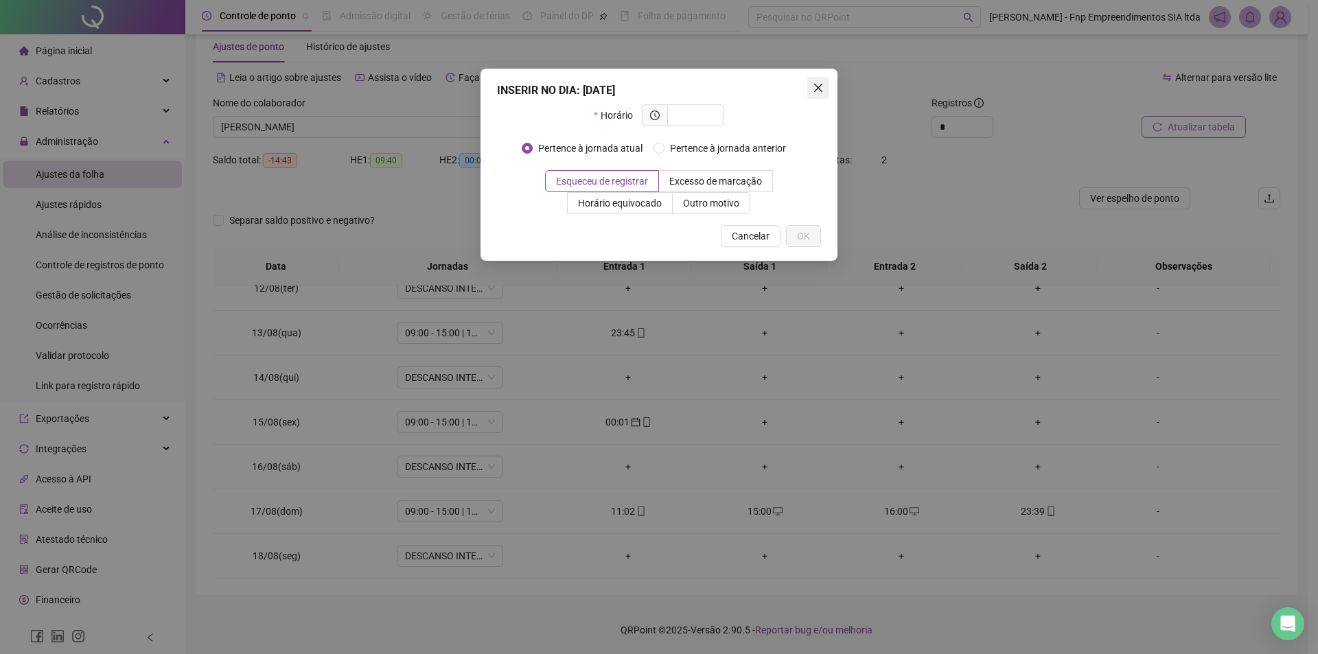
click at [816, 83] on icon "close" at bounding box center [818, 87] width 11 height 11
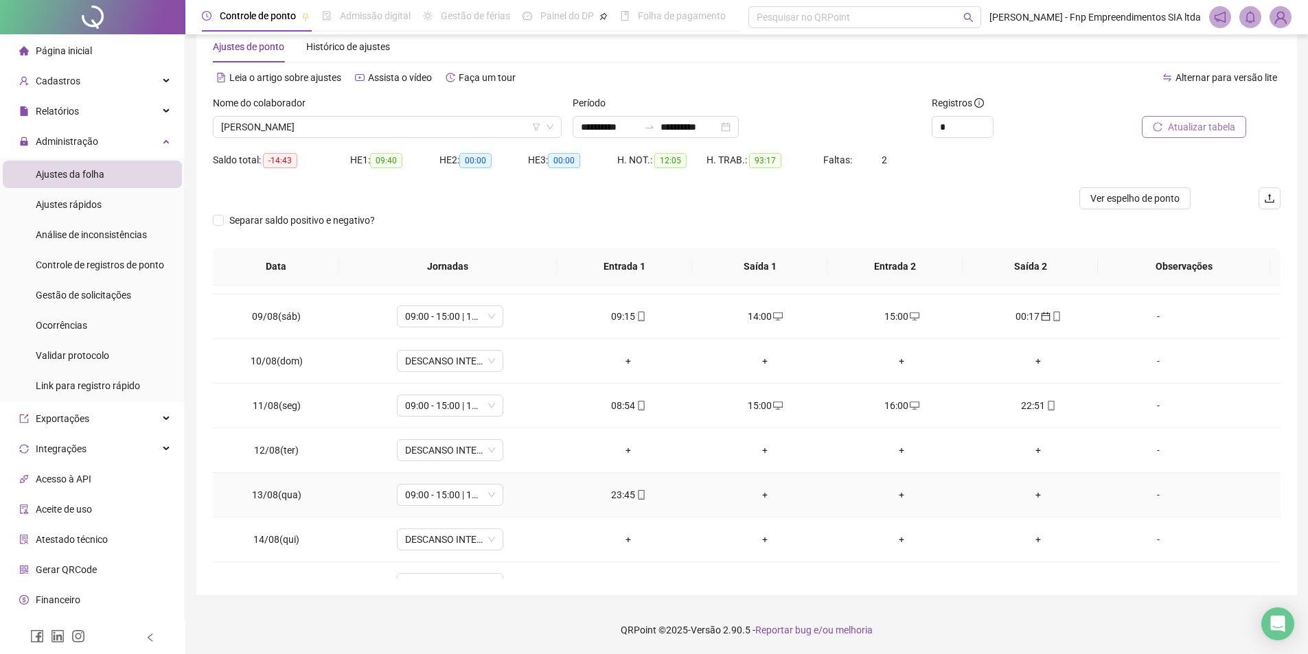
scroll to position [98, 0]
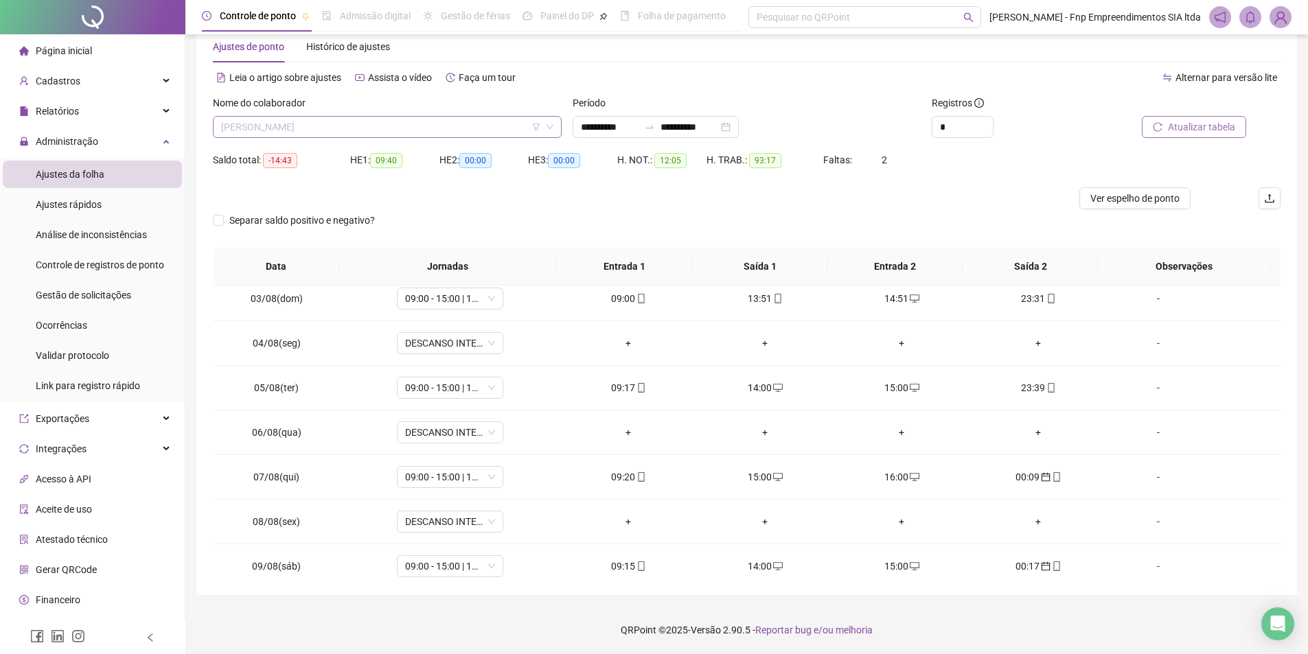
click at [367, 119] on span "[PERSON_NAME]" at bounding box center [387, 127] width 332 height 21
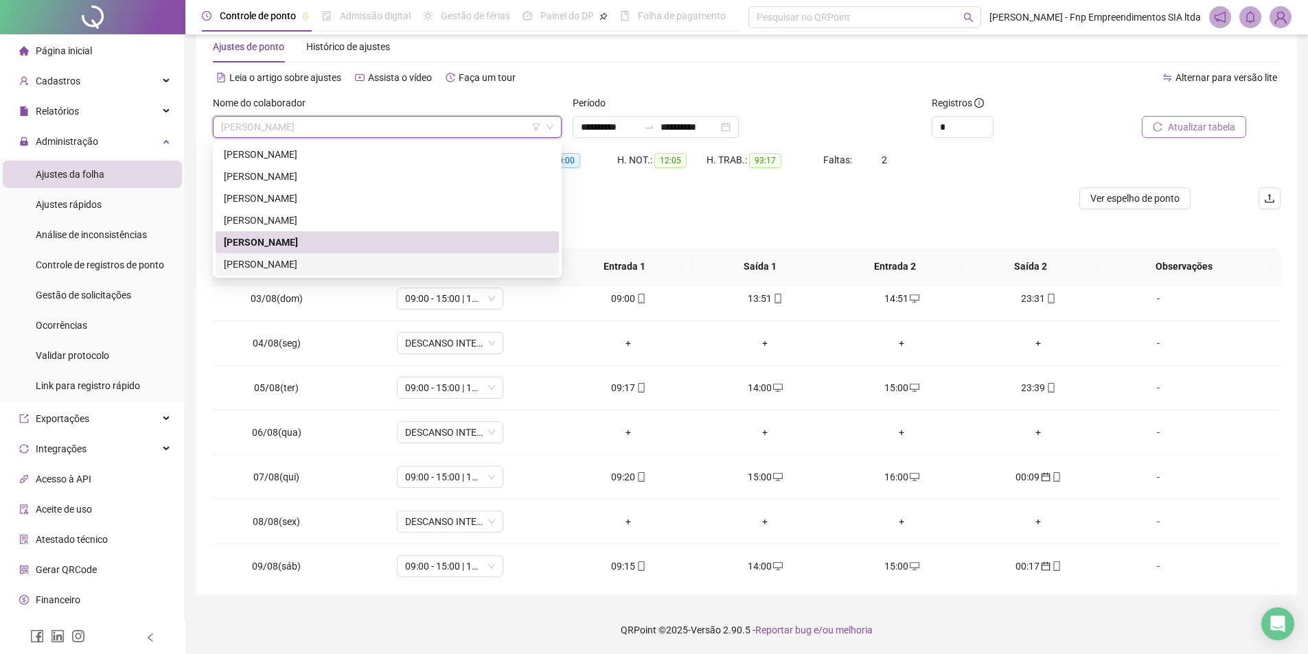
click at [352, 255] on div "[PERSON_NAME]" at bounding box center [387, 264] width 343 height 22
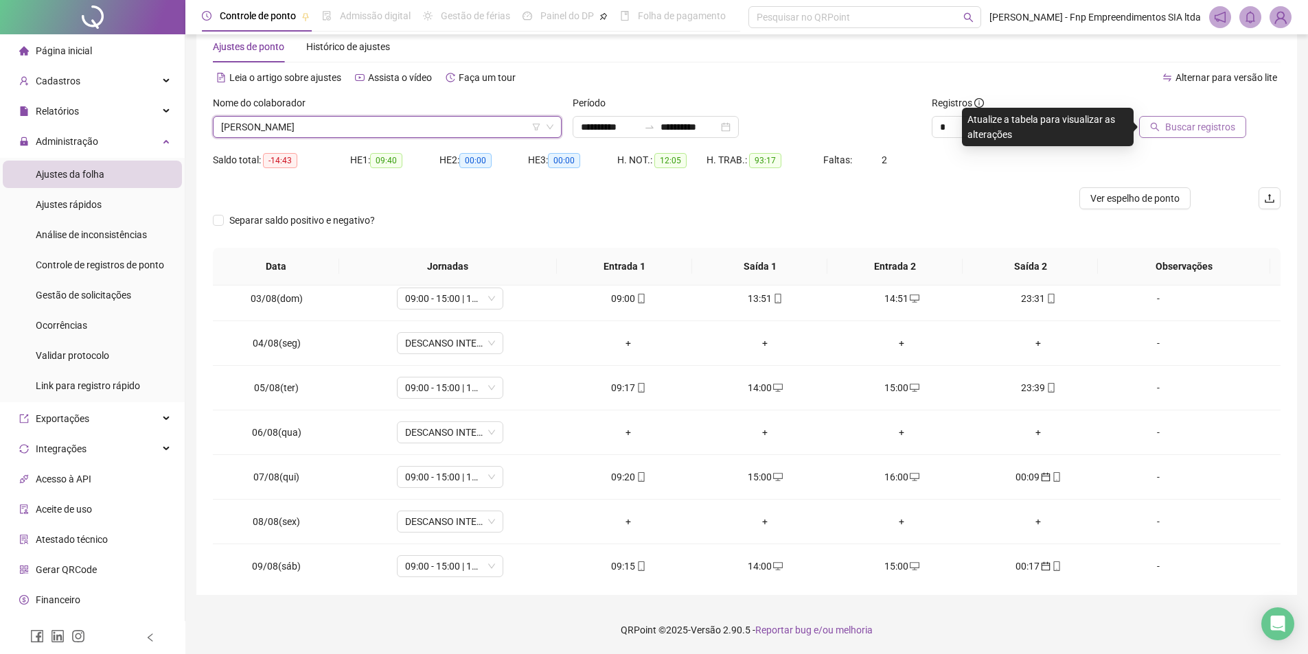
click at [352, 261] on th "Jornadas" at bounding box center [448, 267] width 218 height 38
click at [1179, 123] on span "Buscar registros" at bounding box center [1200, 126] width 70 height 15
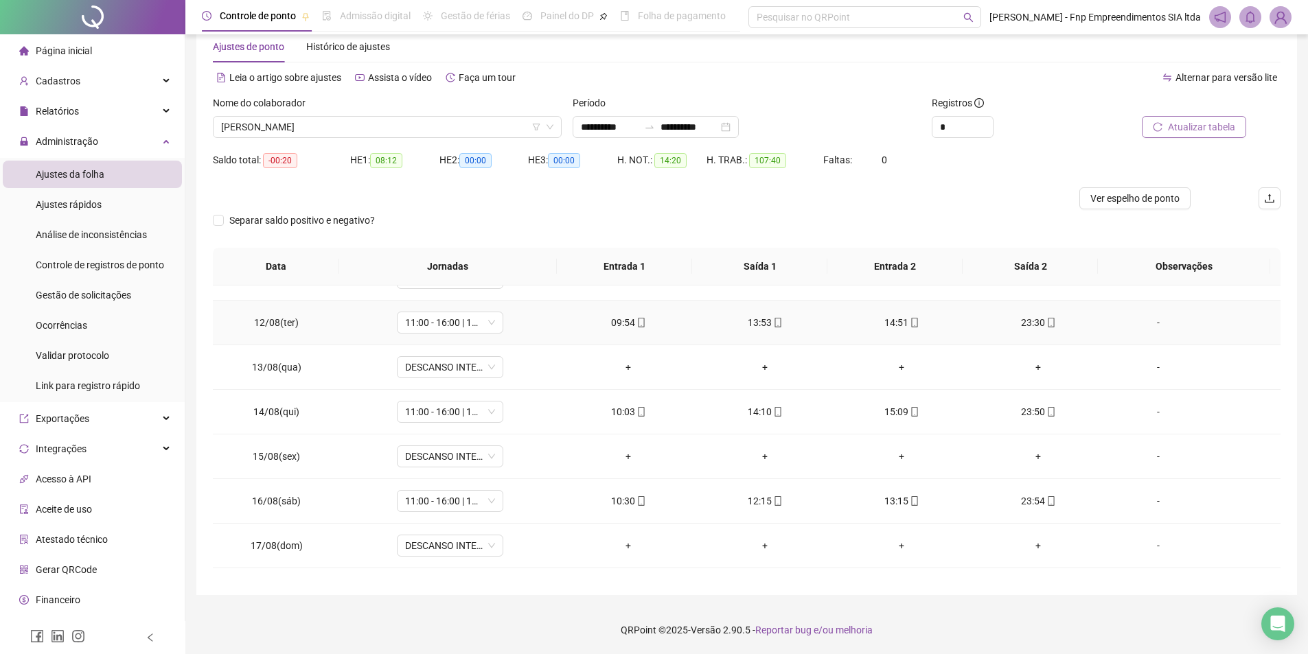
scroll to position [510, 0]
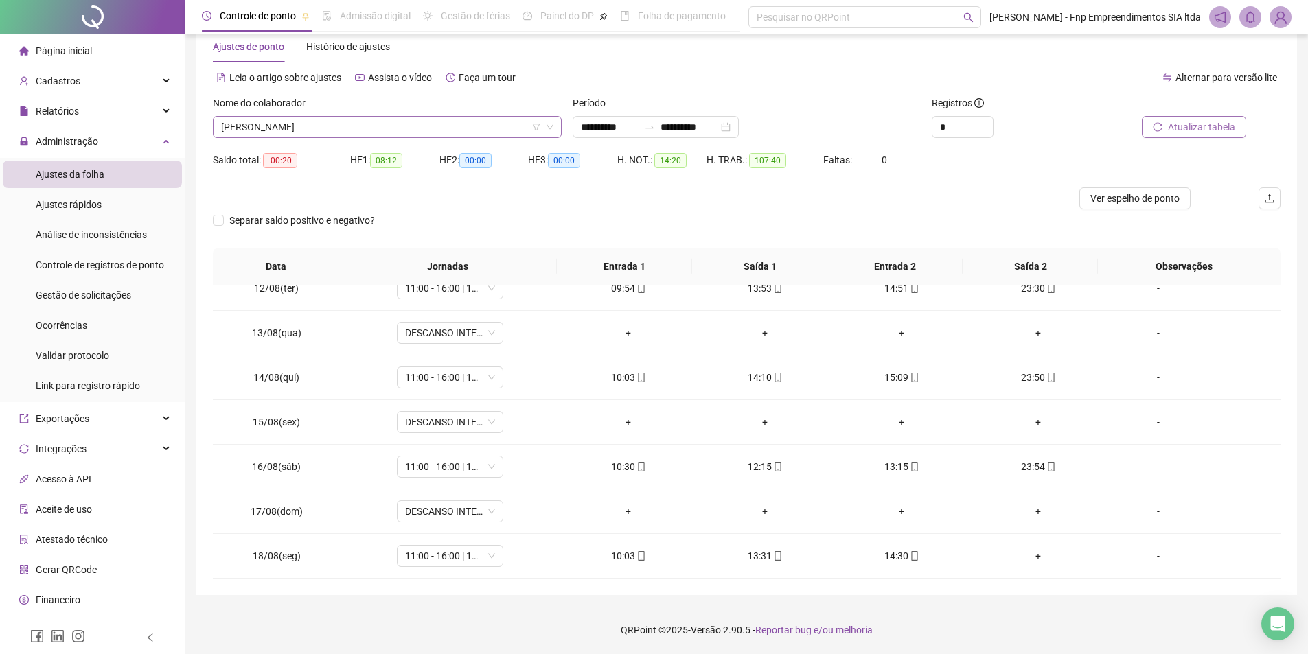
click at [428, 128] on span "[PERSON_NAME]" at bounding box center [387, 127] width 332 height 21
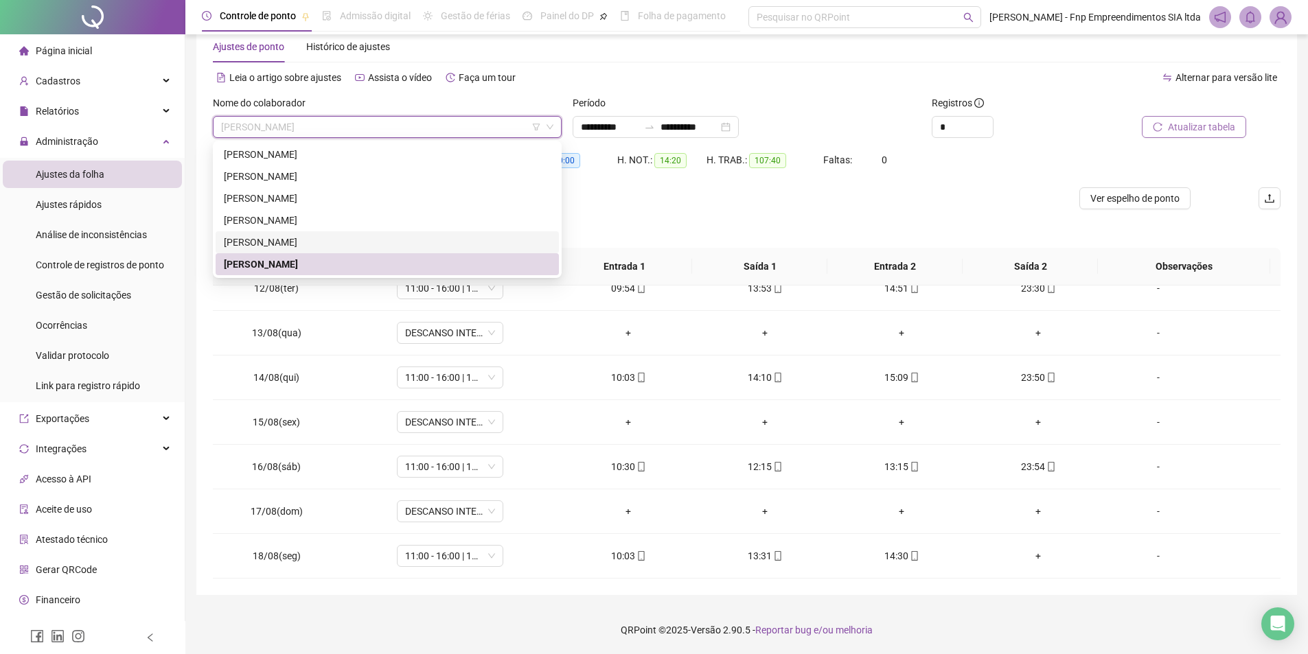
click at [330, 249] on div "[PERSON_NAME]" at bounding box center [387, 242] width 327 height 15
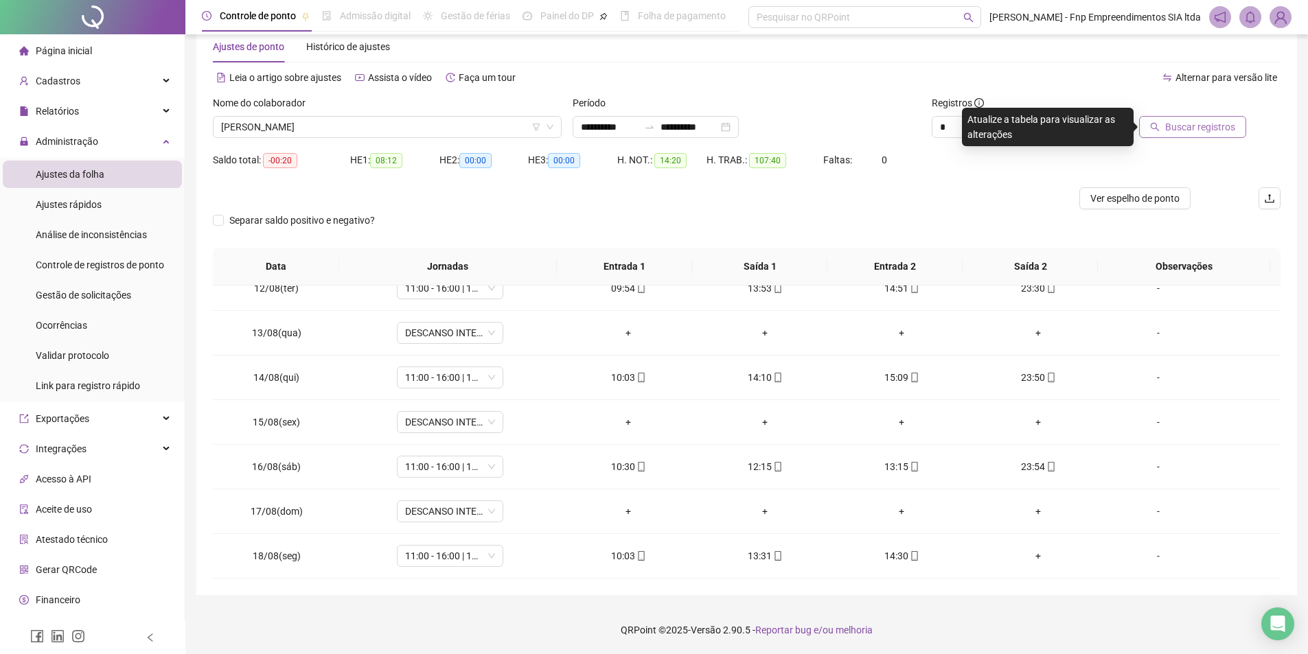
click at [1158, 123] on icon "search" at bounding box center [1155, 127] width 10 height 10
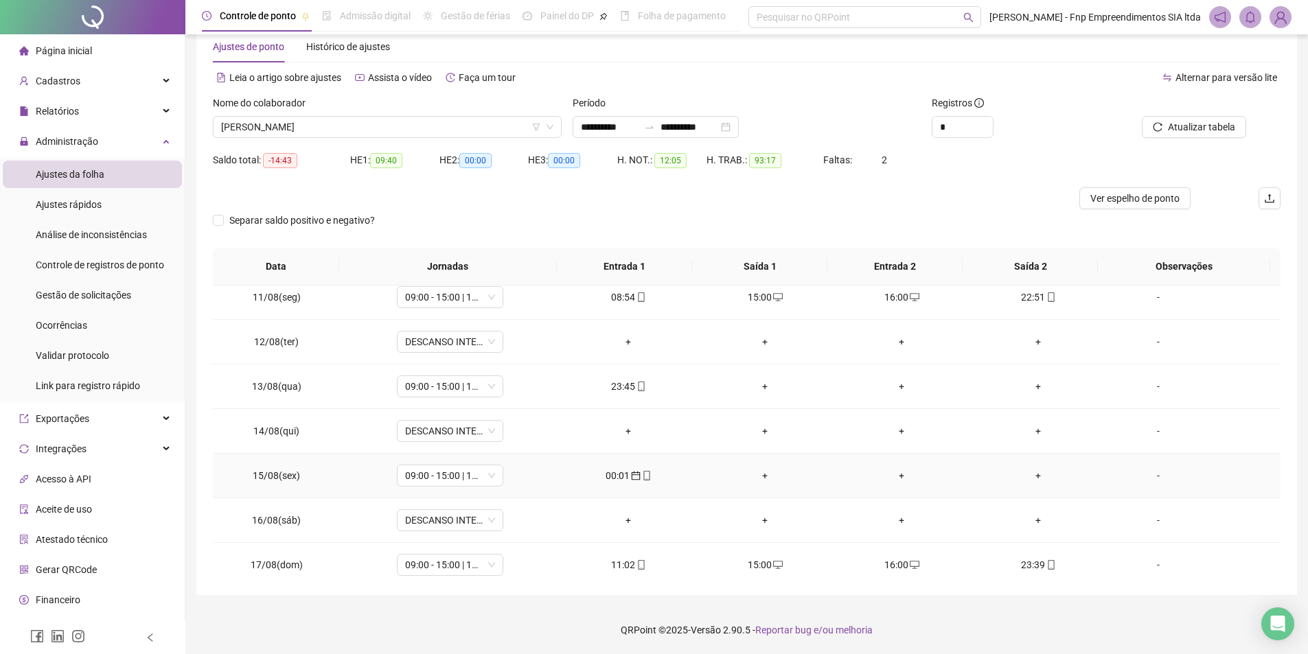
scroll to position [441, 0]
